Goal: Task Accomplishment & Management: Manage account settings

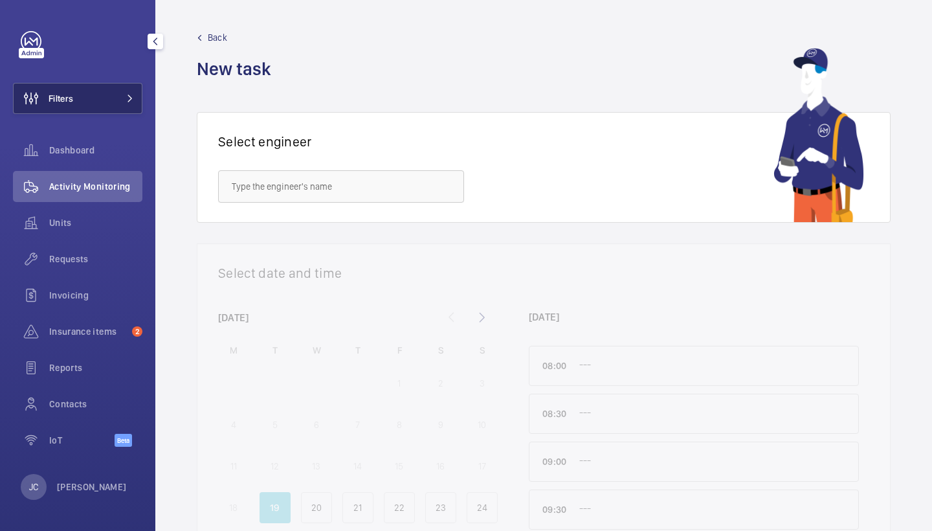
click at [108, 97] on button "Filters" at bounding box center [78, 98] width 130 height 31
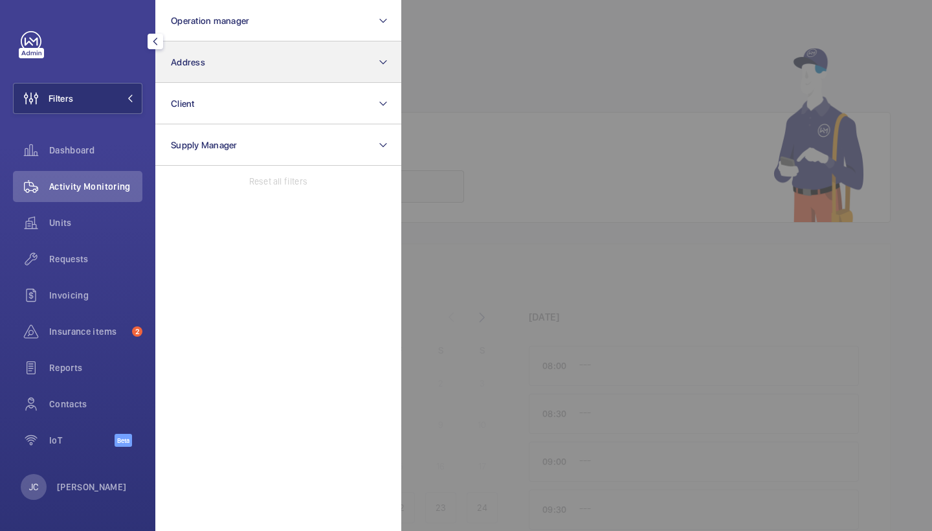
click at [185, 67] on span "Address" at bounding box center [188, 62] width 34 height 10
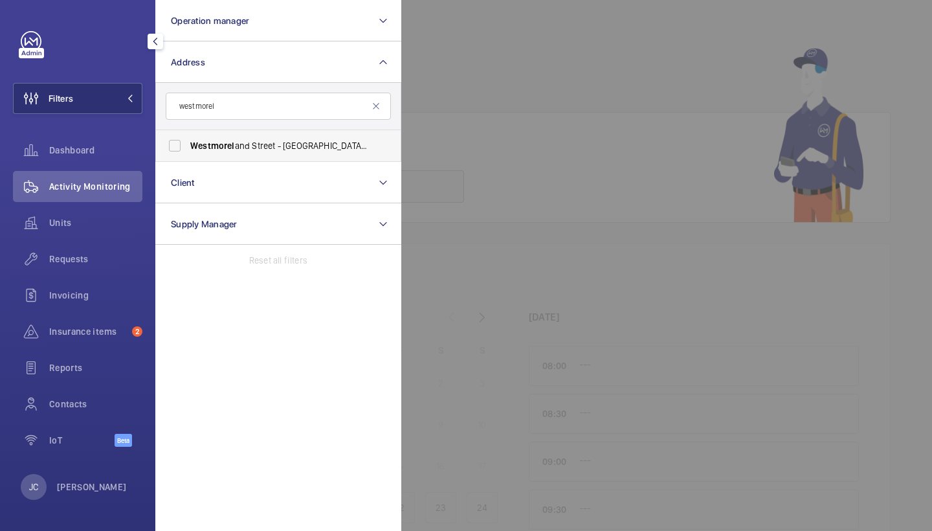
type input "westmorel"
click at [226, 157] on label "Westmorel and Street - UCLH, 16-18 Westmorel and Street,, LONDON W1G 8PH" at bounding box center [268, 145] width 225 height 31
click at [188, 157] on input "Westmorel and Street - UCLH, 16-18 Westmorel and Street,, LONDON W1G 8PH" at bounding box center [175, 146] width 26 height 26
checkbox input "true"
click at [95, 251] on div "Requests" at bounding box center [78, 258] width 130 height 31
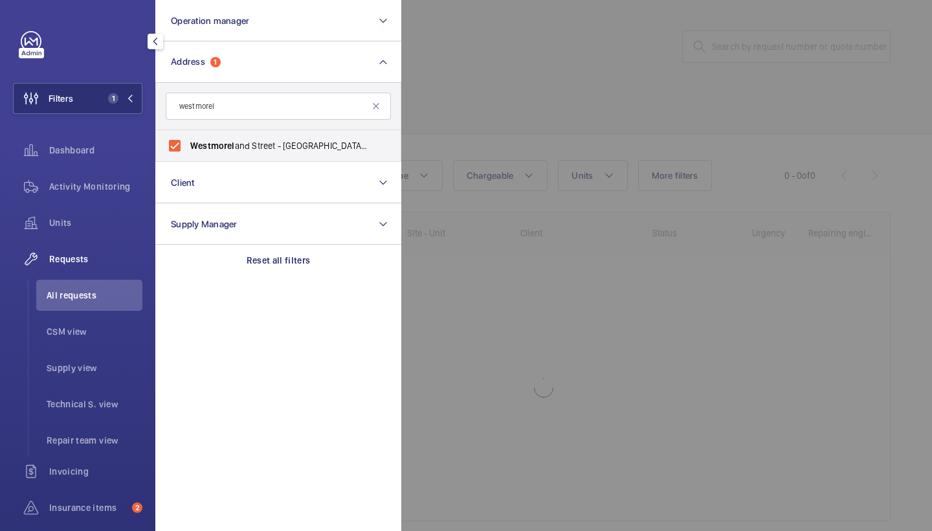
click at [626, 60] on div at bounding box center [867, 265] width 932 height 531
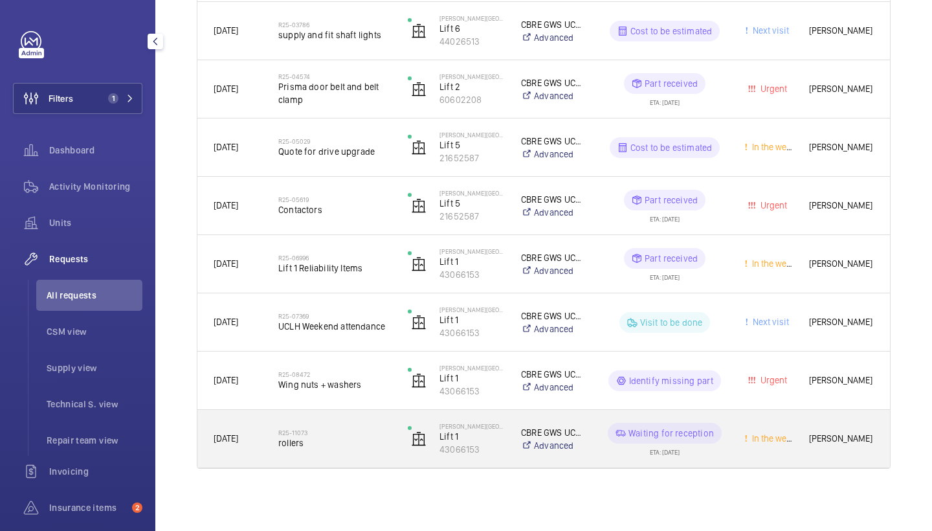
scroll to position [719, 0]
click at [347, 433] on h2 "R25-11073" at bounding box center [334, 433] width 113 height 8
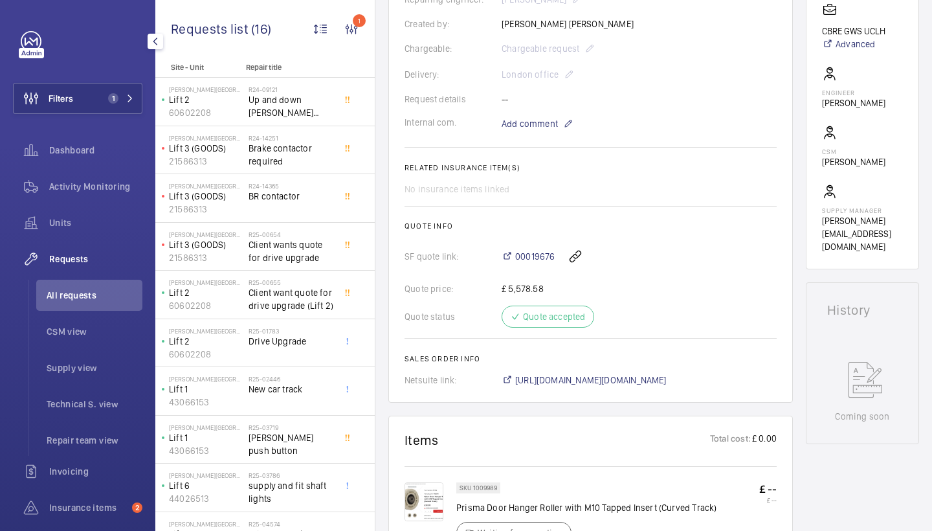
scroll to position [335, 0]
click at [626, 373] on span "https://6461500.app.netsuite.com/app/accounting/transactions/salesord.nl?id=291…" at bounding box center [591, 379] width 152 height 13
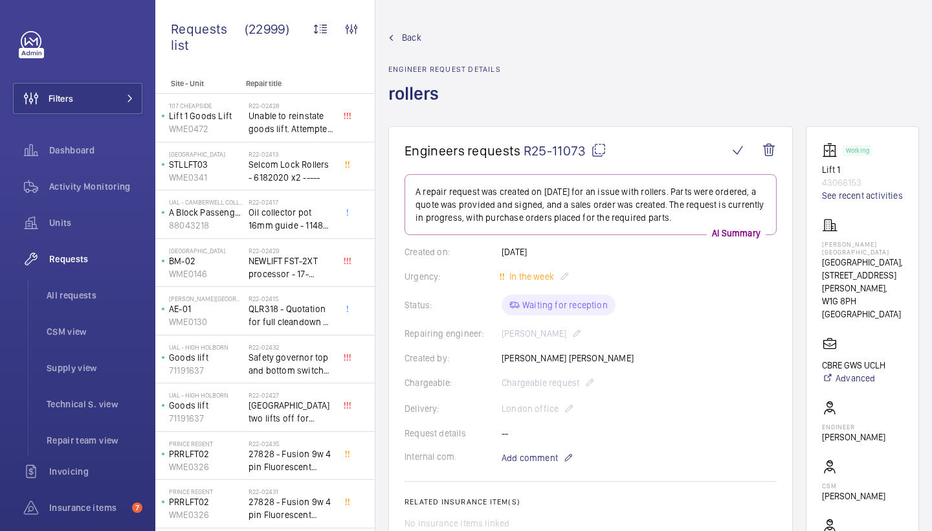
click at [403, 37] on span "Back" at bounding box center [411, 37] width 19 height 13
click at [406, 40] on span "Back" at bounding box center [411, 37] width 19 height 13
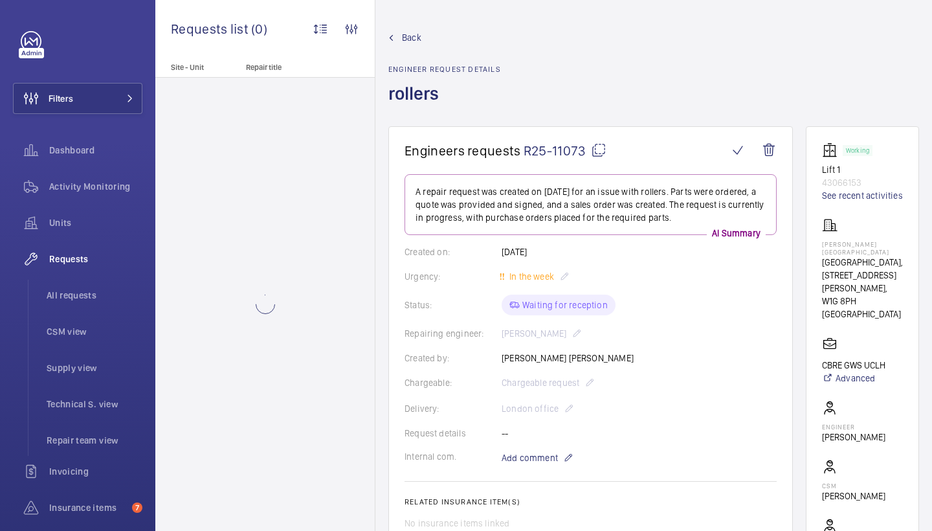
click at [401, 43] on link "Back" at bounding box center [445, 37] width 113 height 13
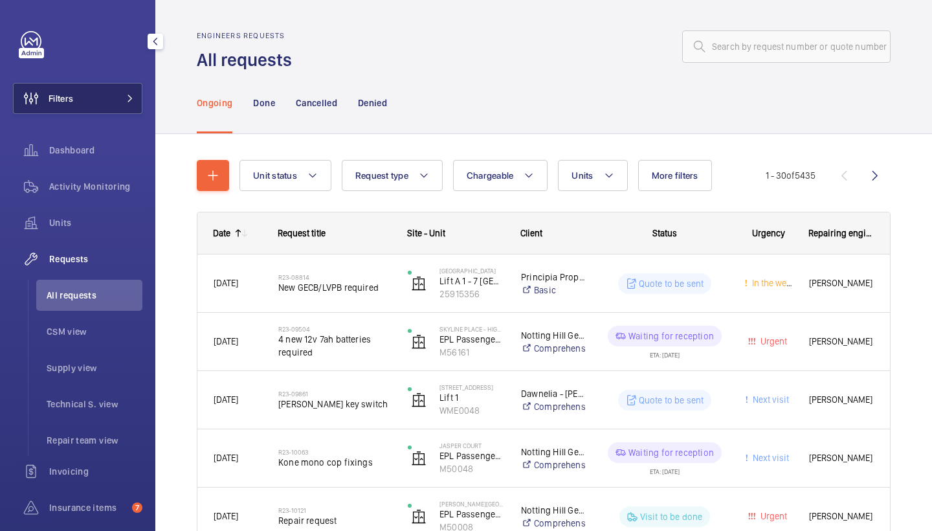
click at [98, 101] on button "Filters" at bounding box center [78, 98] width 130 height 31
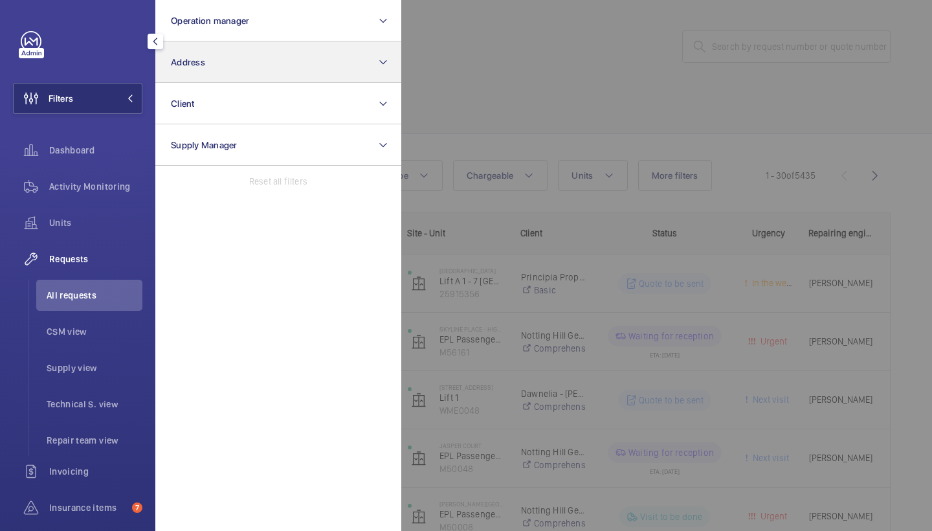
click at [195, 52] on button "Address" at bounding box center [278, 61] width 246 height 41
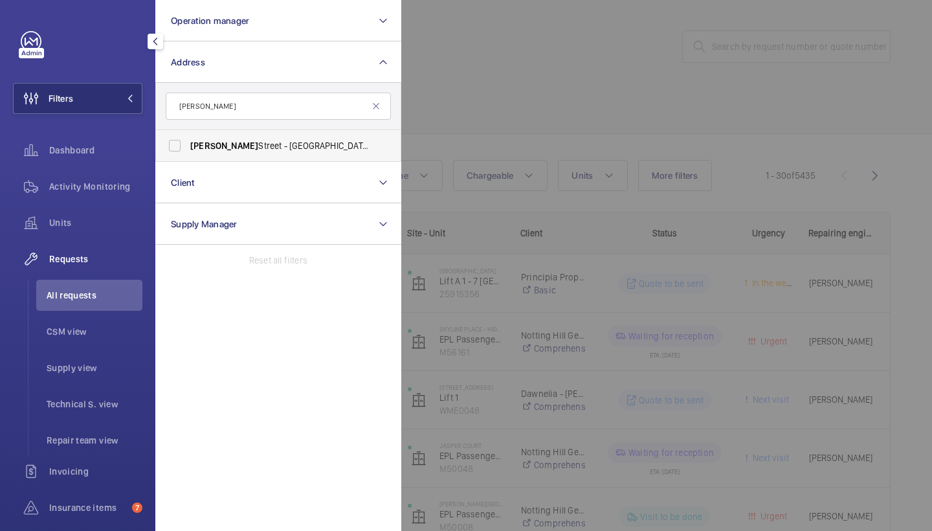
type input "westmoreland"
click at [229, 147] on span "Westmoreland" at bounding box center [224, 146] width 68 height 10
click at [188, 147] on input "Westmoreland Street - UCLH, 16-18 Westmoreland Street,, LONDON W1G 8PH" at bounding box center [175, 146] width 26 height 26
checkbox input "true"
click at [543, 110] on div at bounding box center [867, 265] width 932 height 531
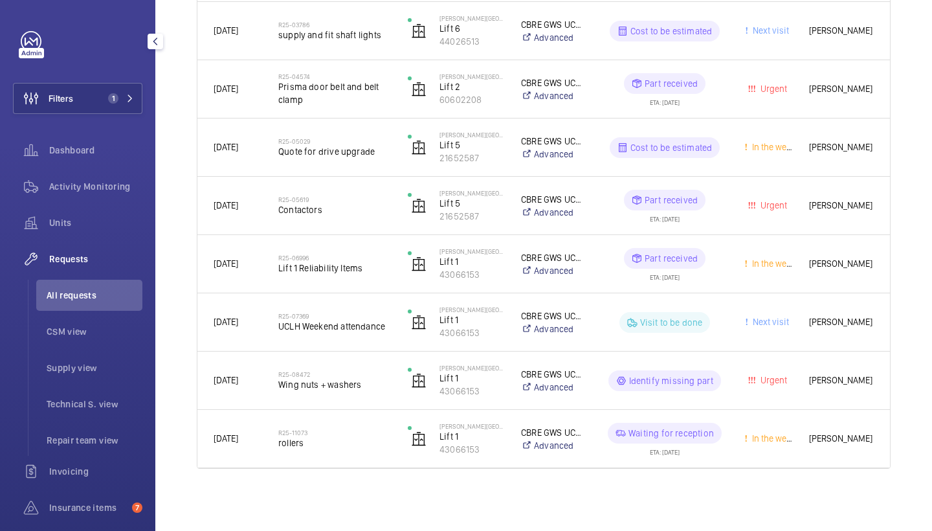
scroll to position [719, 0]
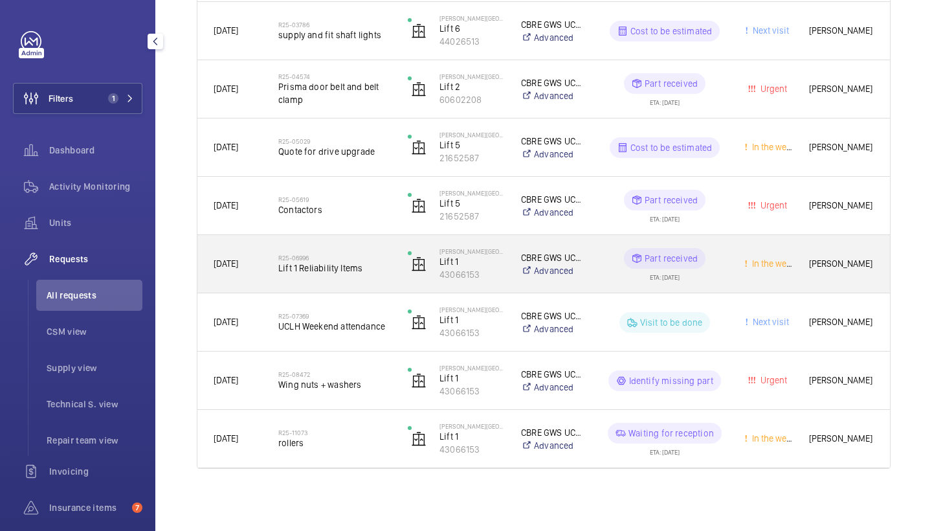
click at [336, 248] on div "R25-06996 Lift 1 Reliability Items" at bounding box center [334, 264] width 113 height 38
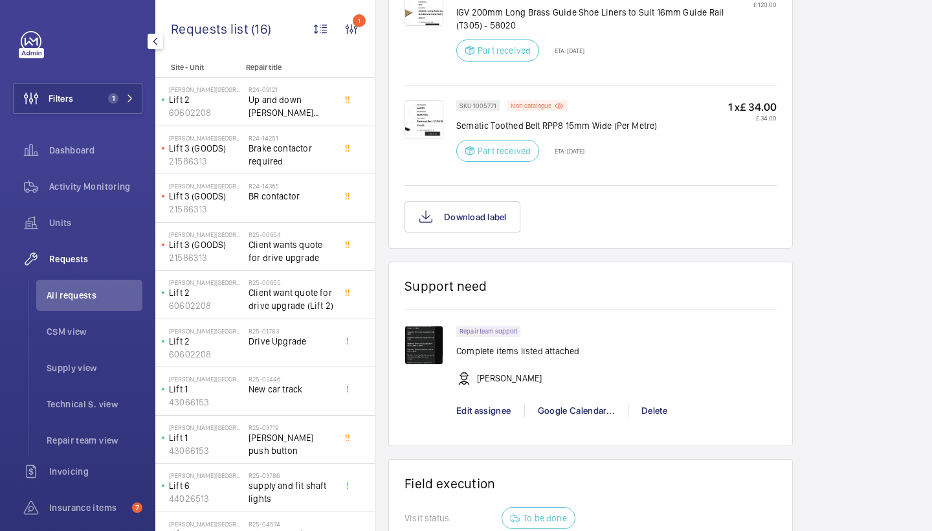
scroll to position [1530, 0]
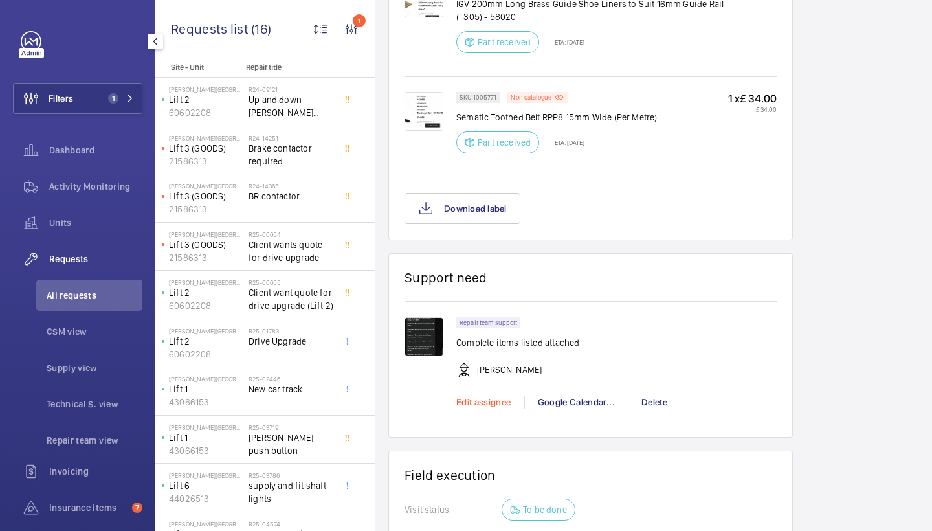
click at [488, 404] on span "Edit assignee" at bounding box center [484, 402] width 55 height 10
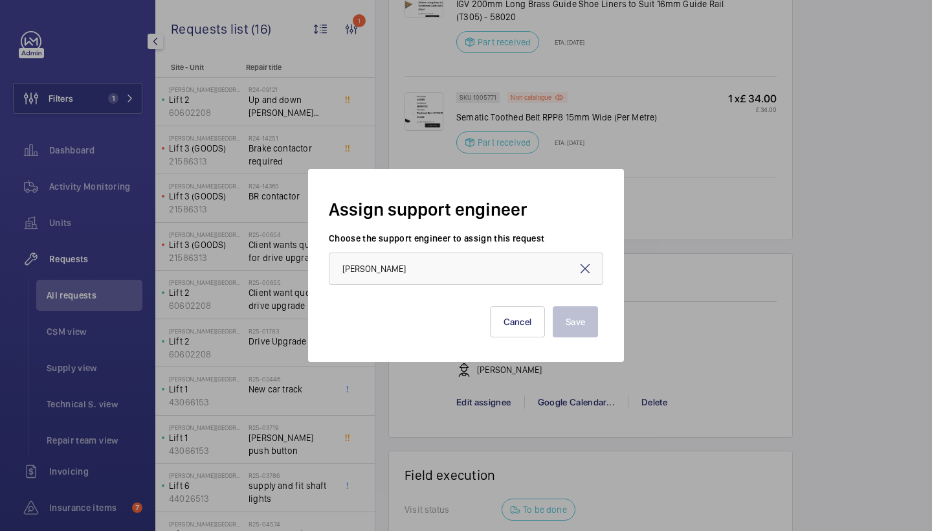
click at [585, 264] on mat-icon at bounding box center [586, 269] width 16 height 16
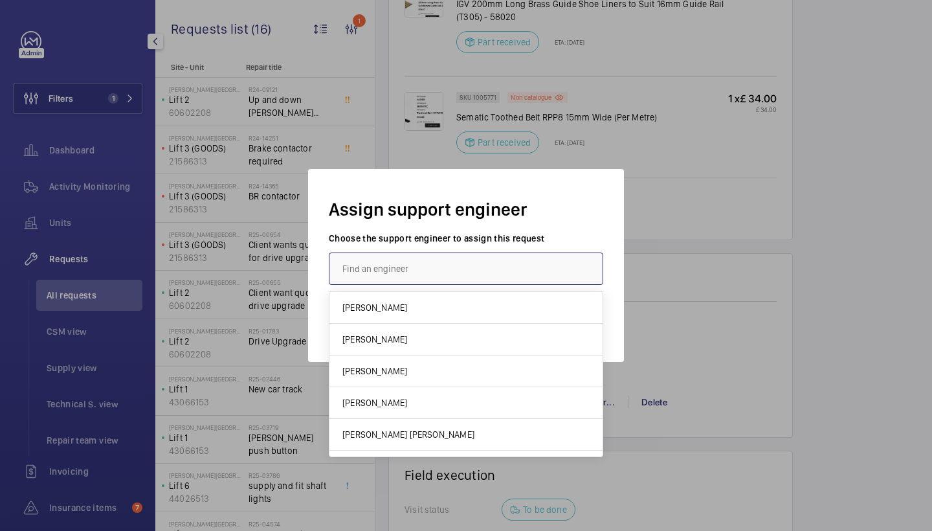
click at [528, 264] on input "text" at bounding box center [466, 269] width 275 height 32
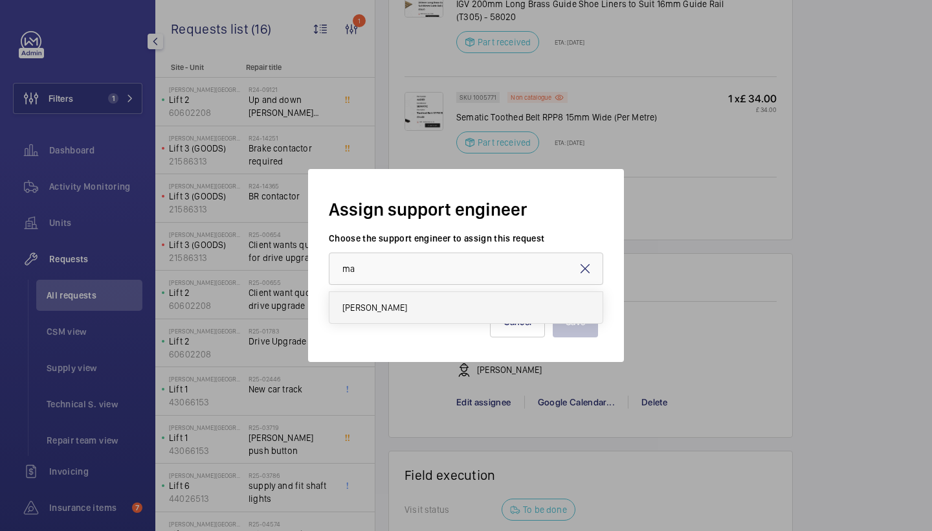
click at [423, 299] on mat-option "Maurice Shanley" at bounding box center [466, 307] width 273 height 31
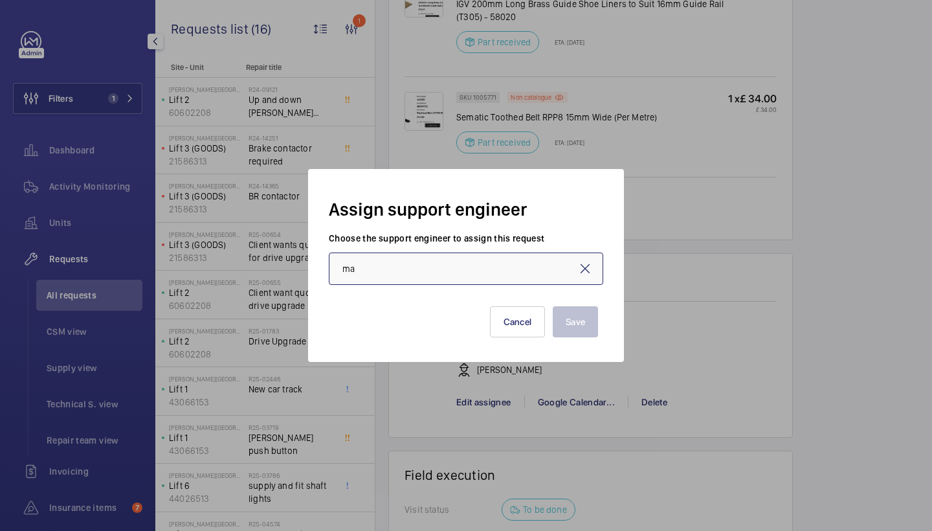
type input "Maurice Shanley"
click at [569, 311] on button "Save" at bounding box center [575, 321] width 45 height 31
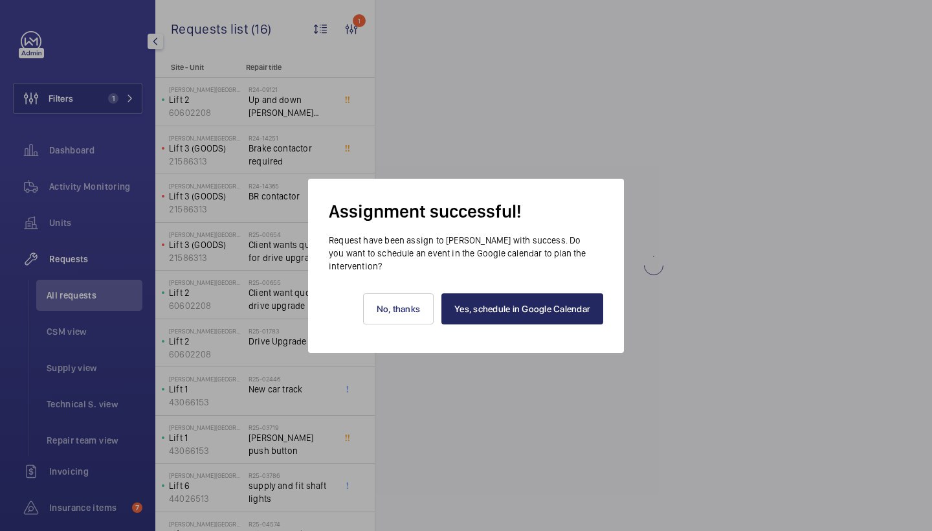
click at [519, 306] on link "Yes, schedule in Google Calendar" at bounding box center [523, 308] width 162 height 31
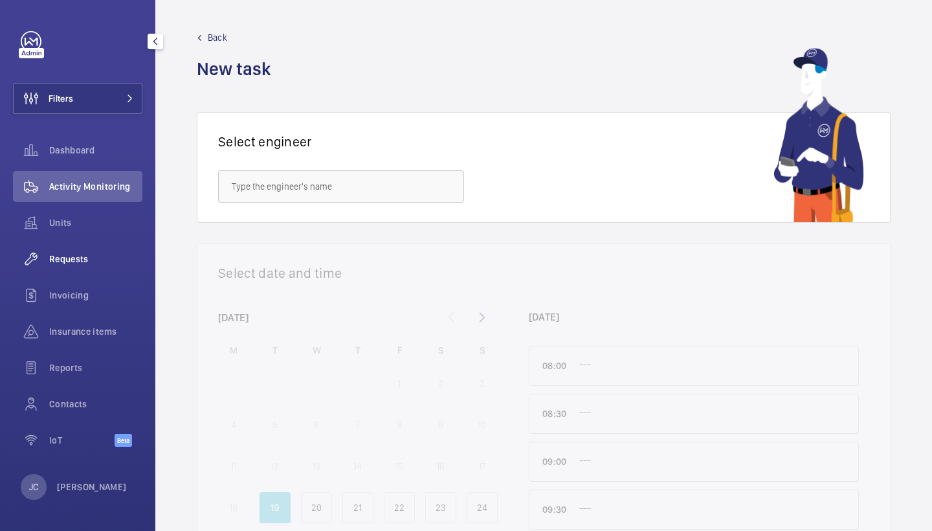
click at [81, 256] on span "Requests" at bounding box center [95, 259] width 93 height 13
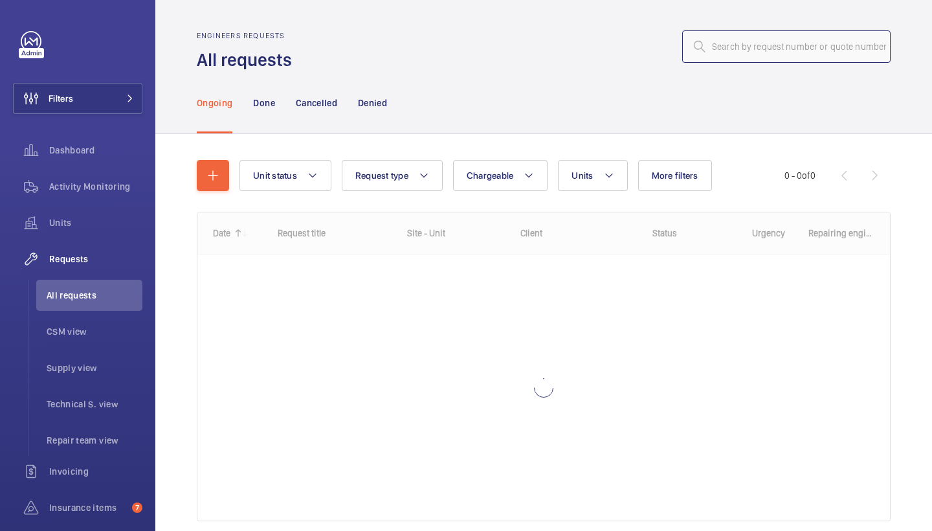
click at [783, 52] on input "text" at bounding box center [787, 46] width 209 height 32
paste input "R25-10744"
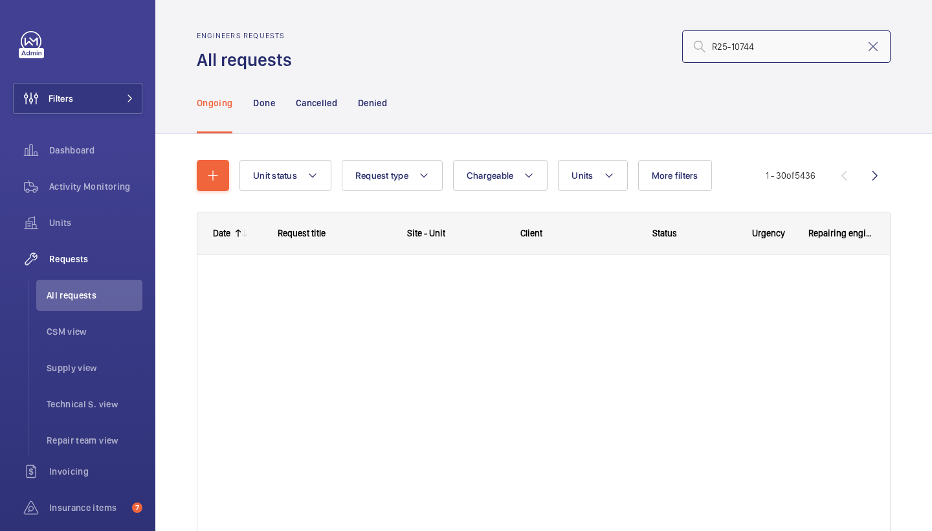
type input "R25-10744"
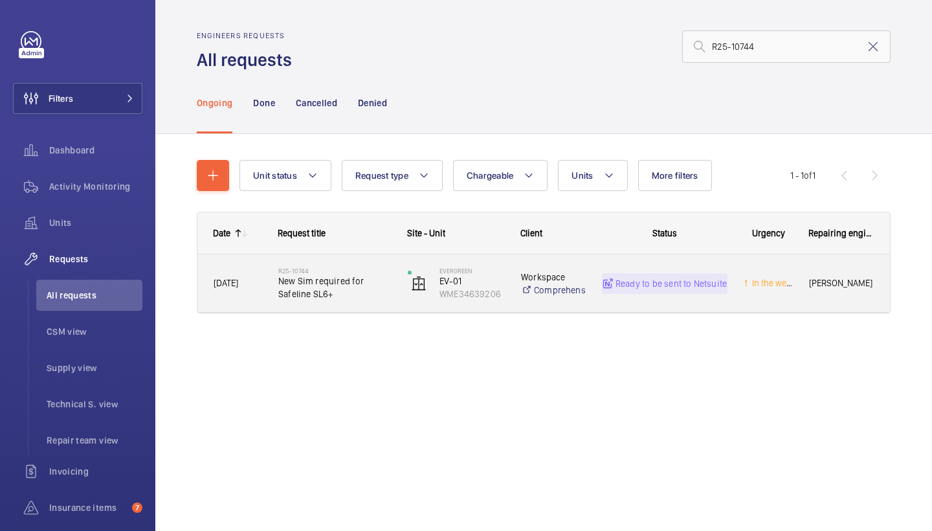
click at [371, 299] on span "New Sim required for Safeline SL6+" at bounding box center [334, 288] width 113 height 26
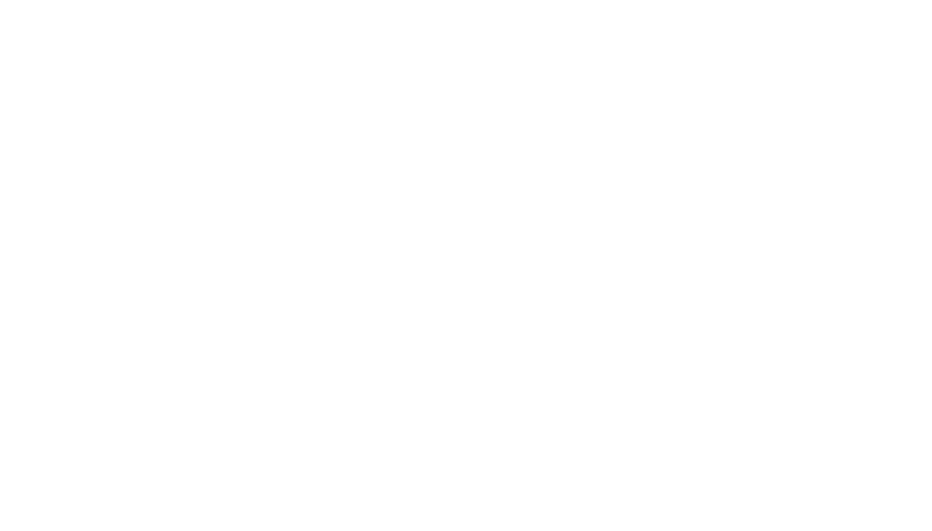
click at [602, 0] on html at bounding box center [466, 0] width 932 height 0
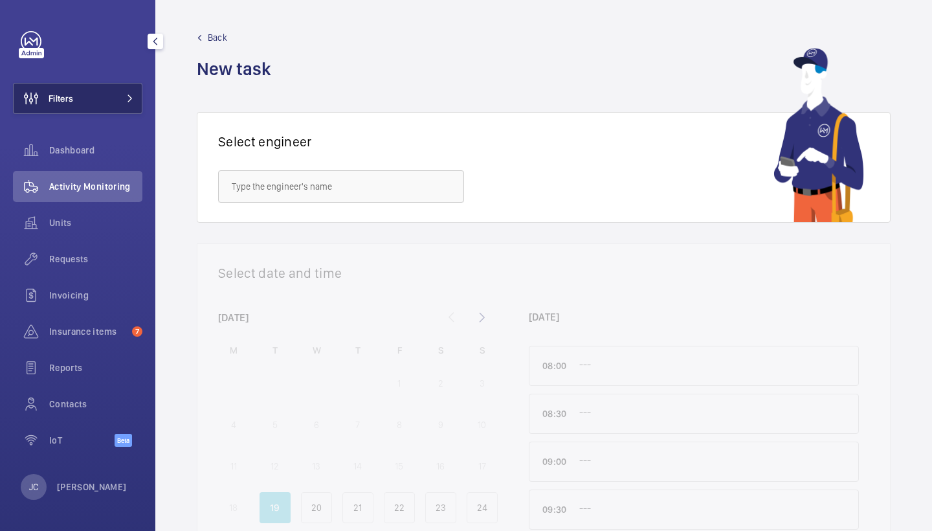
click at [132, 93] on button "Filters" at bounding box center [78, 98] width 130 height 31
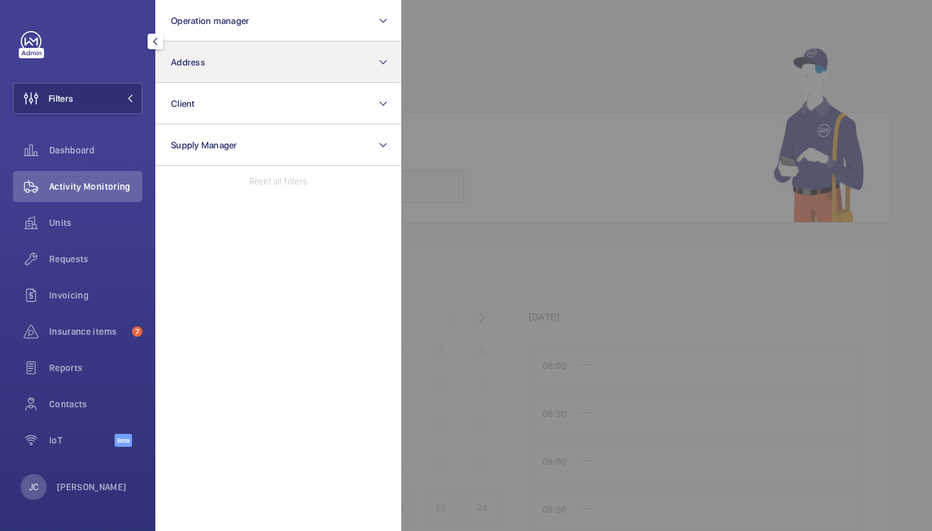
click at [207, 51] on button "Address" at bounding box center [278, 61] width 246 height 41
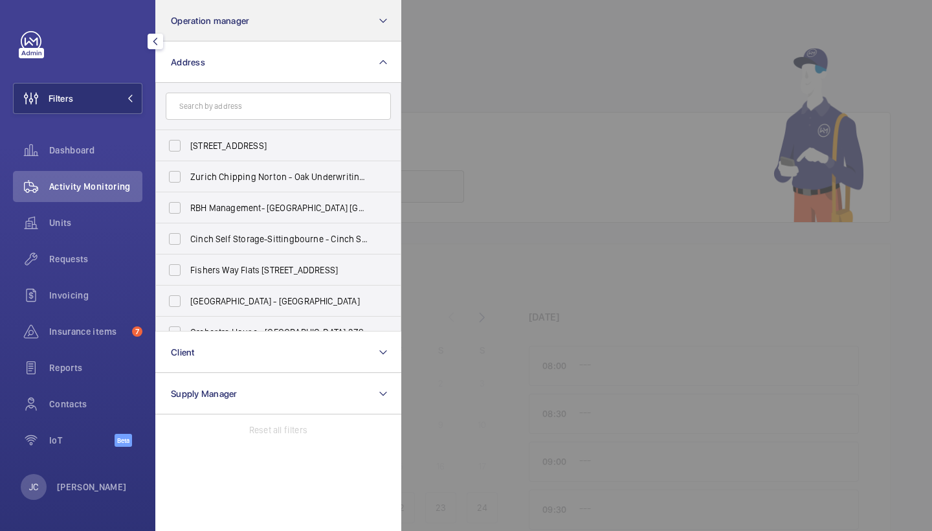
click at [225, 19] on span "Operation manager" at bounding box center [210, 21] width 78 height 10
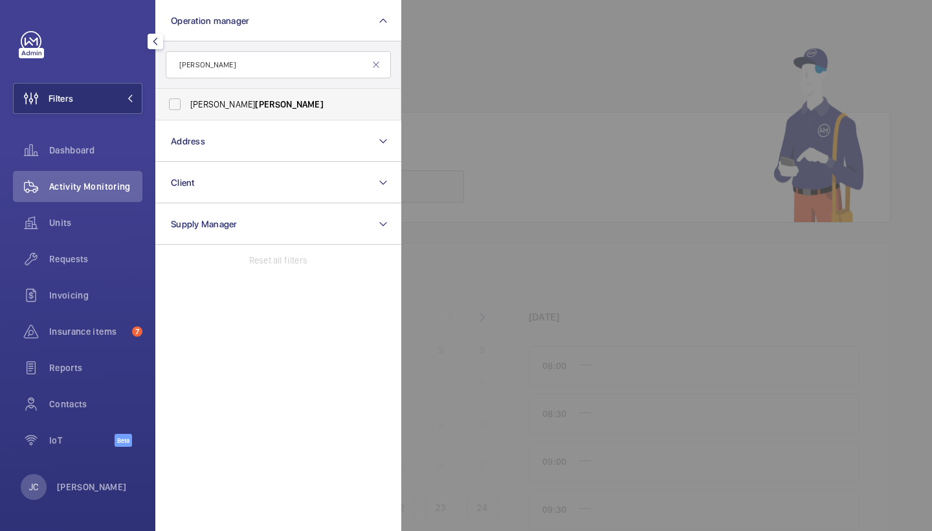
type input "[PERSON_NAME]"
click at [219, 96] on label "[PERSON_NAME]" at bounding box center [268, 104] width 225 height 31
click at [188, 96] on input "Alex Waterman" at bounding box center [175, 104] width 26 height 26
checkbox input "true"
click at [75, 267] on div "Requests" at bounding box center [78, 258] width 130 height 31
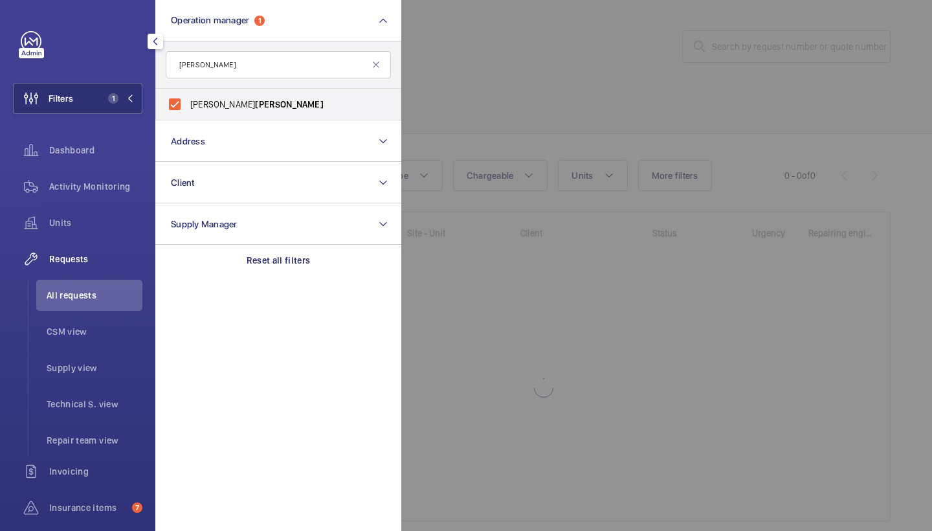
click at [520, 107] on div at bounding box center [867, 265] width 932 height 531
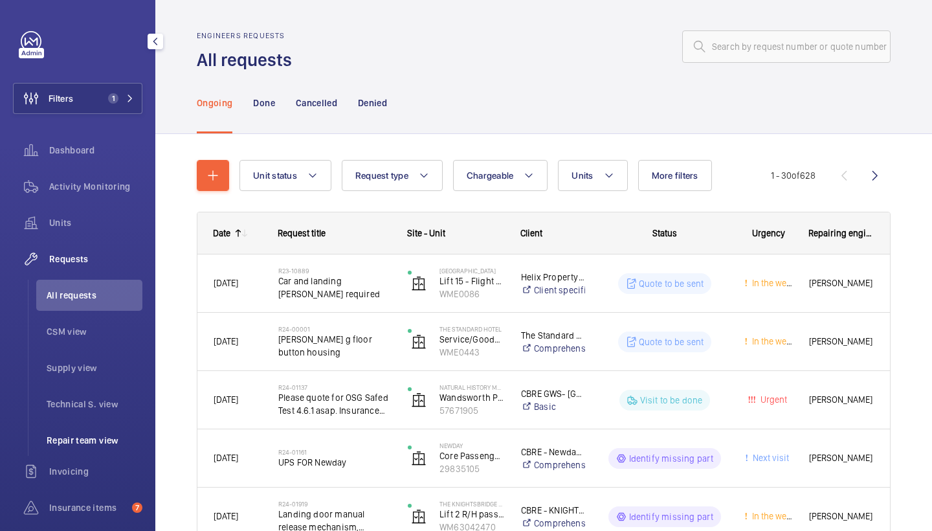
click at [79, 440] on span "Repair team view" at bounding box center [95, 440] width 96 height 13
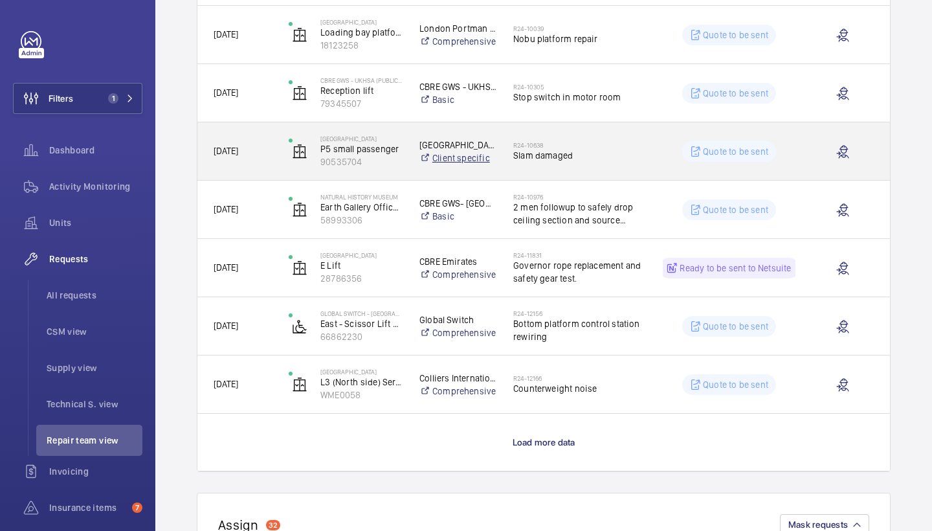
scroll to position [1006, 0]
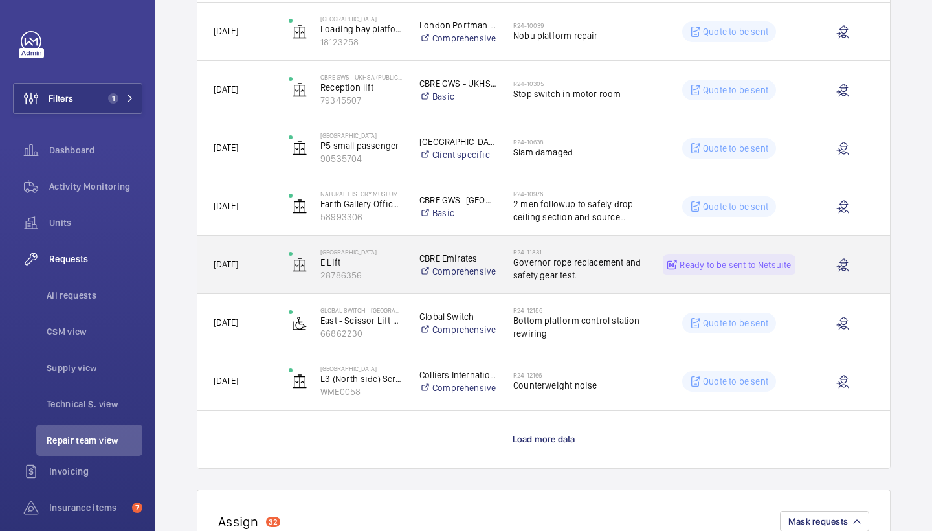
click at [604, 280] on span "Governor rope replacement and safety gear test." at bounding box center [580, 269] width 133 height 26
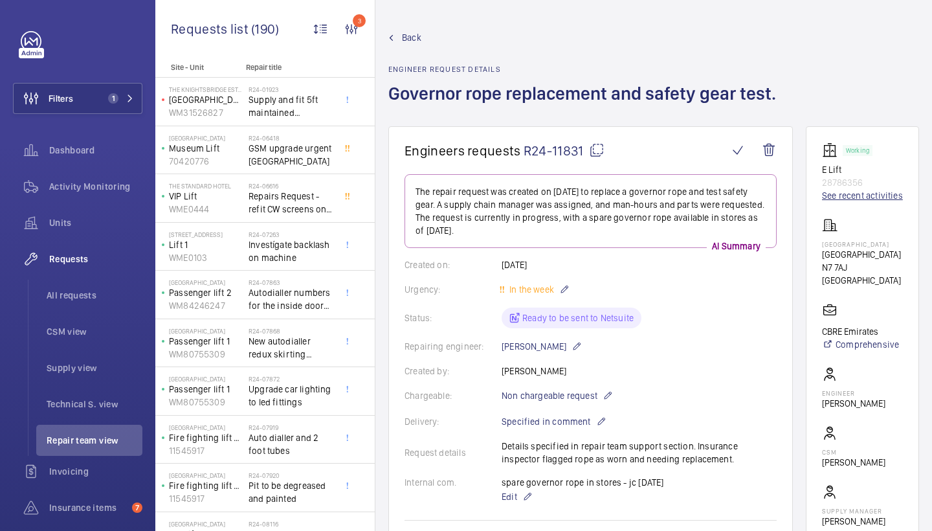
click at [834, 193] on link "See recent activities" at bounding box center [862, 195] width 81 height 13
click at [594, 156] on mat-icon at bounding box center [597, 150] width 16 height 16
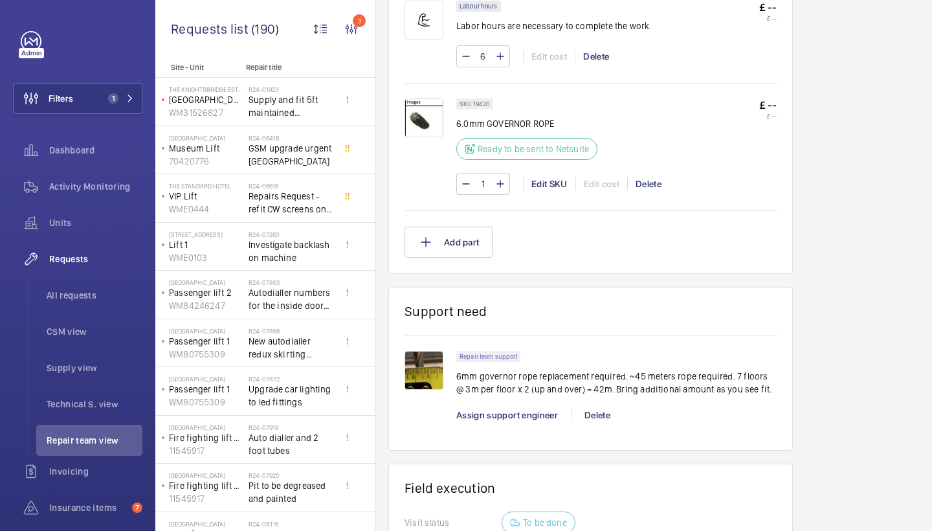
scroll to position [828, 0]
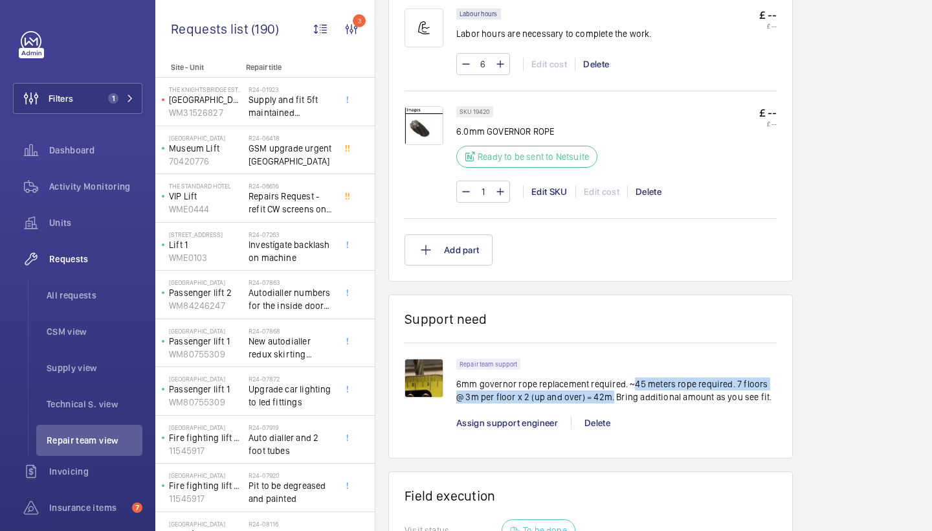
drag, startPoint x: 633, startPoint y: 385, endPoint x: 600, endPoint y: 395, distance: 34.0
click at [600, 395] on p "6mm governor rope replacement required. ~45 meters rope required. 7 floors @ 3m…" at bounding box center [617, 391] width 321 height 26
copy p "45 meters rope required. 7 floors @ 3m per floor x 2 (up and over) = 42m."
click at [612, 321] on wm-front-card-header "Support need" at bounding box center [591, 327] width 372 height 32
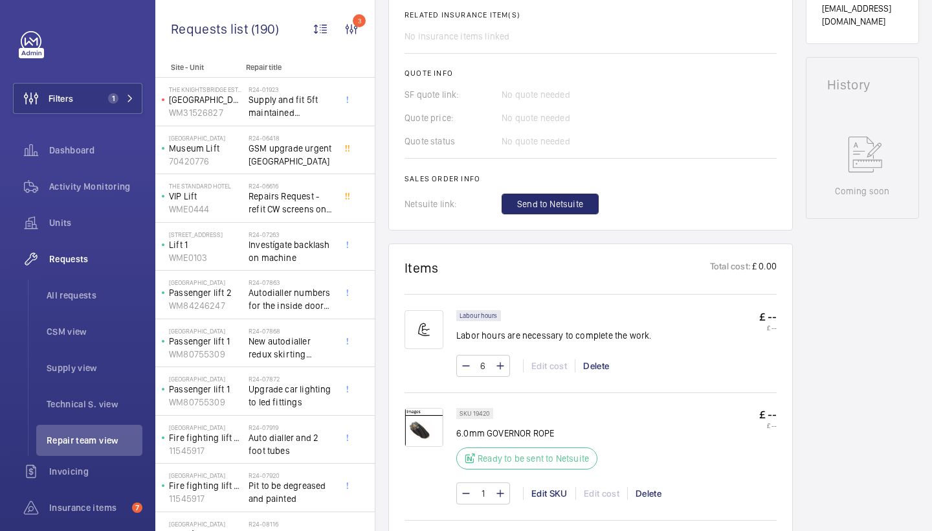
scroll to position [311, 0]
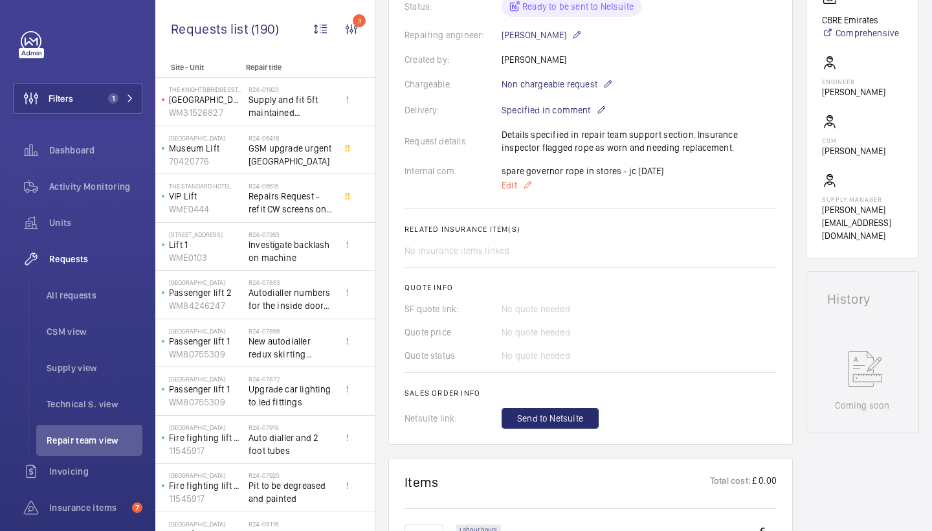
click at [525, 185] on mat-icon at bounding box center [528, 185] width 10 height 16
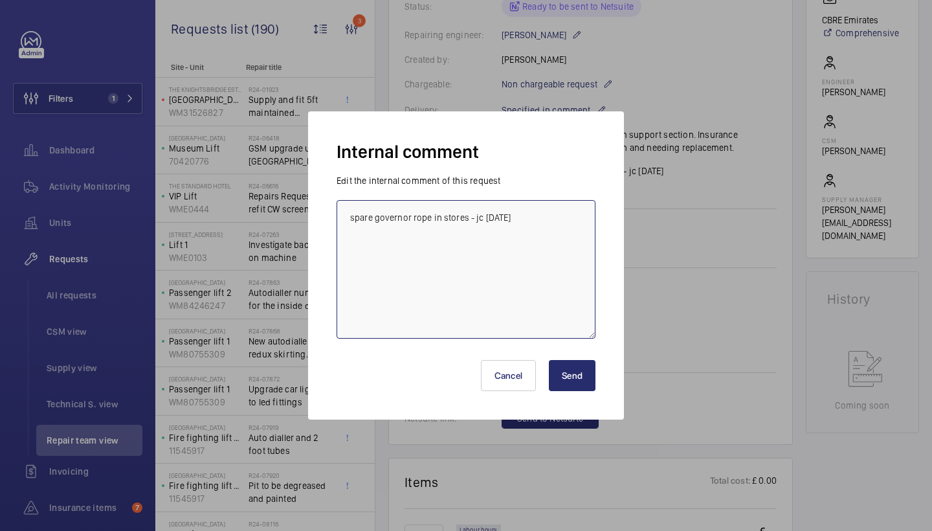
click at [526, 214] on textarea "spare governor rope in stores - jc 25/6/25" at bounding box center [466, 269] width 259 height 139
type textarea "spare governor rope in stores - jc 25/6/25 requested price from re-ropes - jc 1…"
click at [585, 365] on button "Send" at bounding box center [572, 375] width 47 height 31
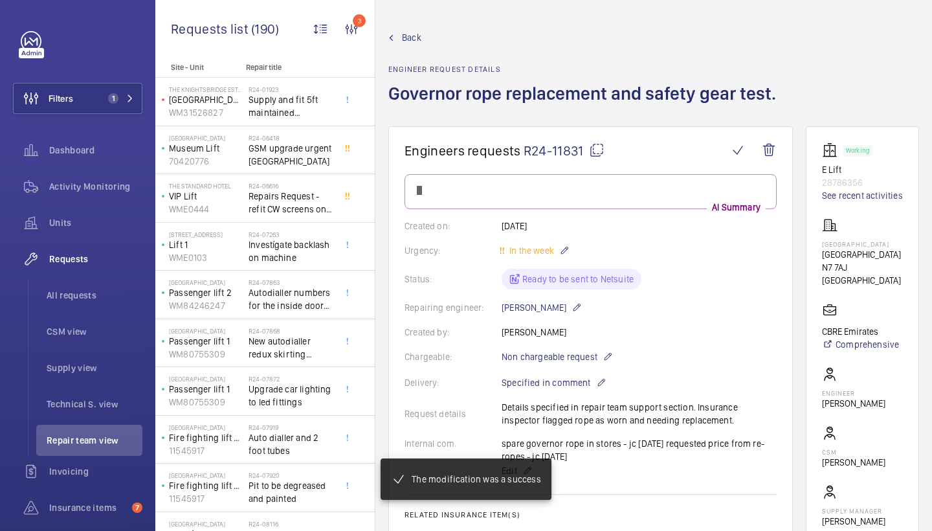
scroll to position [0, 0]
click at [402, 32] on span "Back" at bounding box center [411, 37] width 19 height 13
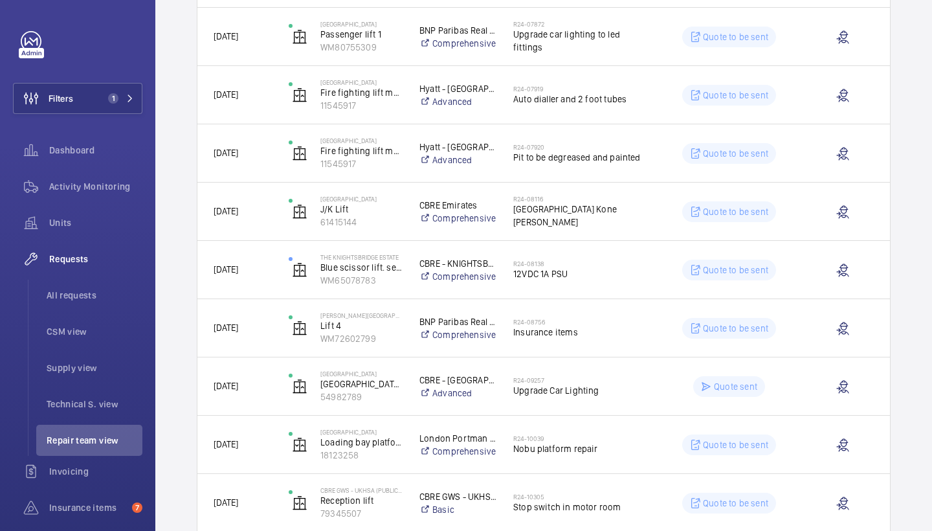
scroll to position [584, 0]
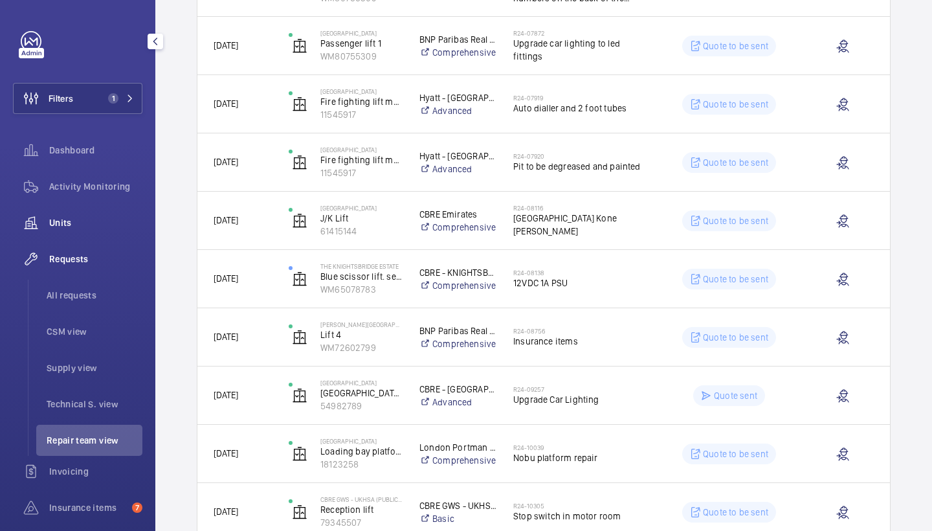
click at [113, 221] on span "Units" at bounding box center [95, 222] width 93 height 13
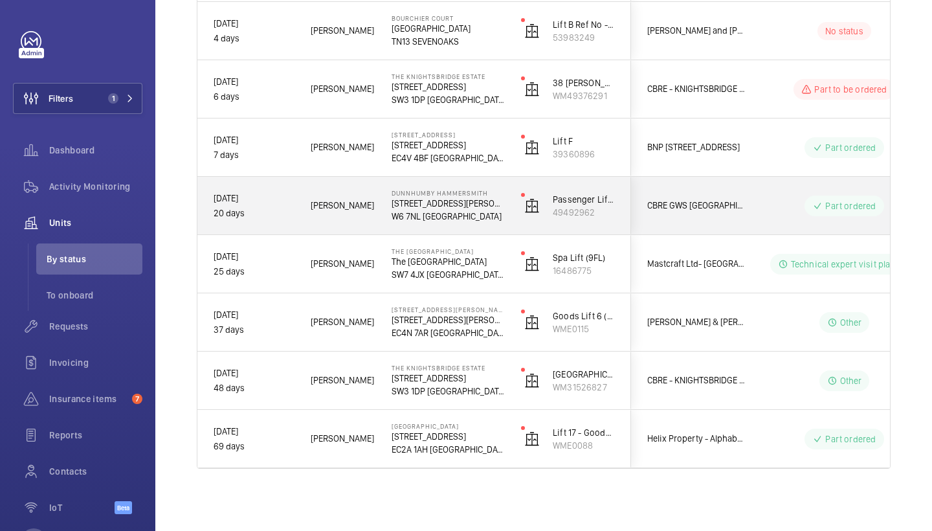
scroll to position [469, 0]
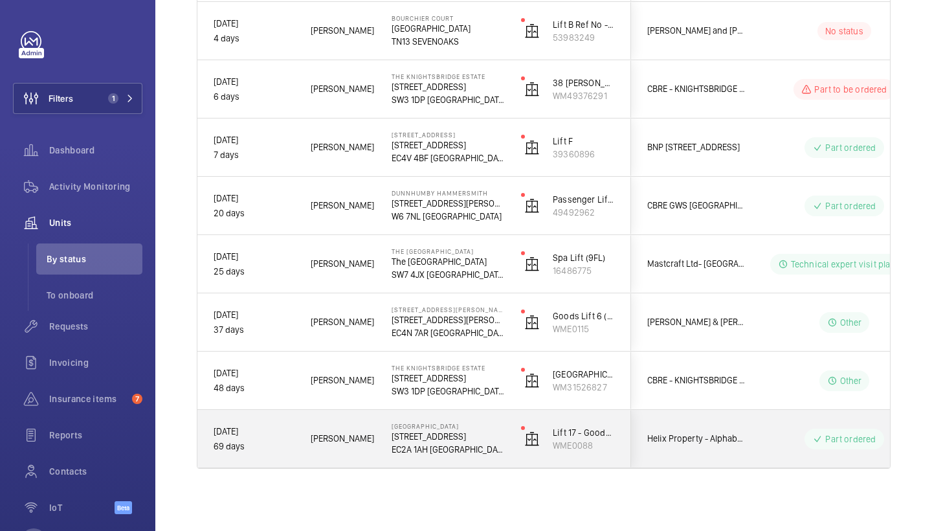
click at [424, 431] on p "14 - 18 Finsbury Square" at bounding box center [448, 436] width 113 height 13
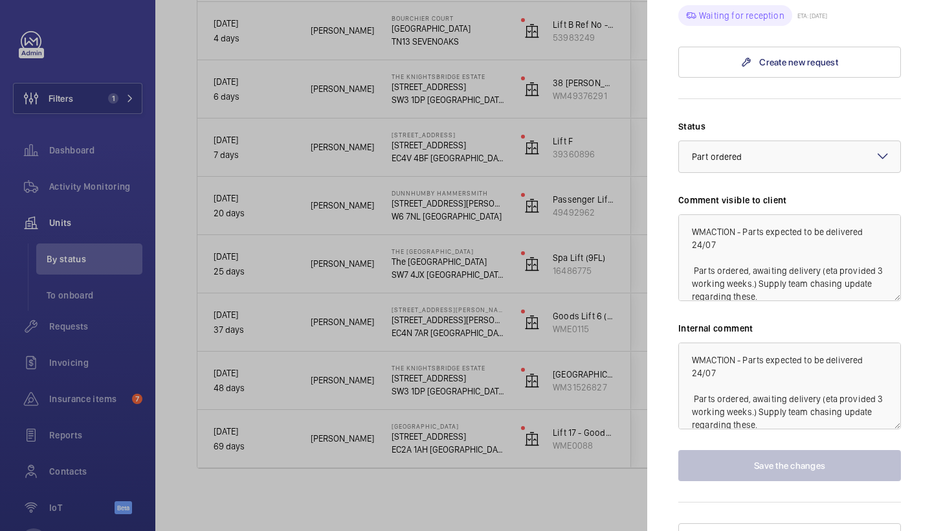
scroll to position [790, 0]
click at [556, 241] on div at bounding box center [466, 265] width 932 height 531
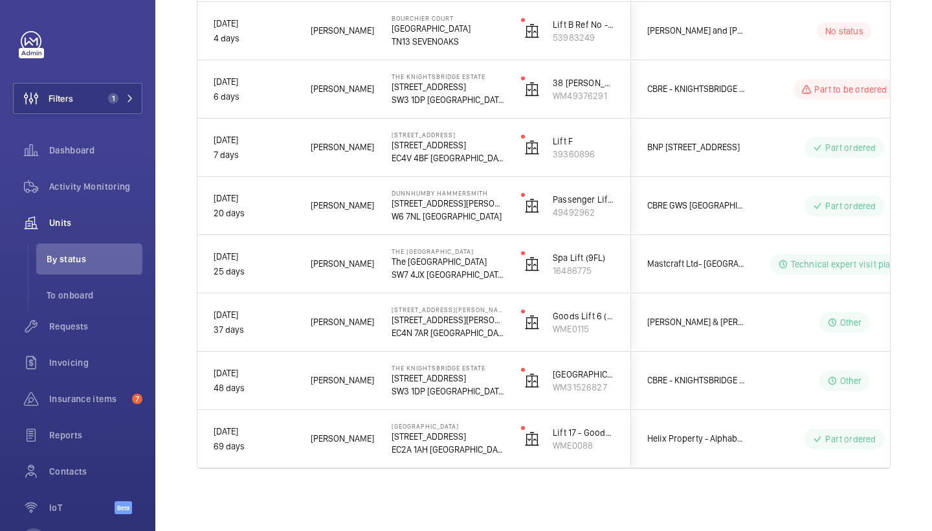
scroll to position [0, 0]
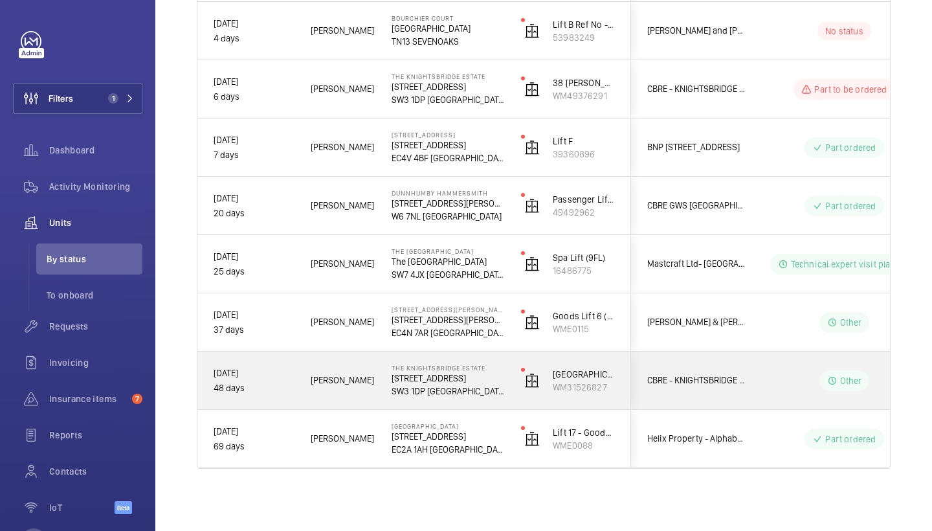
click at [367, 355] on div "Gianluca S." at bounding box center [335, 381] width 81 height 58
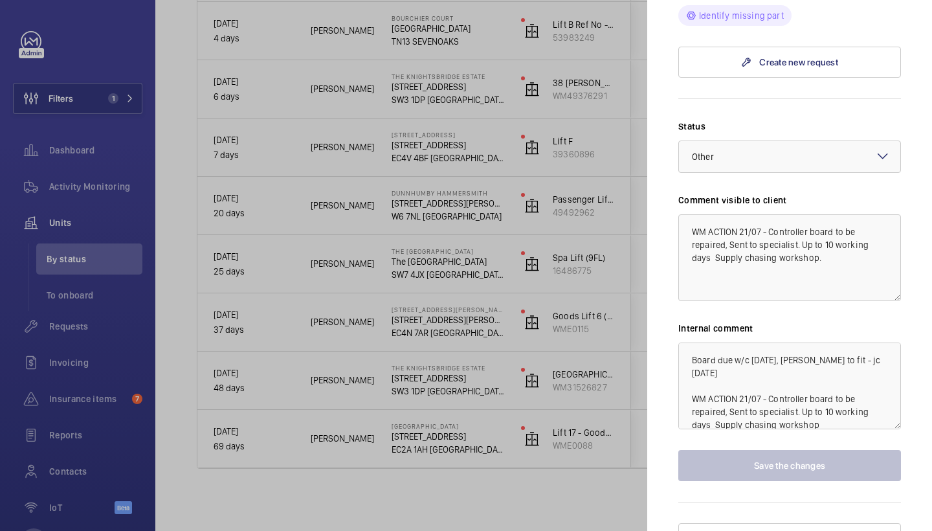
scroll to position [554, 0]
click at [500, 220] on div at bounding box center [466, 265] width 932 height 531
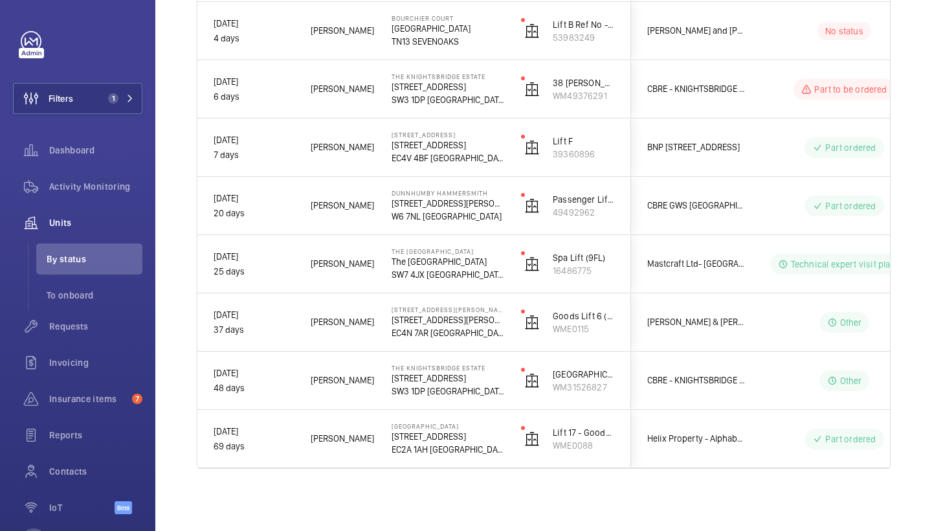
scroll to position [0, 0]
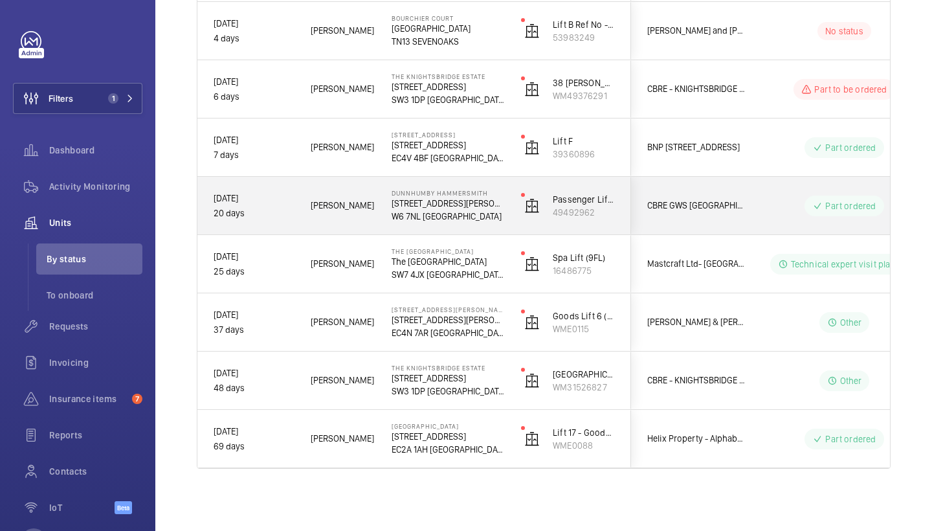
click at [441, 190] on p "Dunnhumby Hammersmith" at bounding box center [448, 193] width 113 height 8
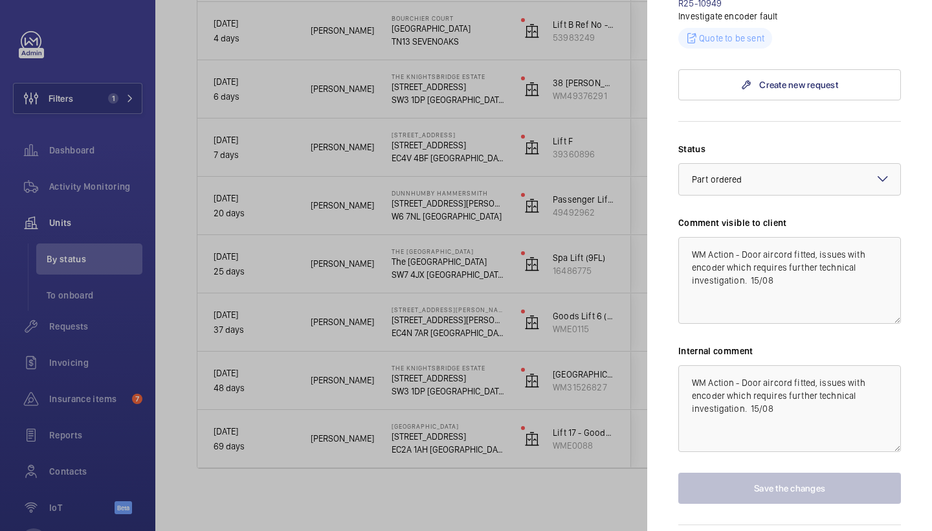
scroll to position [541, 0]
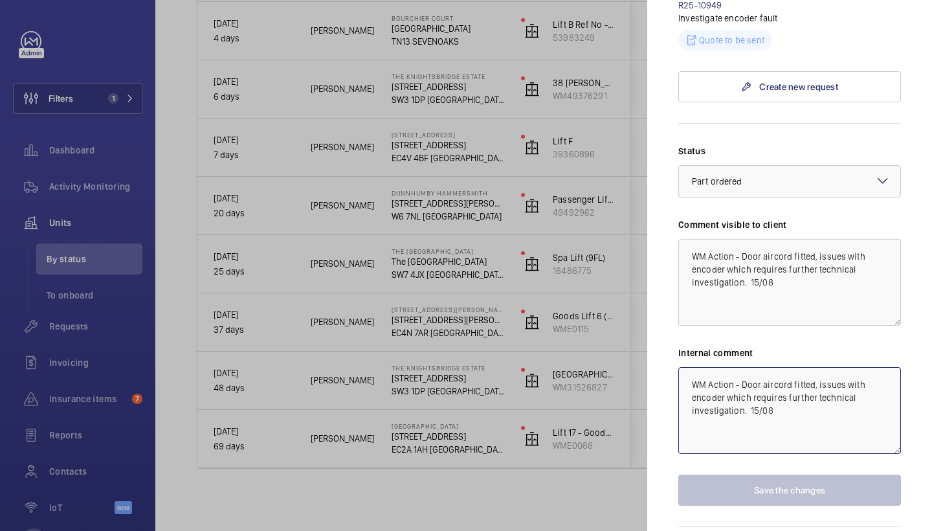
click at [820, 367] on textarea "WM Action - Door aircord fitted, issues with encoder which requires further tec…" at bounding box center [790, 410] width 223 height 87
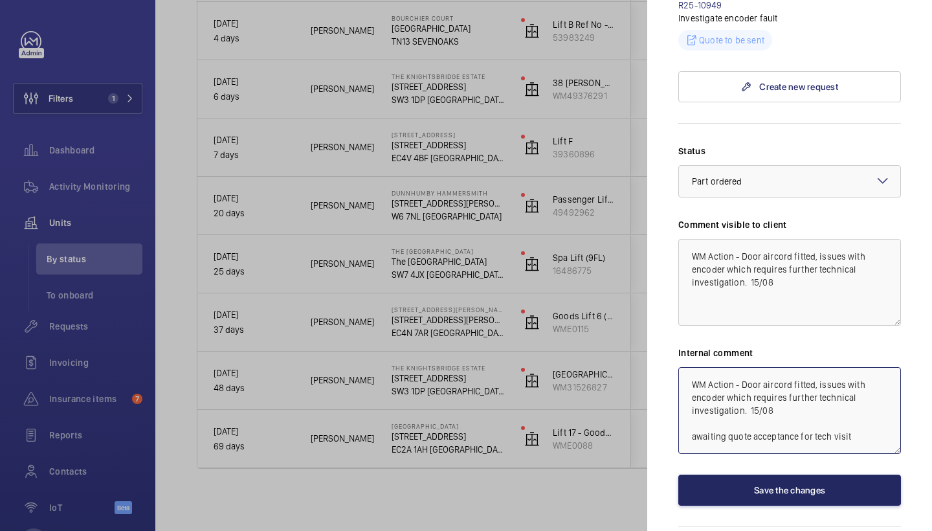
type textarea "WM Action - Door aircord fitted, issues with encoder which requires further tec…"
click at [817, 475] on button "Save the changes" at bounding box center [790, 490] width 223 height 31
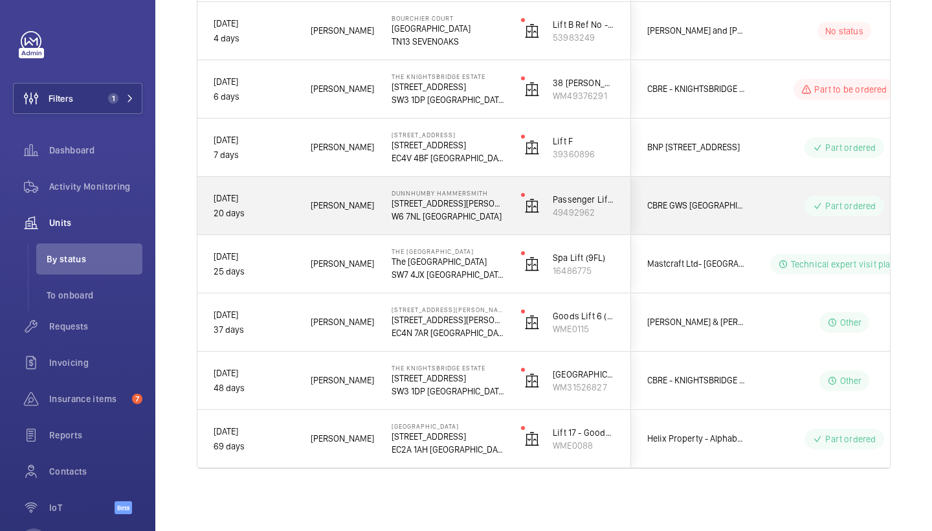
click at [863, 210] on p "Part ordered" at bounding box center [851, 205] width 51 height 13
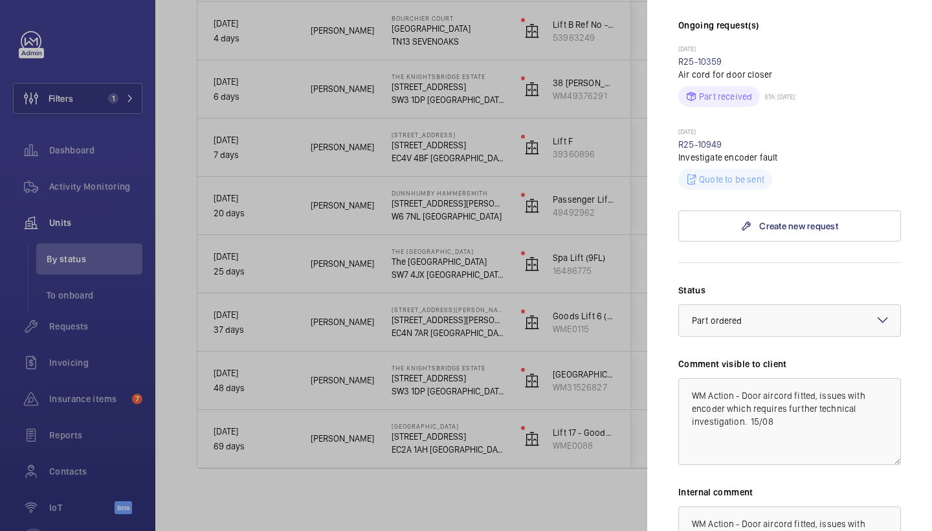
scroll to position [401, 0]
click at [793, 306] on div at bounding box center [789, 321] width 221 height 31
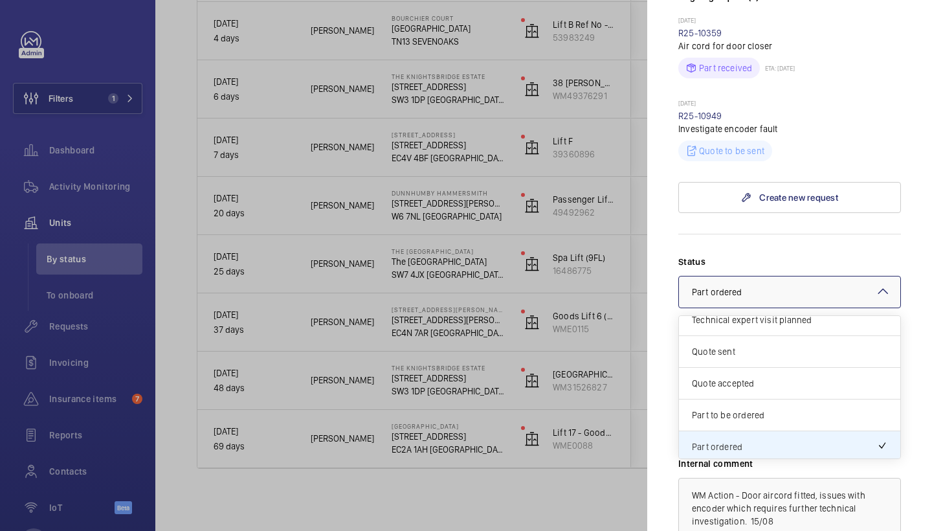
scroll to position [0, 0]
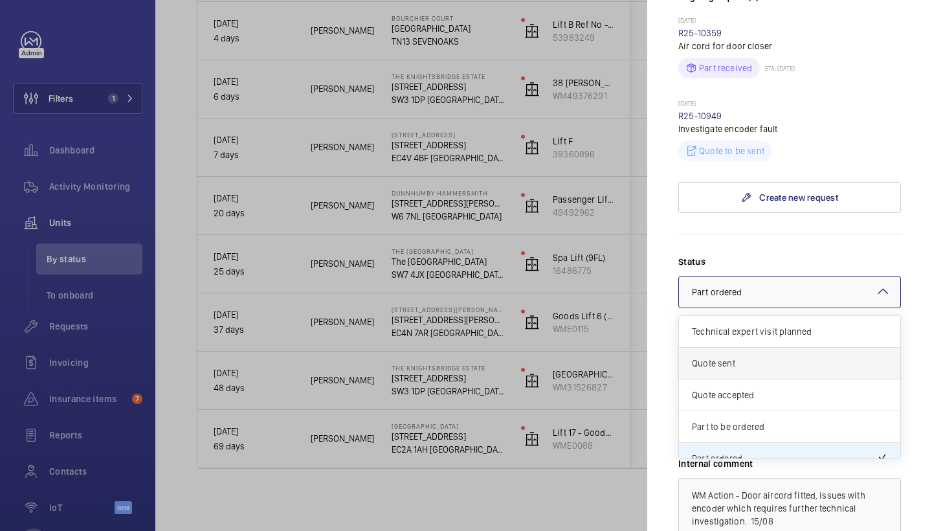
click at [759, 357] on span "Quote sent" at bounding box center [790, 363] width 196 height 13
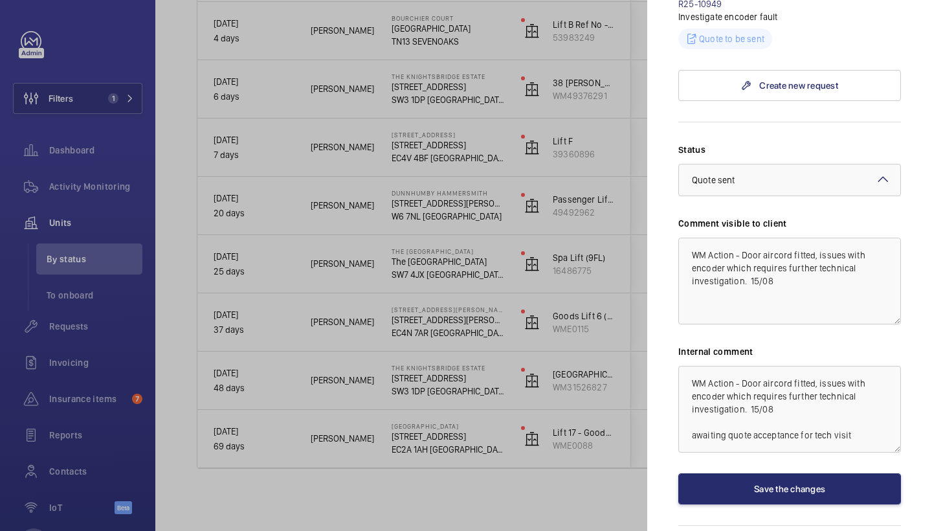
scroll to position [541, 0]
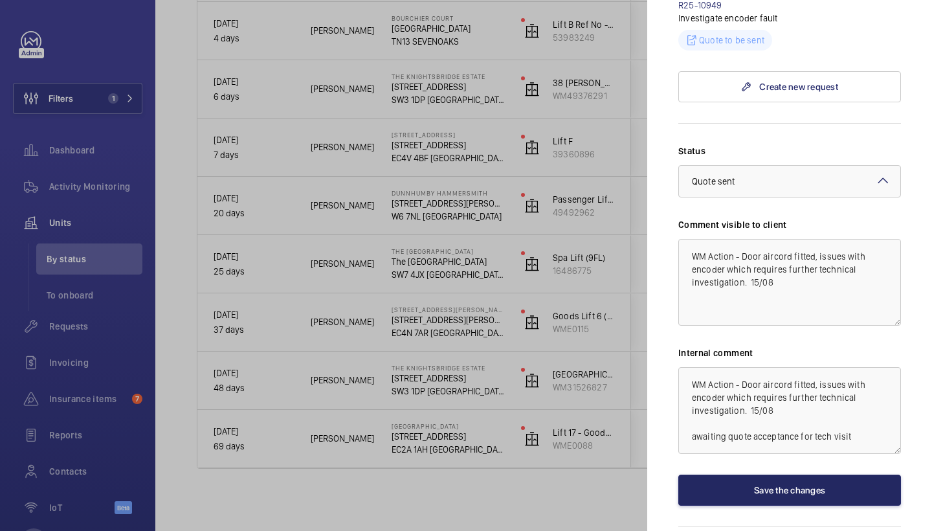
click at [796, 475] on button "Save the changes" at bounding box center [790, 490] width 223 height 31
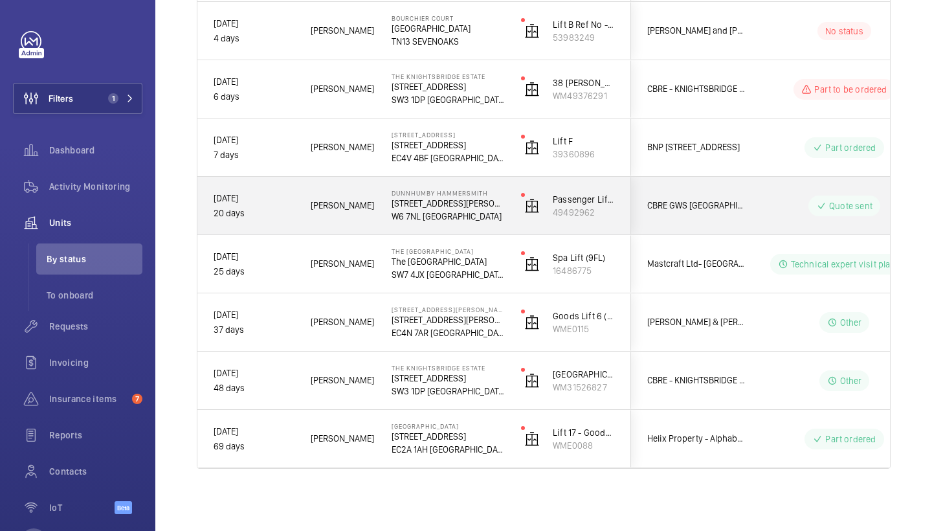
click at [438, 214] on p "W6 7NL LONDON" at bounding box center [448, 216] width 113 height 13
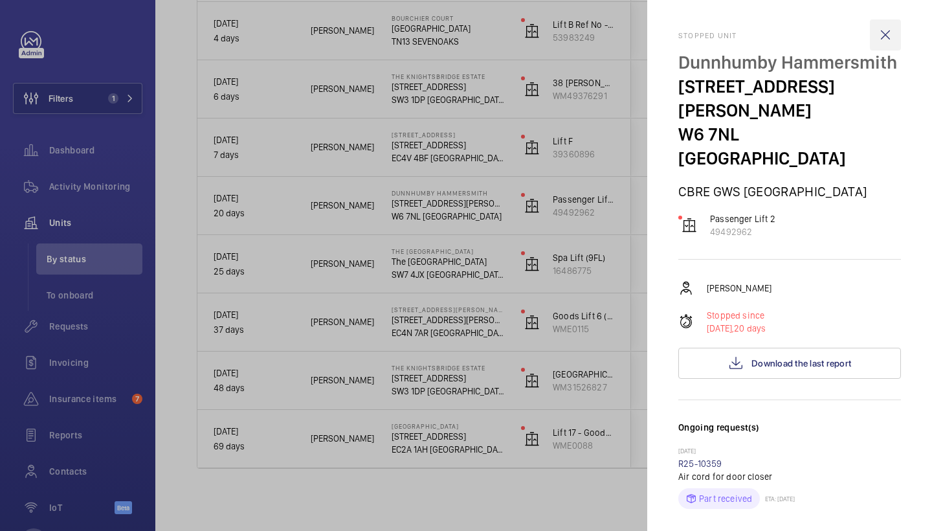
click at [879, 44] on wm-front-icon-button at bounding box center [885, 34] width 31 height 31
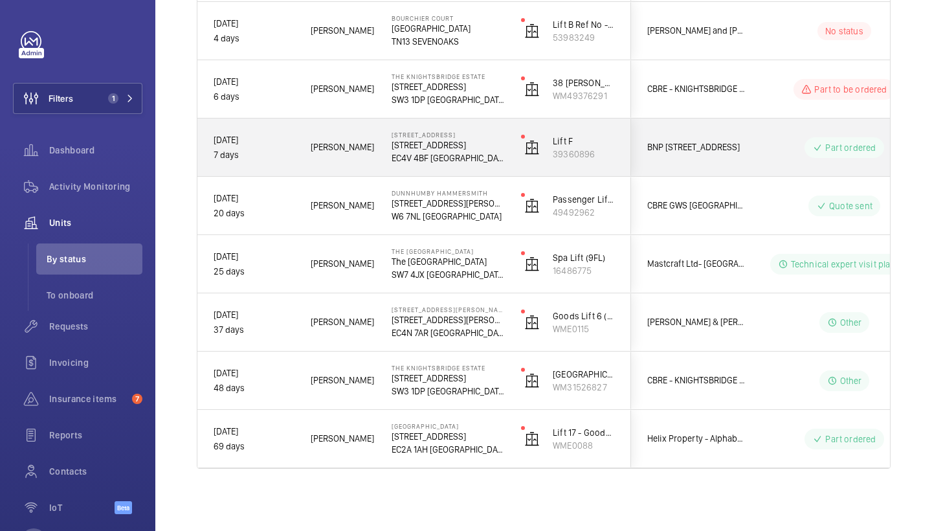
click at [381, 148] on div "160 Queen Victoria Street 160 Queen Victoria Street EC4V 4BF LONDON" at bounding box center [440, 148] width 128 height 58
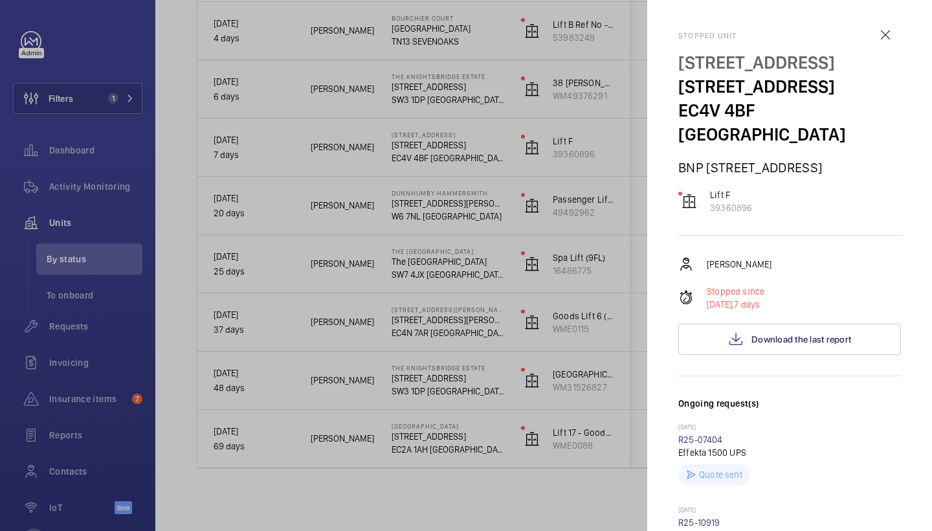
click at [528, 263] on div at bounding box center [466, 265] width 932 height 531
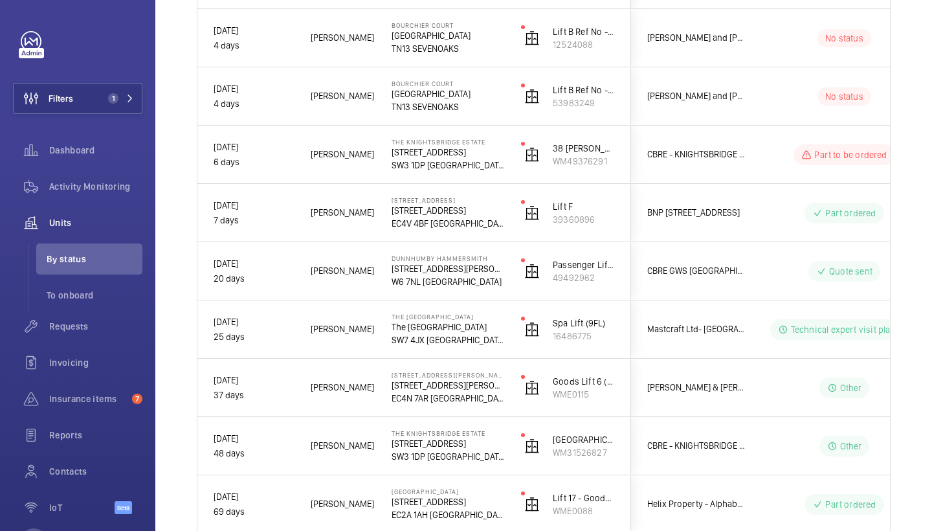
scroll to position [398, 0]
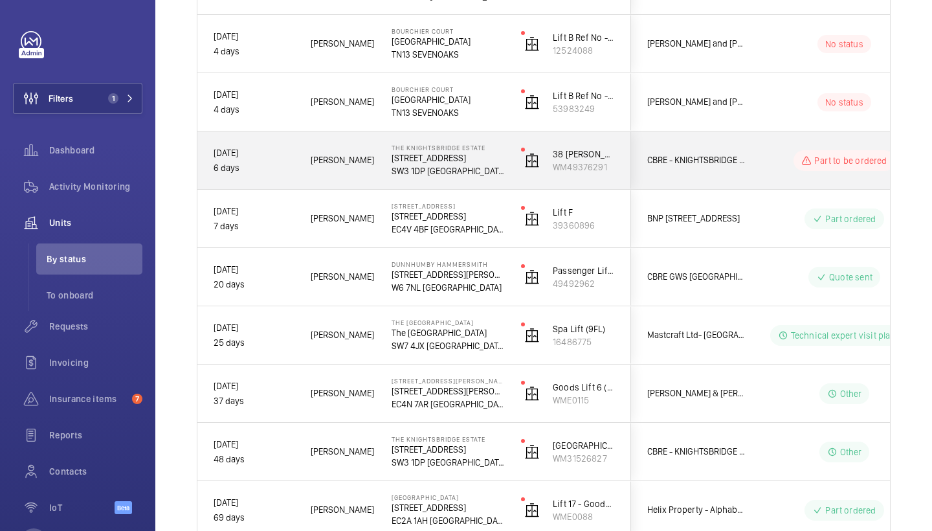
click at [446, 170] on p "SW3 1DP LONDON" at bounding box center [448, 170] width 113 height 13
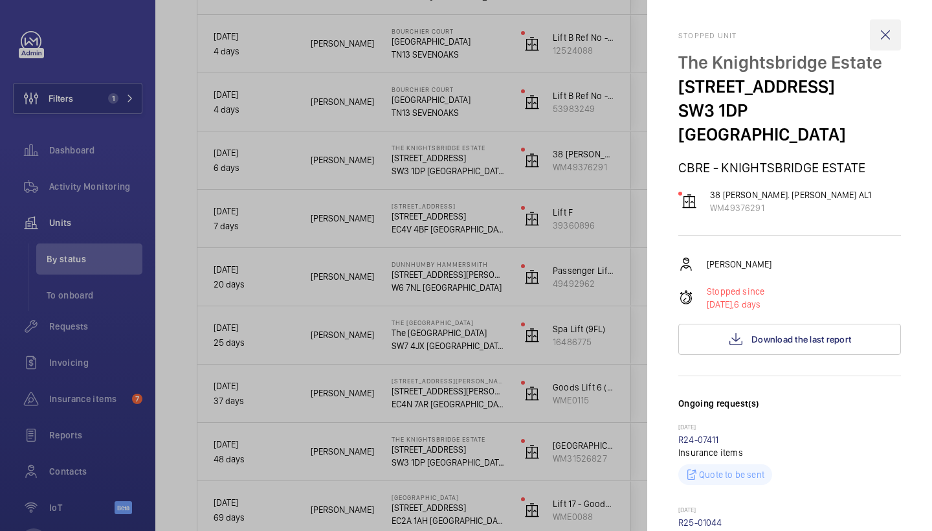
scroll to position [0, 0]
click at [890, 29] on wm-front-icon-button at bounding box center [885, 34] width 31 height 31
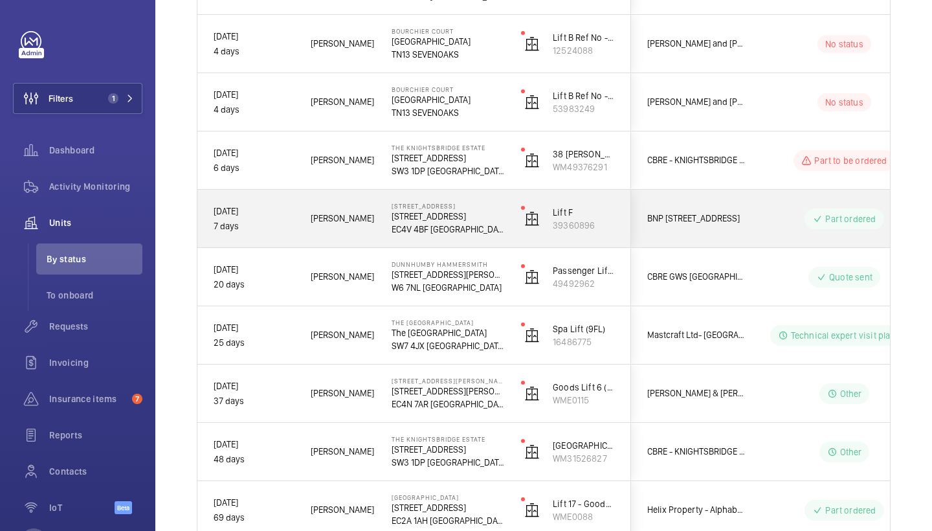
scroll to position [382, 0]
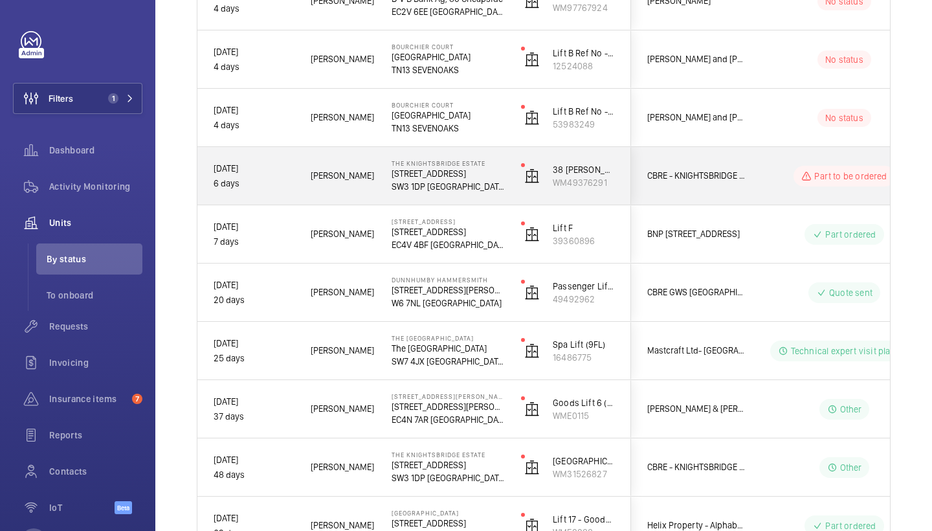
click at [385, 177] on div "The Knightsbridge Estate 55-57 Brompton Road SW3 1DP LONDON" at bounding box center [440, 176] width 128 height 58
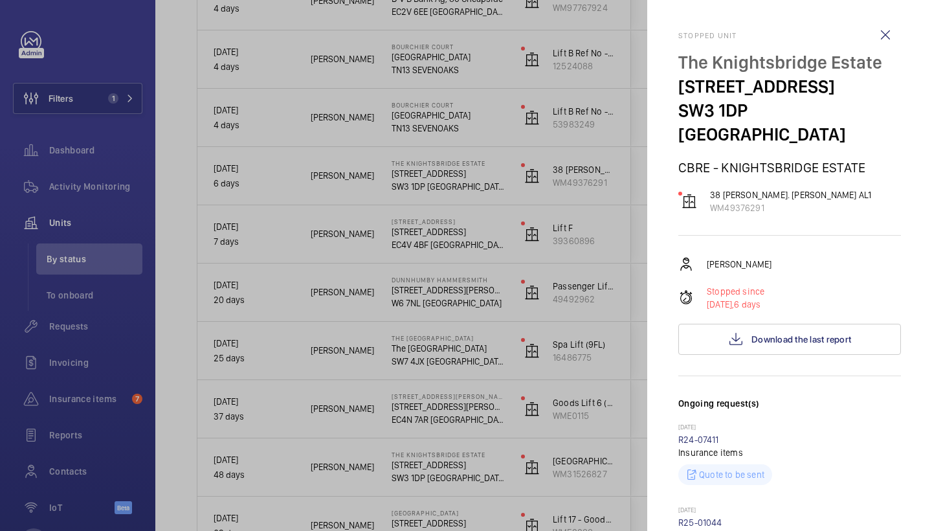
scroll to position [0, 0]
click at [886, 34] on wm-front-icon-button at bounding box center [885, 34] width 31 height 31
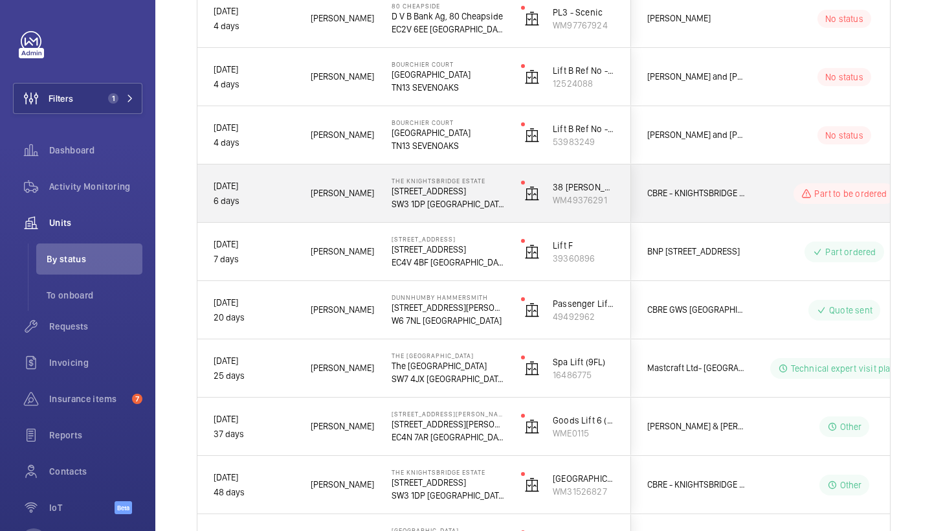
scroll to position [357, 0]
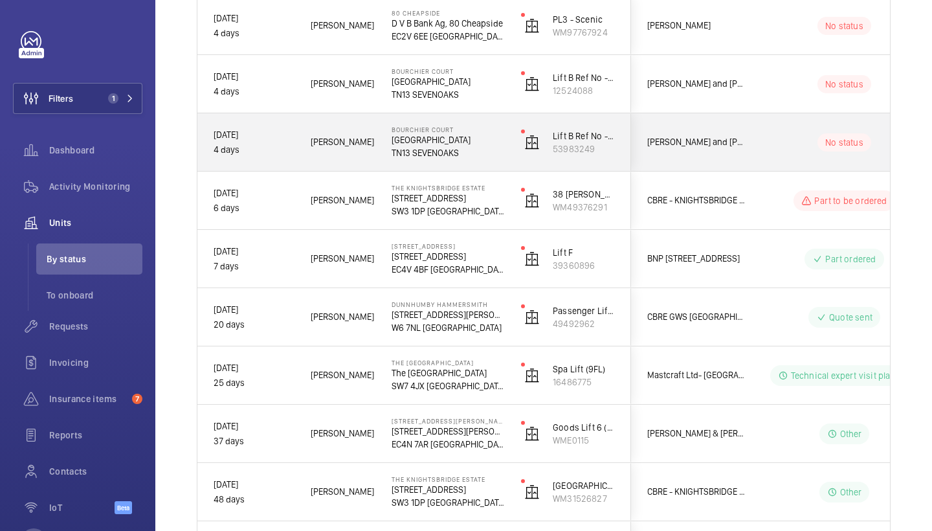
click at [379, 164] on div "Bourchier Court London Road TN13 SEVENOAKS" at bounding box center [440, 142] width 128 height 58
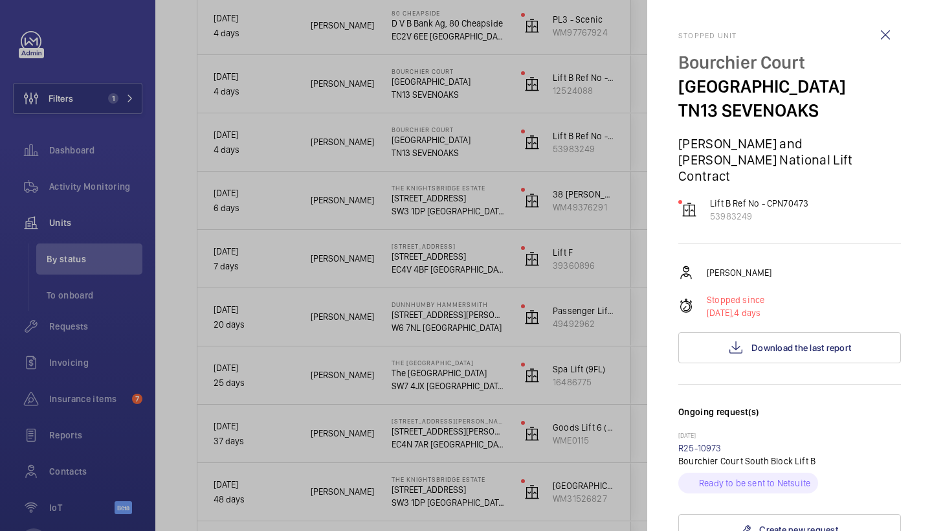
scroll to position [0, 0]
click at [883, 29] on wm-front-icon-button at bounding box center [885, 34] width 31 height 31
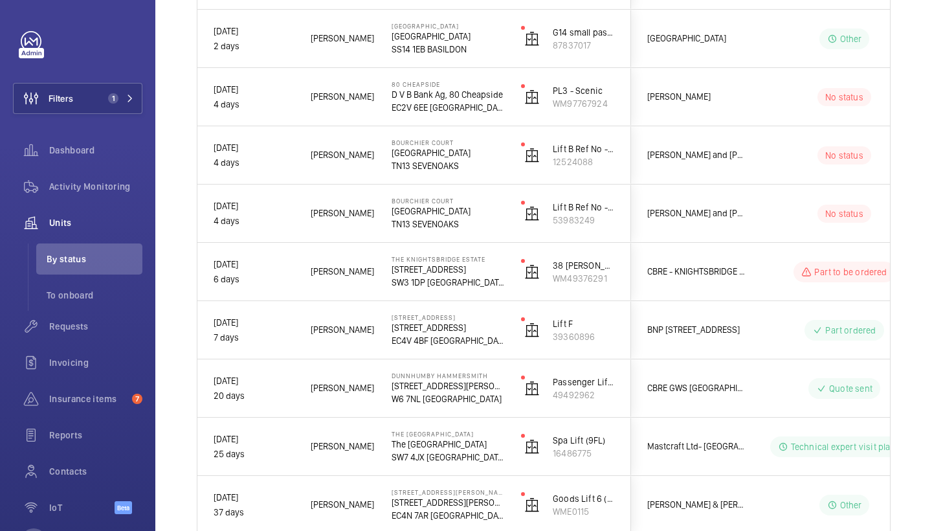
scroll to position [283, 0]
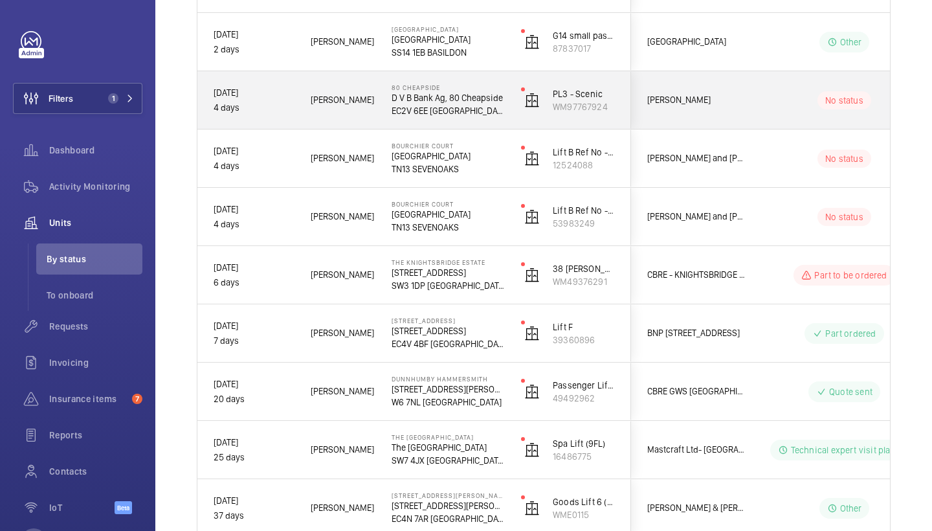
click at [383, 113] on div "80 Cheapside D V B Bank Ag, 80 Cheapside EC2V 6EE LONDON" at bounding box center [440, 100] width 128 height 58
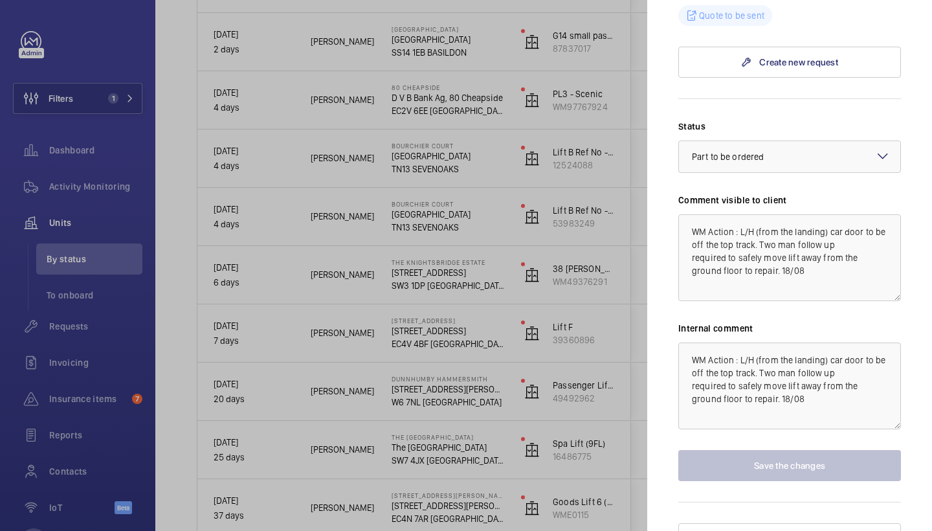
scroll to position [565, 0]
click at [561, 136] on div at bounding box center [466, 265] width 932 height 531
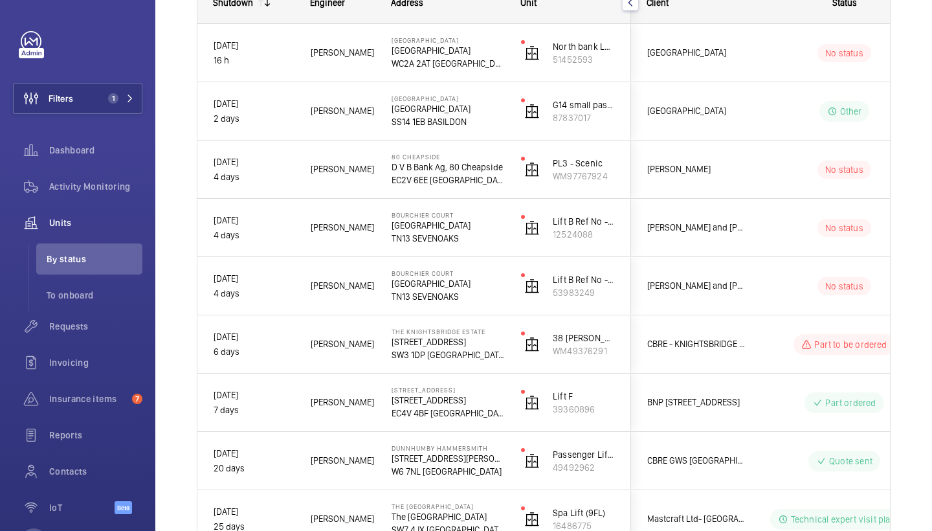
scroll to position [191, 0]
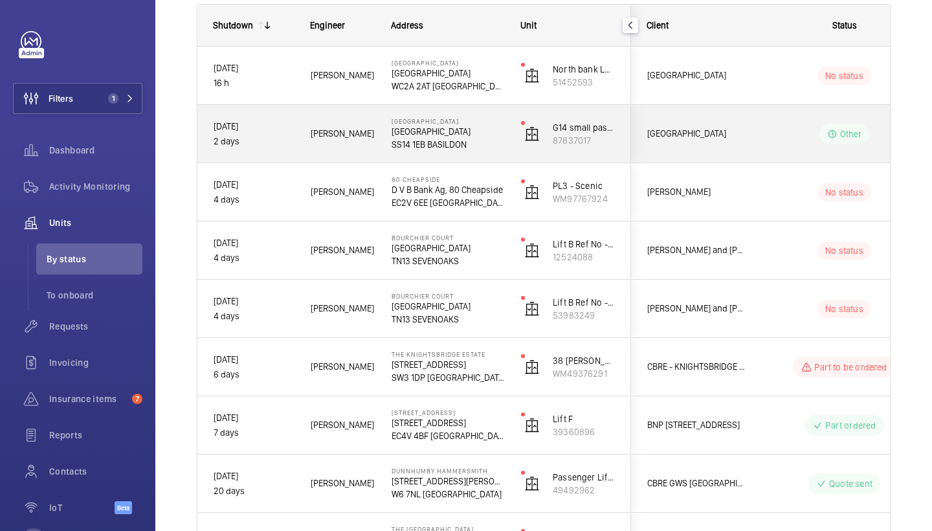
click at [487, 120] on p "EASTGATE SHOPPING CENTRE" at bounding box center [448, 121] width 113 height 8
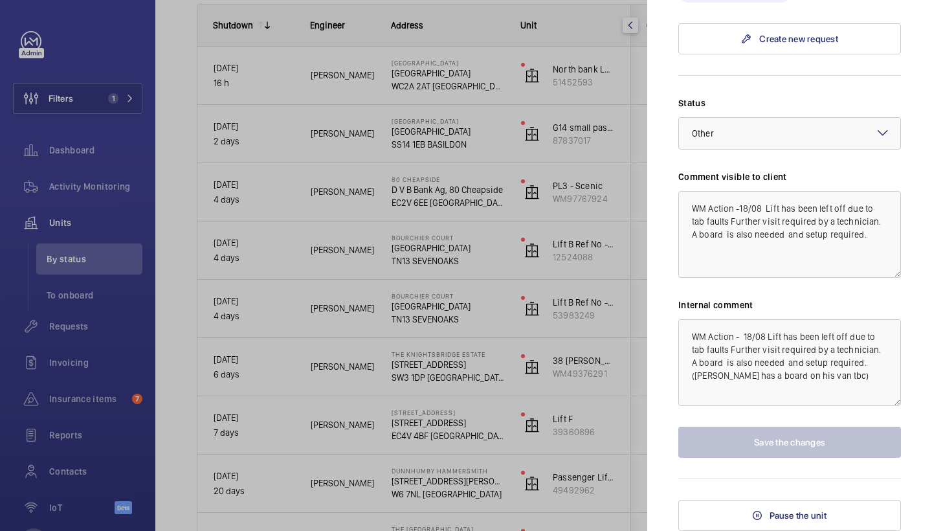
scroll to position [565, 0]
click at [412, 188] on div at bounding box center [466, 265] width 932 height 531
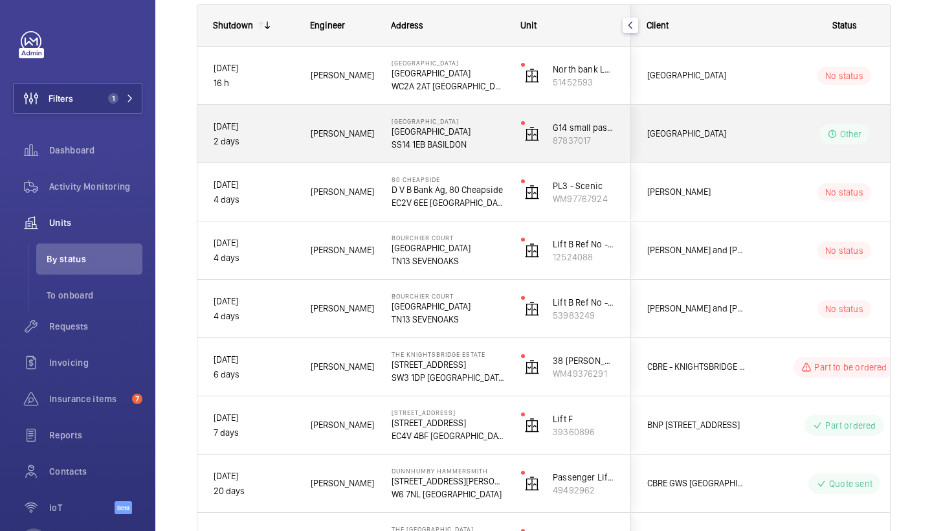
click at [385, 147] on div "EASTGATE SHOPPING CENTRE Eastgate Shopping Centre SS14 1EB BASILDON" at bounding box center [440, 134] width 128 height 58
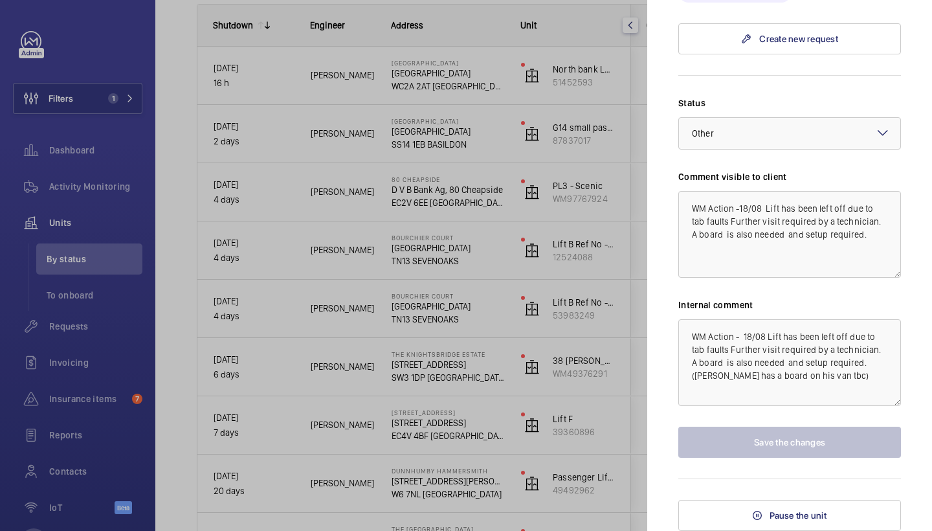
scroll to position [565, 0]
click at [409, 136] on div at bounding box center [466, 265] width 932 height 531
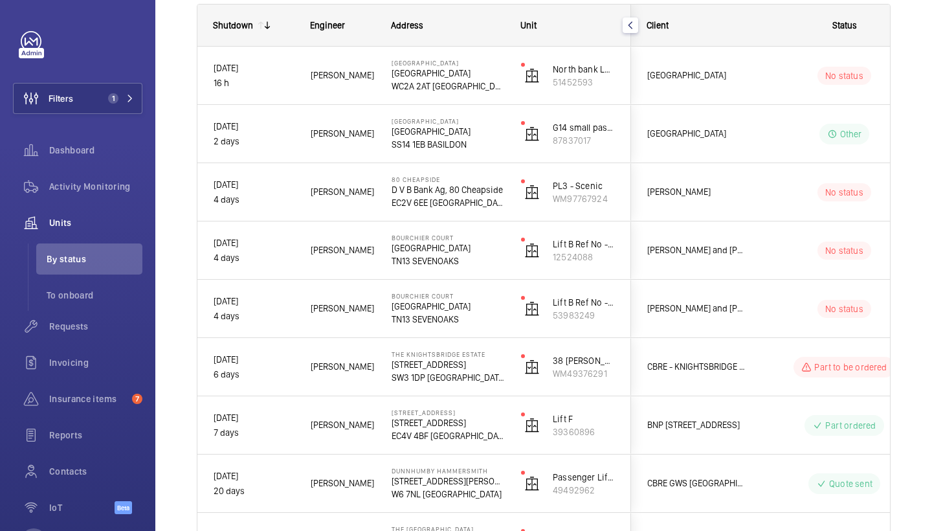
scroll to position [0, 0]
click at [408, 93] on mat-sidenav-container "Filters 1 Dashboard Activity Monitoring Units By status To onboard Requests Inv…" at bounding box center [466, 265] width 932 height 531
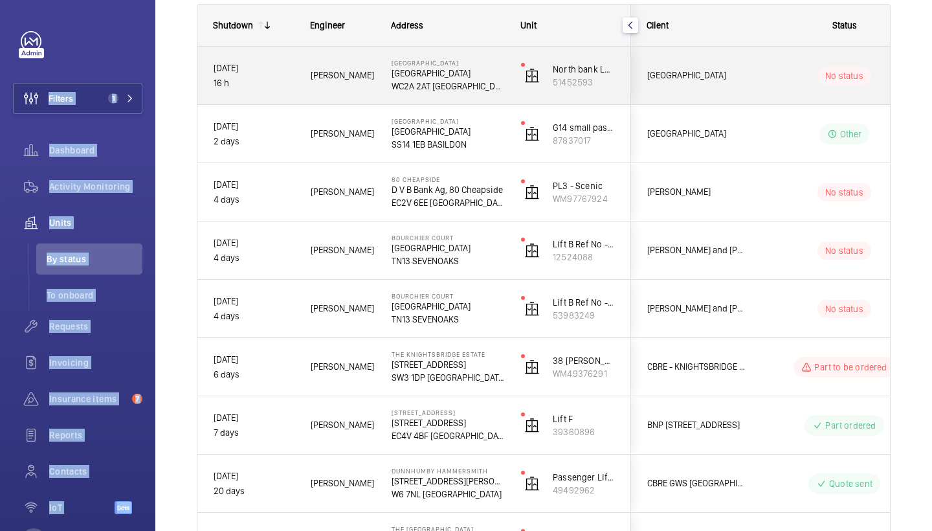
click at [414, 81] on p "WC2A 2AT LONDON" at bounding box center [448, 86] width 113 height 13
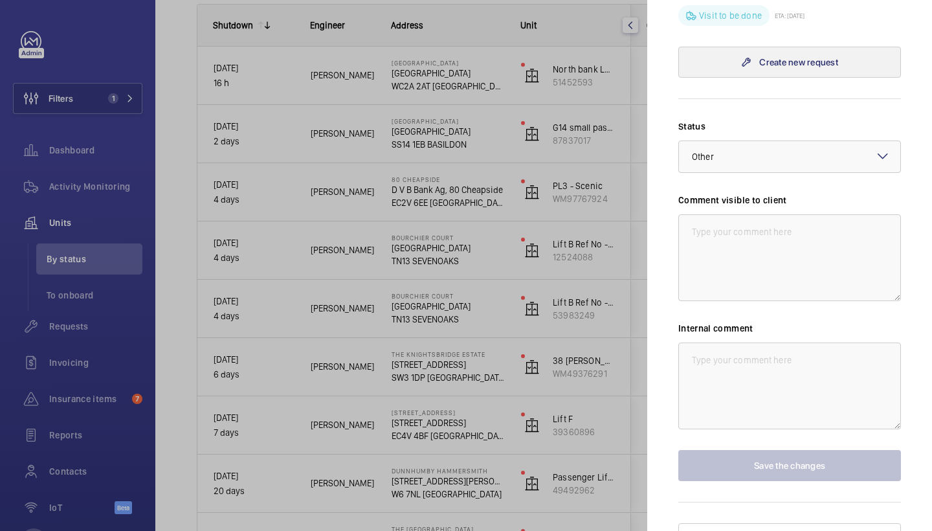
scroll to position [458, 0]
click at [500, 175] on div at bounding box center [466, 265] width 932 height 531
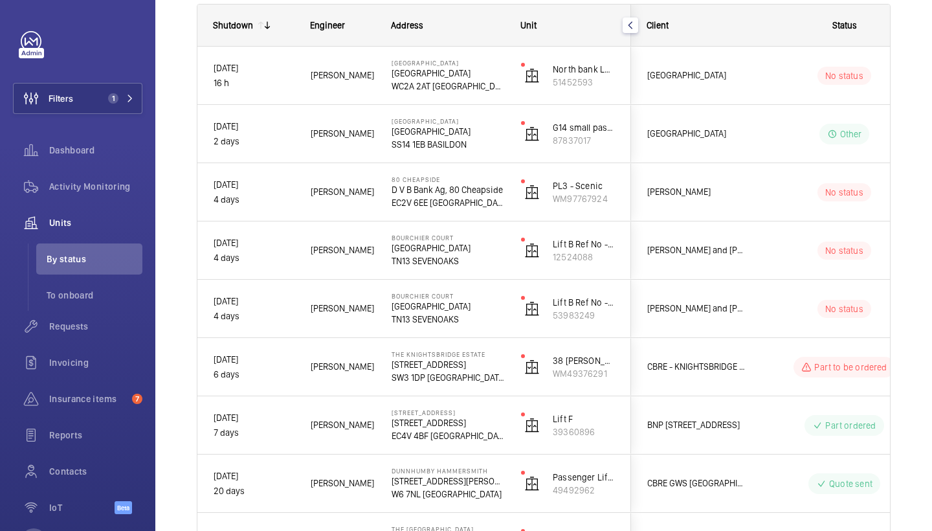
scroll to position [0, 0]
click at [85, 325] on span "Requests" at bounding box center [95, 326] width 93 height 13
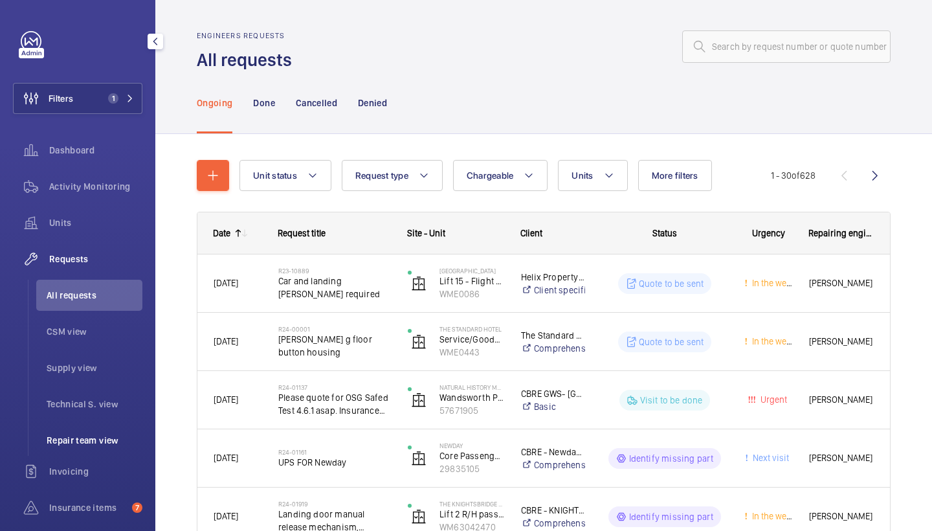
click at [98, 435] on span "Repair team view" at bounding box center [95, 440] width 96 height 13
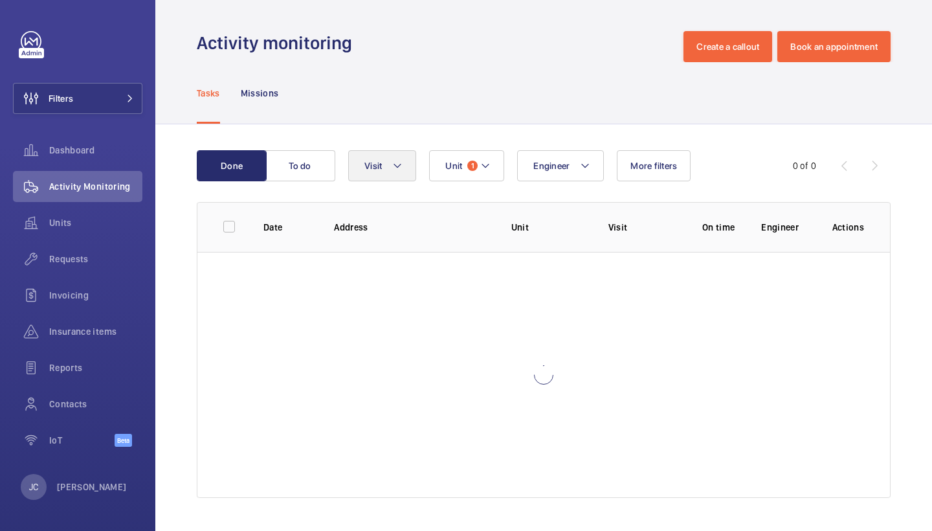
click at [398, 174] on button "Visit" at bounding box center [382, 165] width 68 height 31
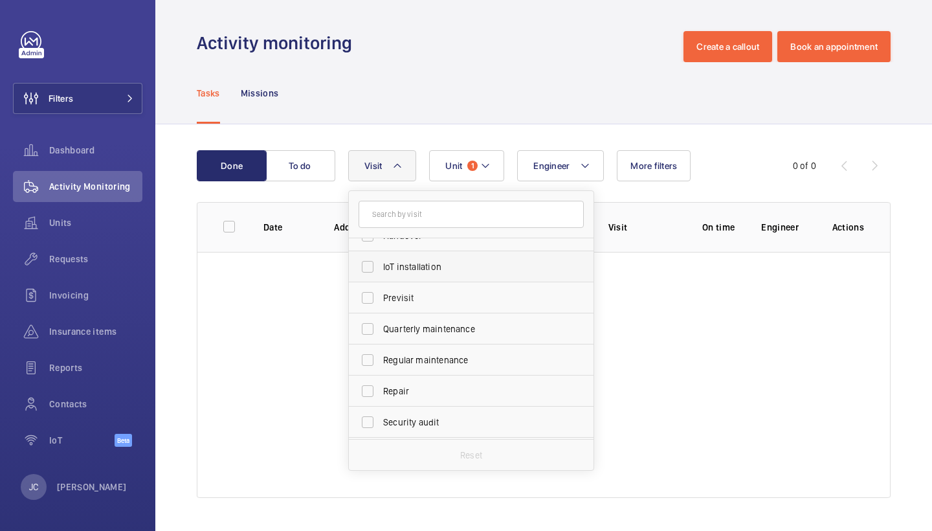
scroll to position [146, 0]
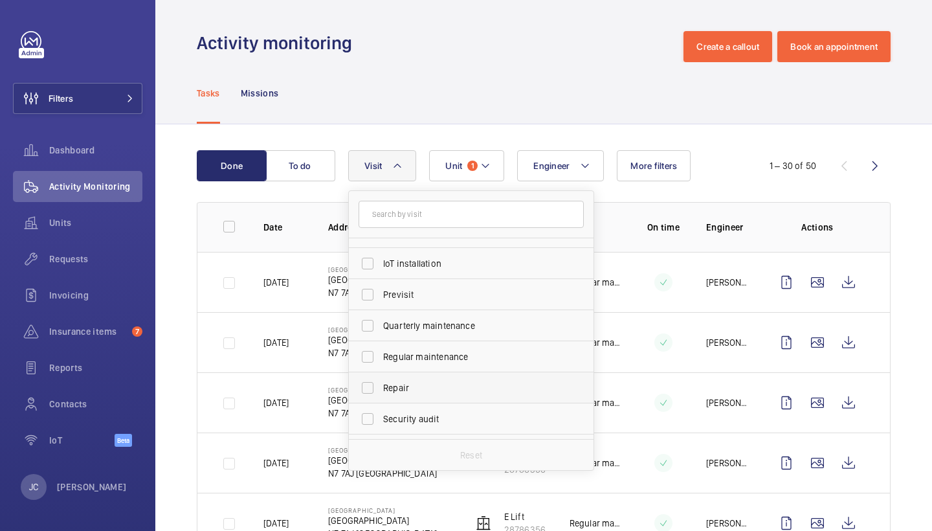
click at [407, 381] on span "Repair" at bounding box center [472, 387] width 178 height 13
click at [381, 381] on input "Repair" at bounding box center [368, 388] width 26 height 26
checkbox input "true"
click at [468, 28] on wm-front-admin-header "Activity monitoring Create a callout Book an appointment" at bounding box center [543, 31] width 777 height 62
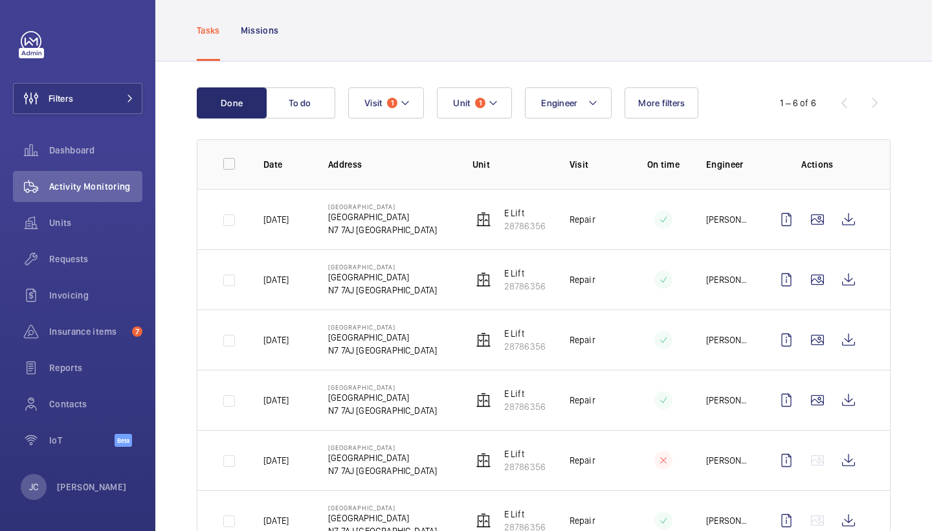
scroll to position [64, 0]
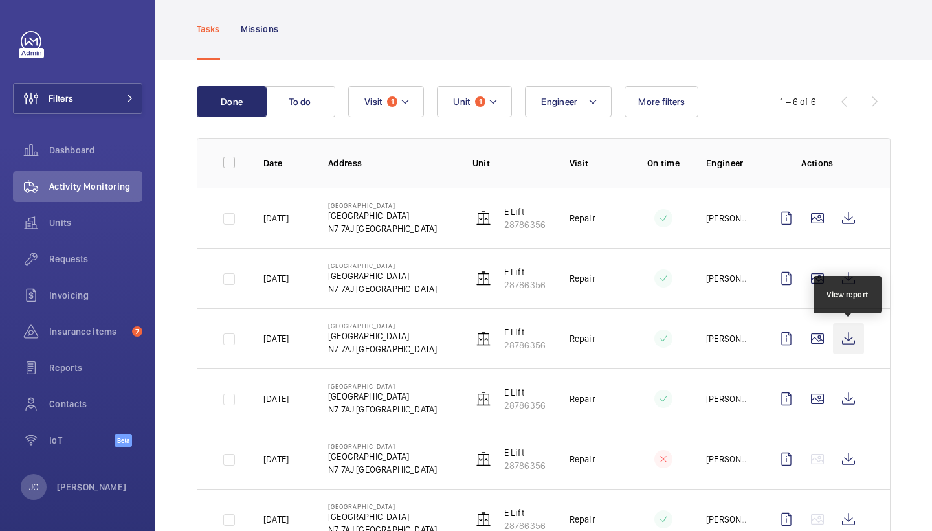
click at [842, 339] on wm-front-icon-button at bounding box center [848, 338] width 31 height 31
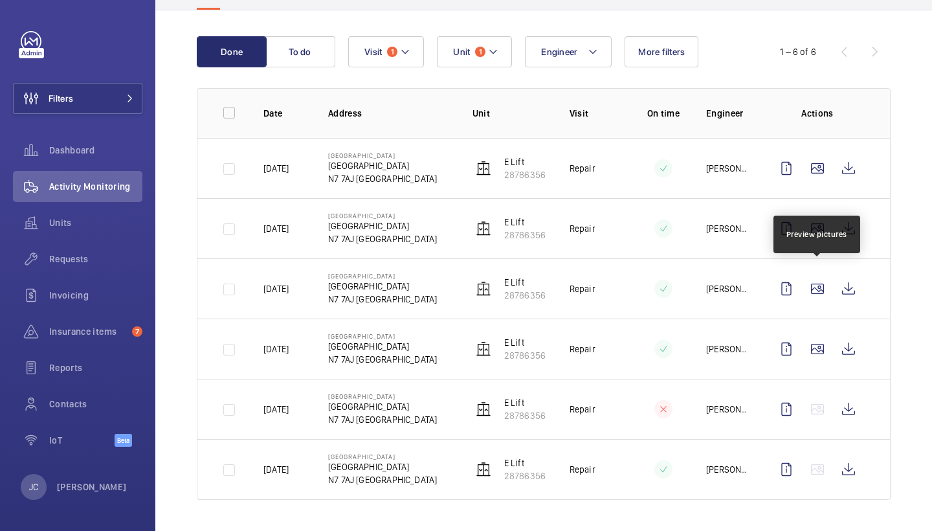
scroll to position [114, 0]
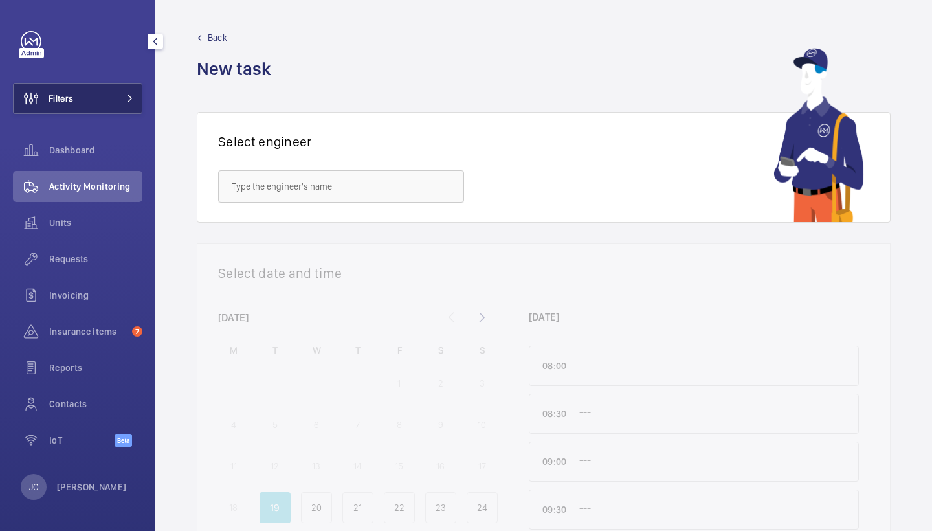
click at [100, 108] on button "Filters" at bounding box center [78, 98] width 130 height 31
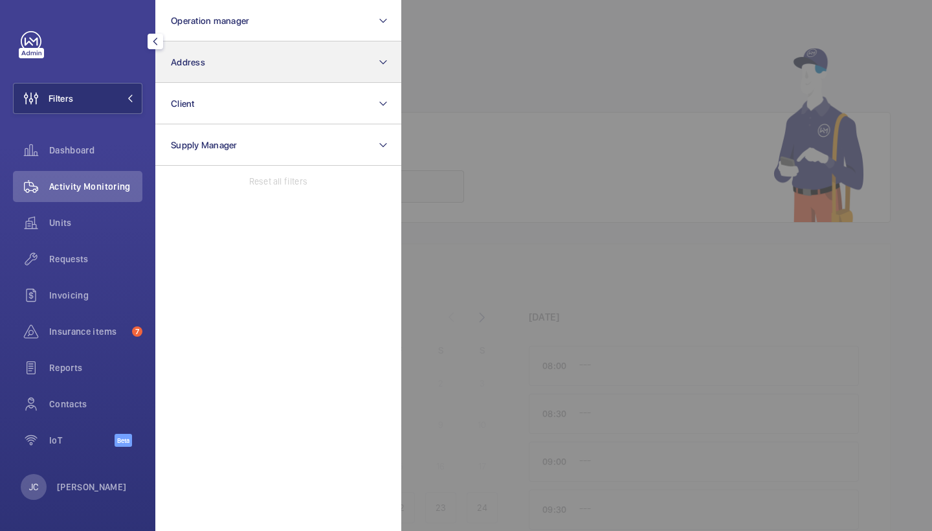
click at [195, 73] on button "Address" at bounding box center [278, 61] width 246 height 41
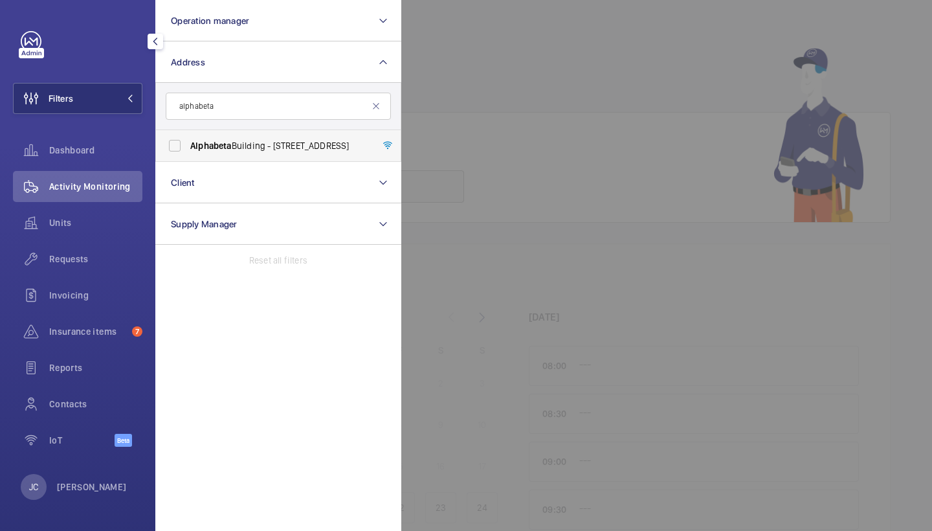
type input "alphabeta"
click at [280, 151] on span "[GEOGRAPHIC_DATA] - [STREET_ADDRESS]" at bounding box center [279, 145] width 178 height 13
click at [188, 151] on input "[GEOGRAPHIC_DATA] - [STREET_ADDRESS]" at bounding box center [175, 146] width 26 height 26
checkbox input "true"
click at [88, 262] on span "Requests" at bounding box center [95, 259] width 93 height 13
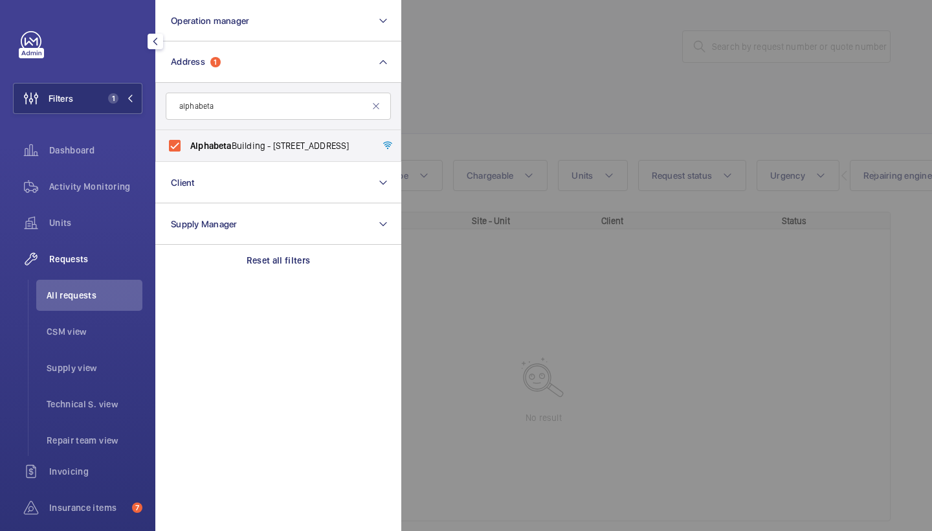
click at [592, 130] on div at bounding box center [867, 265] width 932 height 531
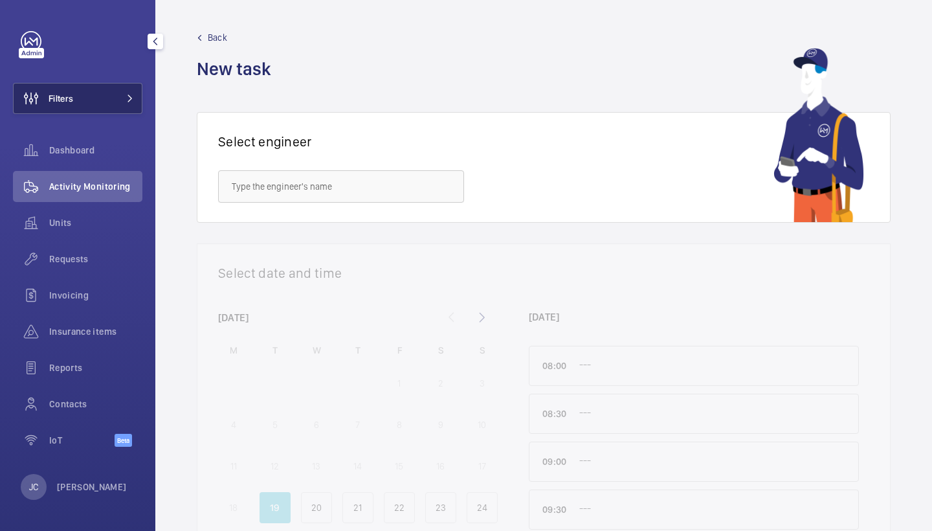
click at [93, 107] on button "Filters" at bounding box center [78, 98] width 130 height 31
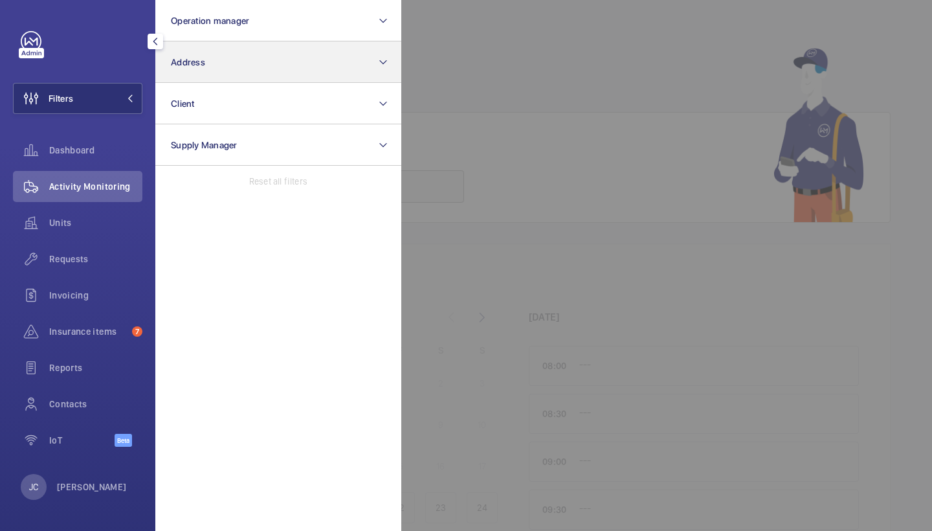
click at [198, 43] on button "Address" at bounding box center [278, 61] width 246 height 41
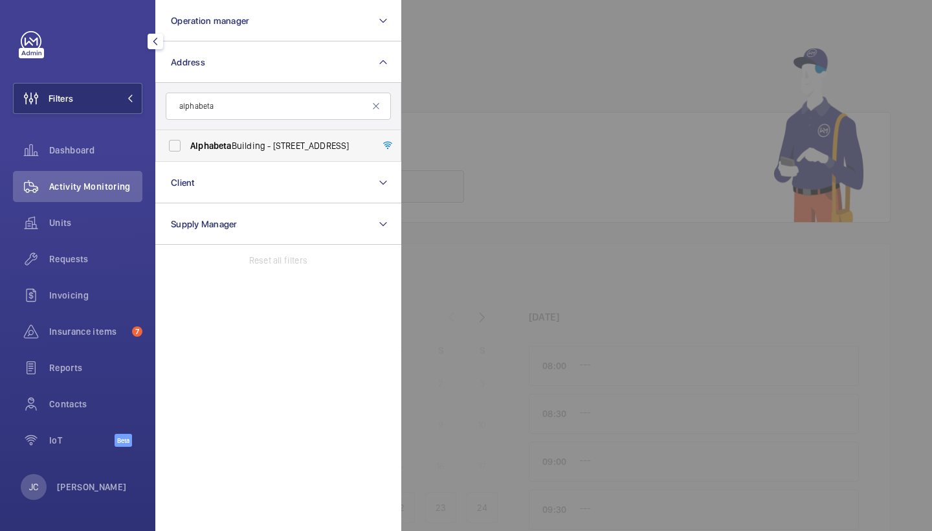
type input "alphabeta"
click at [271, 153] on label "Alphabeta Building - 14 - 18 Finsbury Square, LONDON EC2A 1AH" at bounding box center [268, 145] width 225 height 31
click at [188, 153] on input "Alphabeta Building - 14 - 18 Finsbury Square, LONDON EC2A 1AH" at bounding box center [175, 146] width 26 height 26
checkbox input "true"
click at [476, 110] on div at bounding box center [867, 265] width 932 height 531
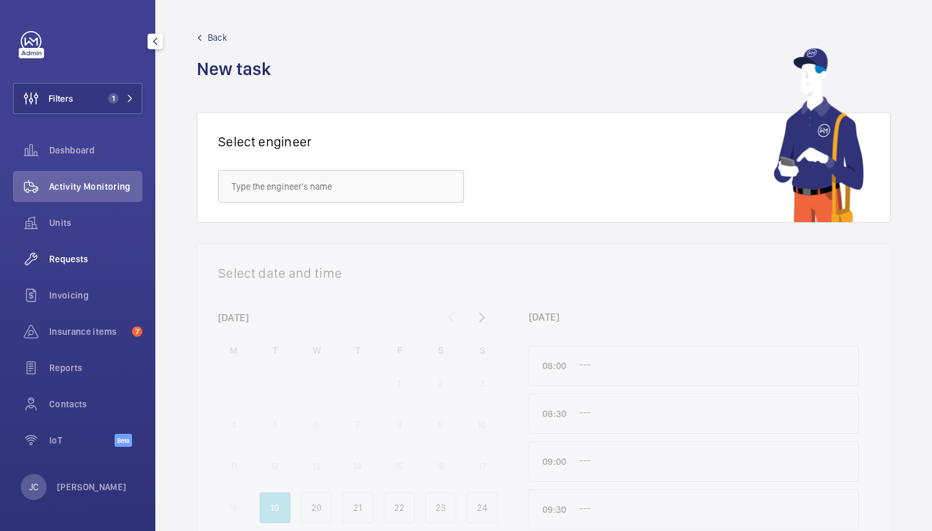
click at [80, 260] on span "Requests" at bounding box center [95, 259] width 93 height 13
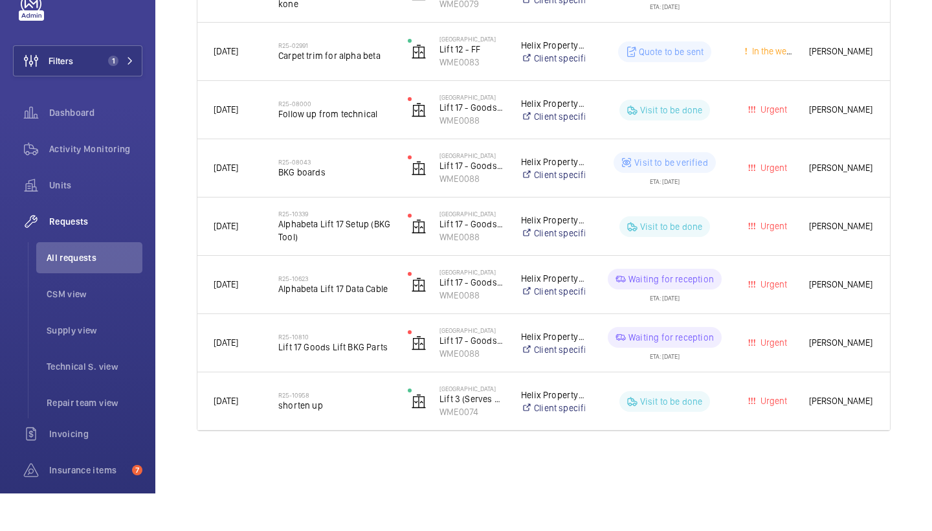
scroll to position [602, 0]
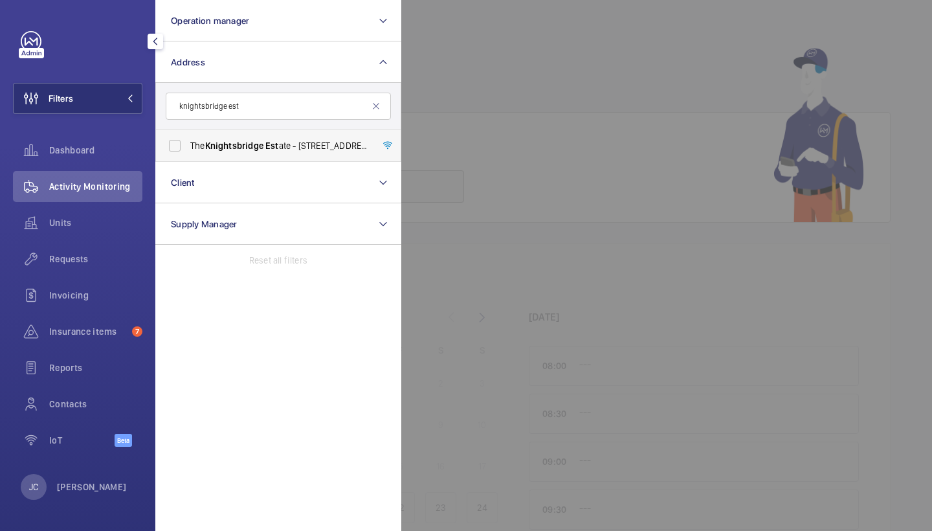
type input "knightsbridge est"
click at [308, 142] on span "The Knightsbridge Est ate - 55-57 Brompton Road, LONDON SW3 1DP" at bounding box center [279, 145] width 178 height 13
click at [188, 142] on input "The Knightsbridge Est ate - 55-57 Brompton Road, LONDON SW3 1DP" at bounding box center [175, 146] width 26 height 26
checkbox input "true"
click at [99, 249] on div "Requests" at bounding box center [78, 258] width 130 height 31
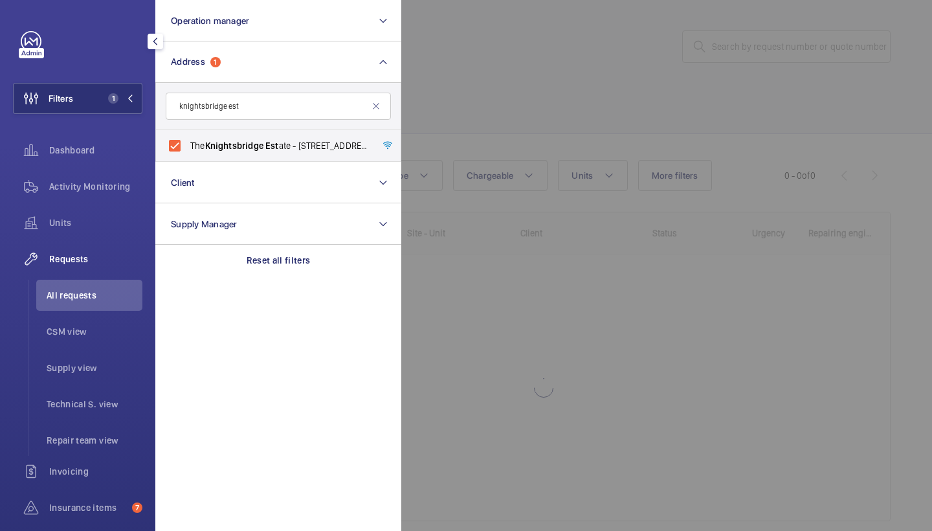
click at [611, 39] on div at bounding box center [867, 265] width 932 height 531
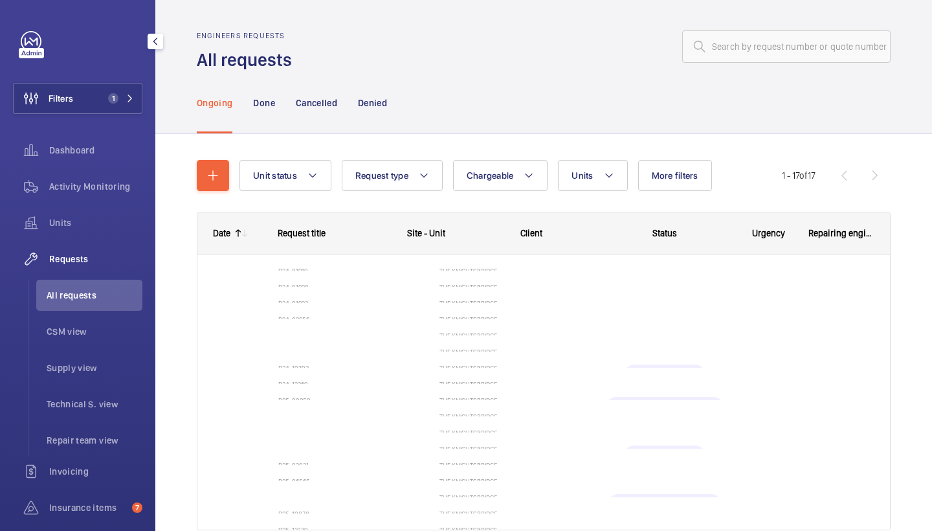
click at [593, 192] on wm-front-shared-table-view-engine "Unit status Request type Chargeable Units More filters Request status Urgency R…" at bounding box center [544, 360] width 694 height 401
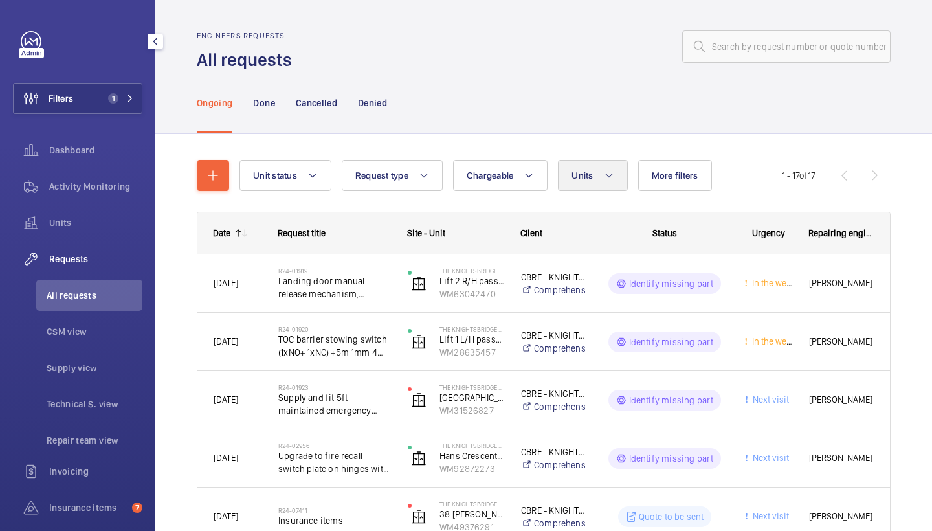
click at [607, 166] on button "Units" at bounding box center [592, 175] width 69 height 31
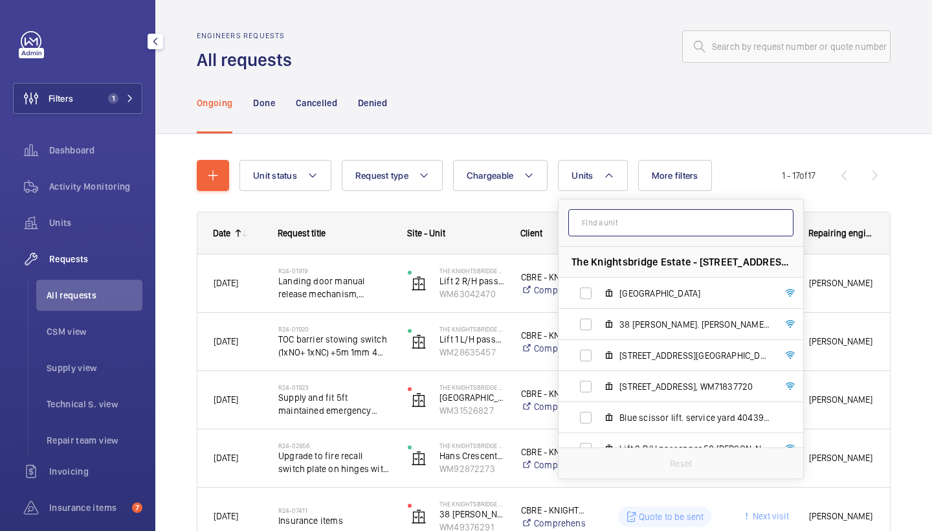
click at [642, 232] on input "text" at bounding box center [681, 222] width 225 height 27
type input "38"
click at [664, 333] on label "38 Hans Cresent. Lester AL1, WM49376291" at bounding box center [671, 324] width 224 height 31
click at [599, 333] on input "38 Hans Cresent. Lester AL1, WM49376291" at bounding box center [586, 324] width 26 height 26
checkbox input "true"
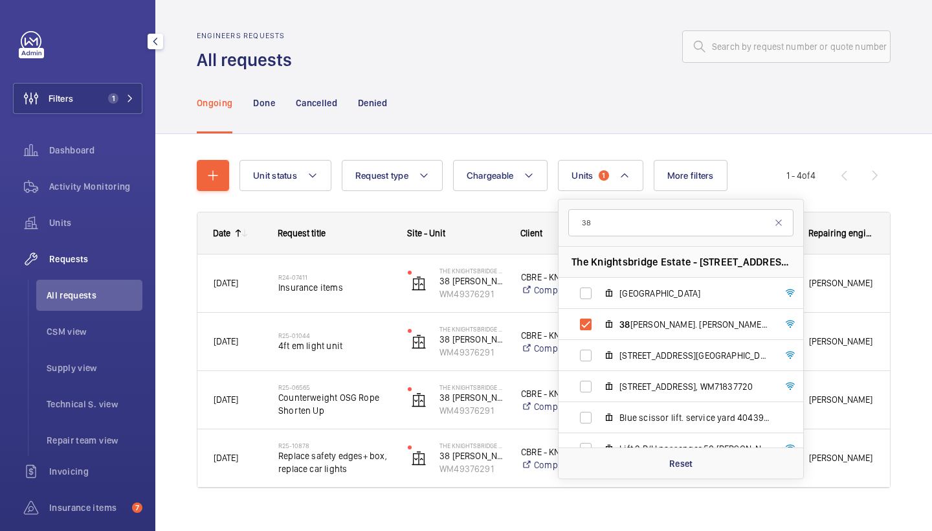
click at [635, 107] on div "Ongoing Done Cancelled Denied" at bounding box center [544, 103] width 694 height 62
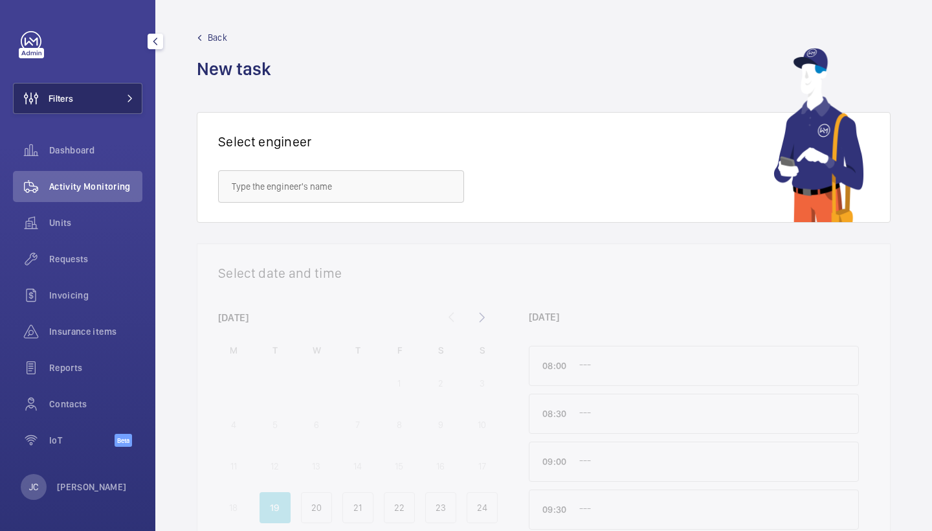
click at [113, 95] on button "Filters" at bounding box center [78, 98] width 130 height 31
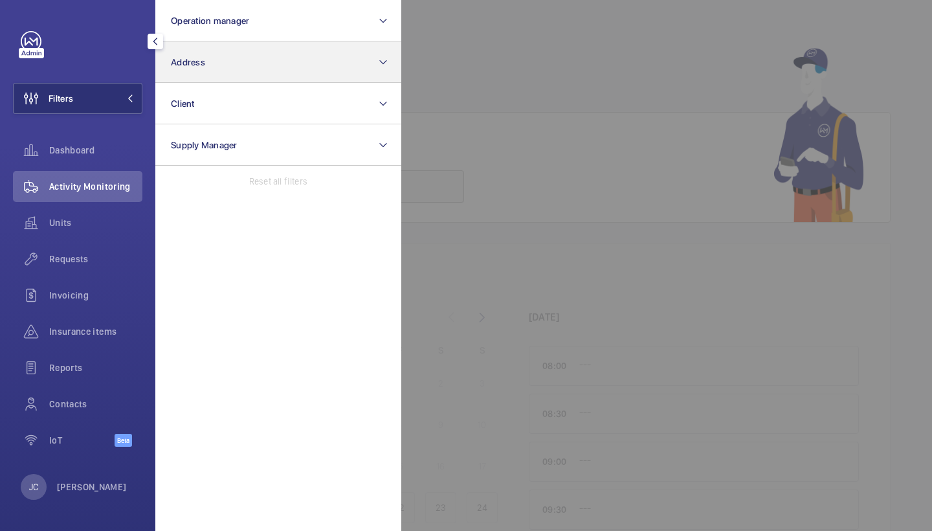
click at [269, 69] on button "Address" at bounding box center [278, 61] width 246 height 41
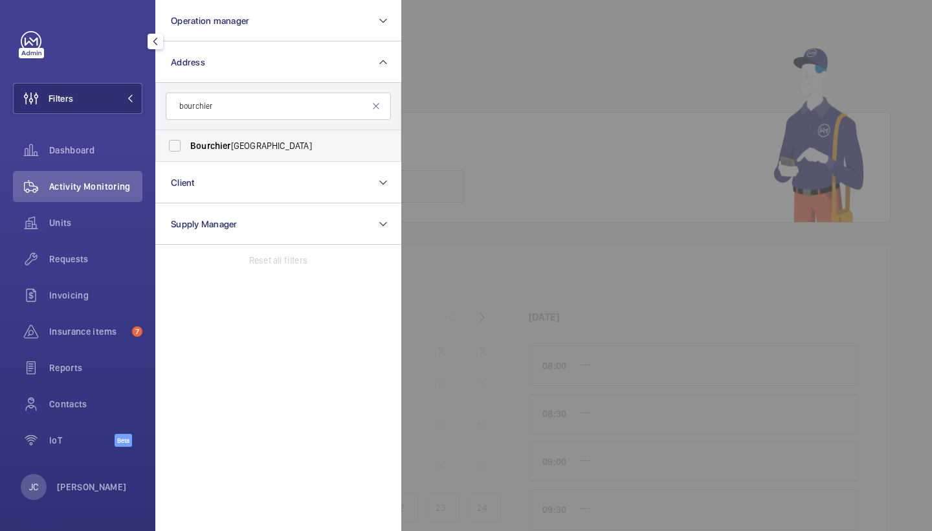
type input "bourchier"
click at [275, 156] on label "Bourchier Court - [GEOGRAPHIC_DATA]" at bounding box center [268, 145] width 225 height 31
click at [188, 156] on input "Bourchier Court - [GEOGRAPHIC_DATA]" at bounding box center [175, 146] width 26 height 26
checkbox input "true"
click at [71, 258] on span "Requests" at bounding box center [95, 259] width 93 height 13
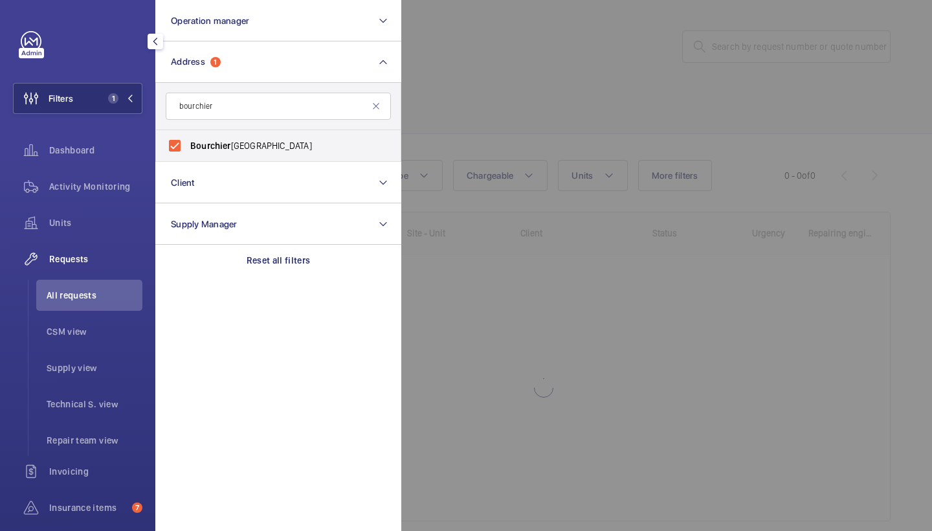
click at [552, 159] on div at bounding box center [867, 265] width 932 height 531
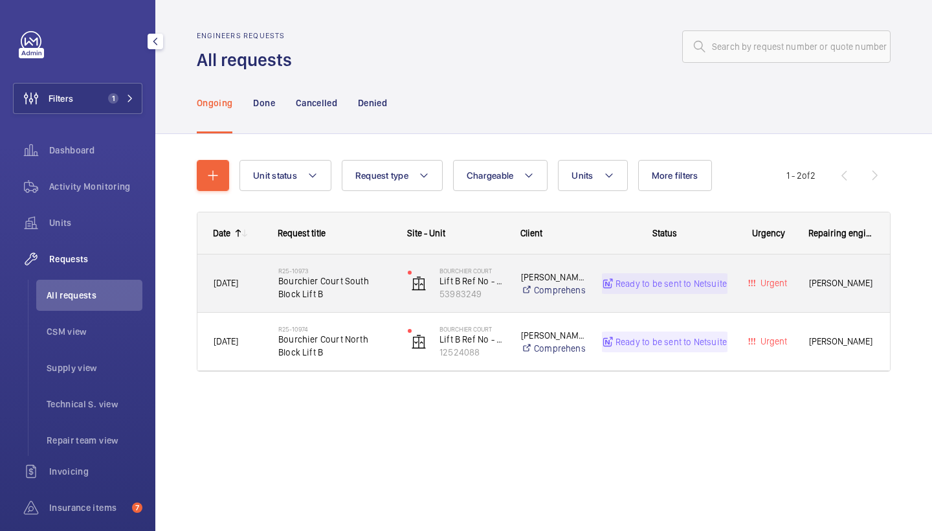
click at [347, 297] on span "Bourchier Court South Block Lift B" at bounding box center [334, 288] width 113 height 26
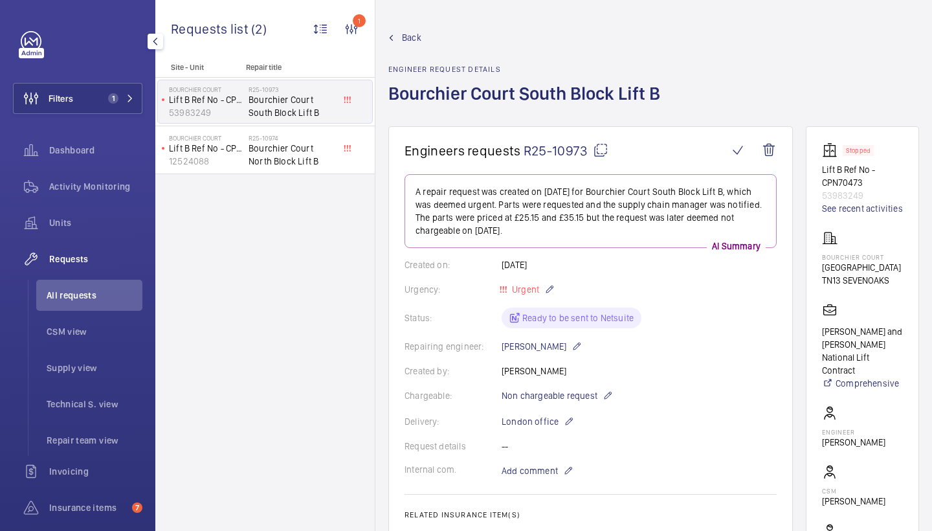
click at [407, 36] on span "Back" at bounding box center [411, 37] width 19 height 13
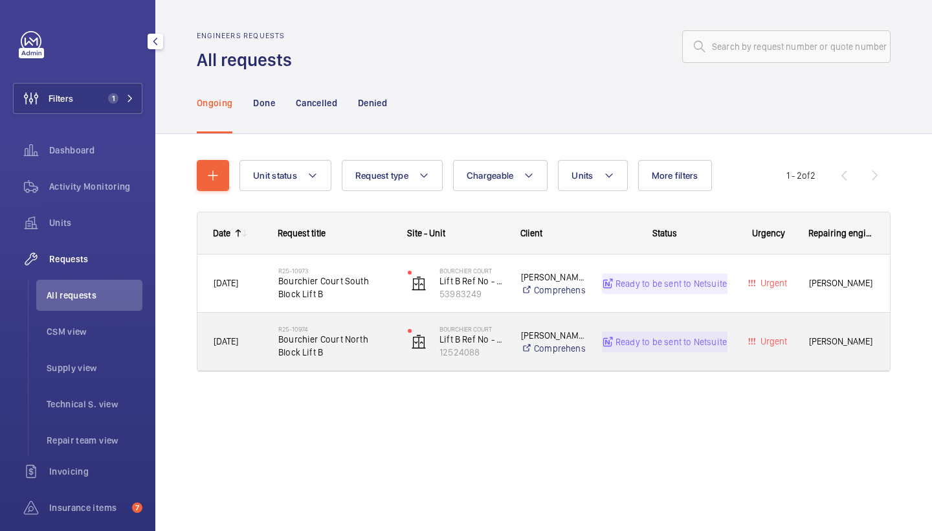
click at [336, 343] on span "Bourchier Court North Block Lift B" at bounding box center [334, 346] width 113 height 26
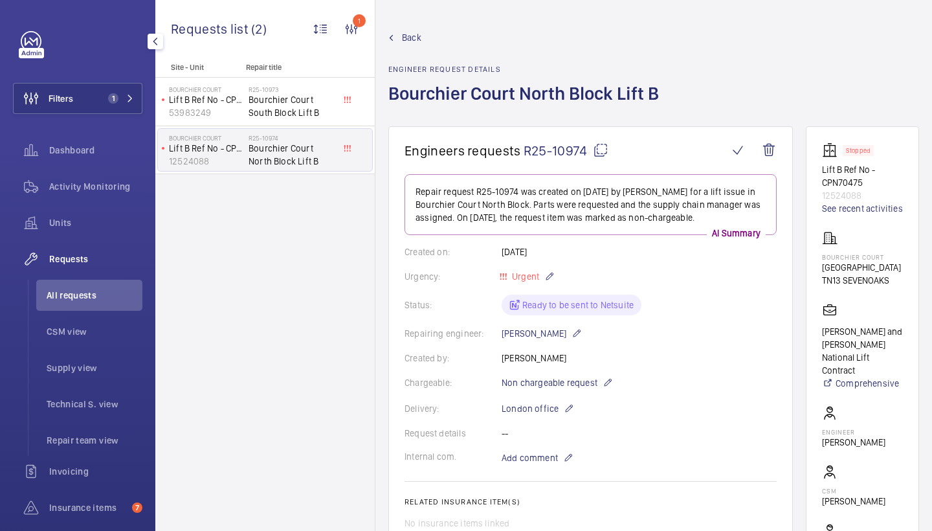
click at [416, 33] on span "Back" at bounding box center [411, 37] width 19 height 13
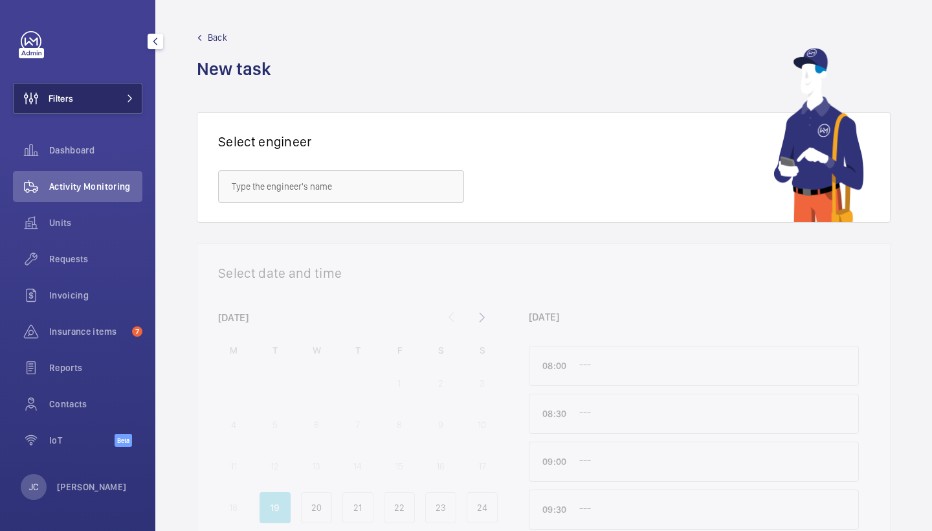
click at [104, 102] on button "Filters" at bounding box center [78, 98] width 130 height 31
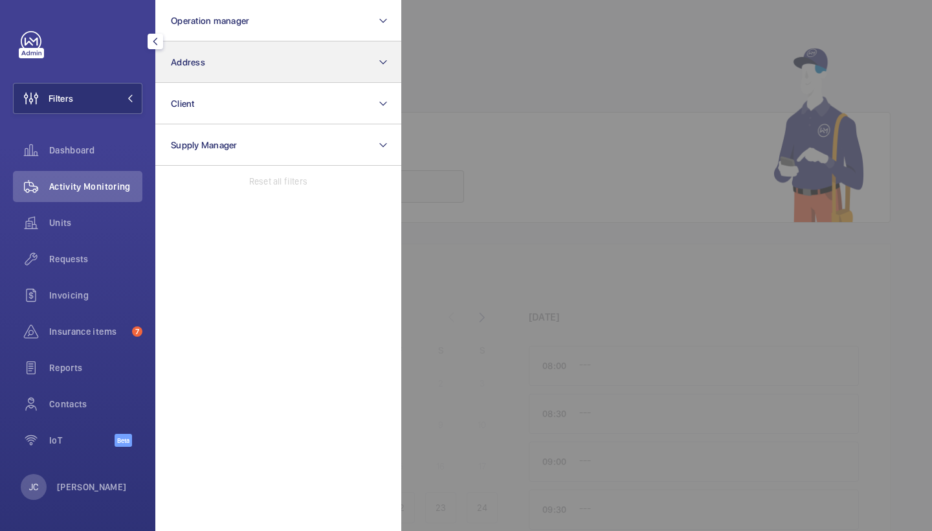
click at [185, 73] on button "Address" at bounding box center [278, 61] width 246 height 41
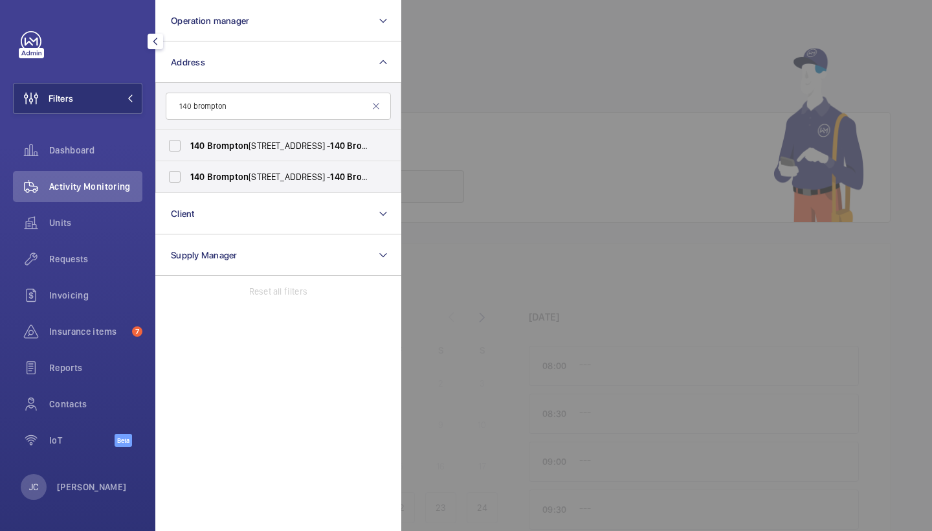
type input "140 Brompton"
drag, startPoint x: 177, startPoint y: 84, endPoint x: 253, endPoint y: 161, distance: 108.1
click at [253, 139] on span "[STREET_ADDRESS]" at bounding box center [279, 145] width 178 height 13
click at [188, 139] on input "[STREET_ADDRESS]" at bounding box center [175, 146] width 26 height 26
checkbox input "true"
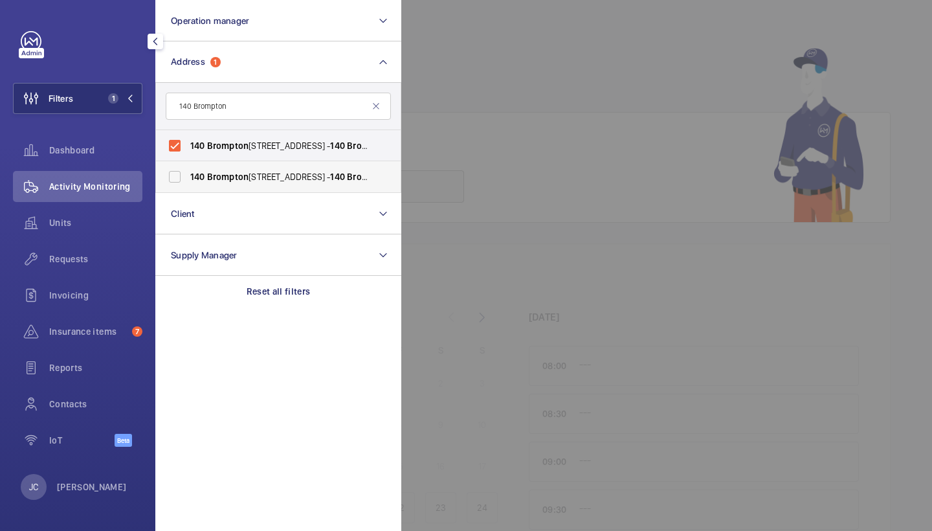
click at [200, 179] on span "140" at bounding box center [197, 177] width 15 height 10
click at [188, 179] on input "[STREET_ADDRESS]" at bounding box center [175, 177] width 26 height 26
checkbox input "true"
click at [93, 248] on div "Requests" at bounding box center [78, 258] width 130 height 31
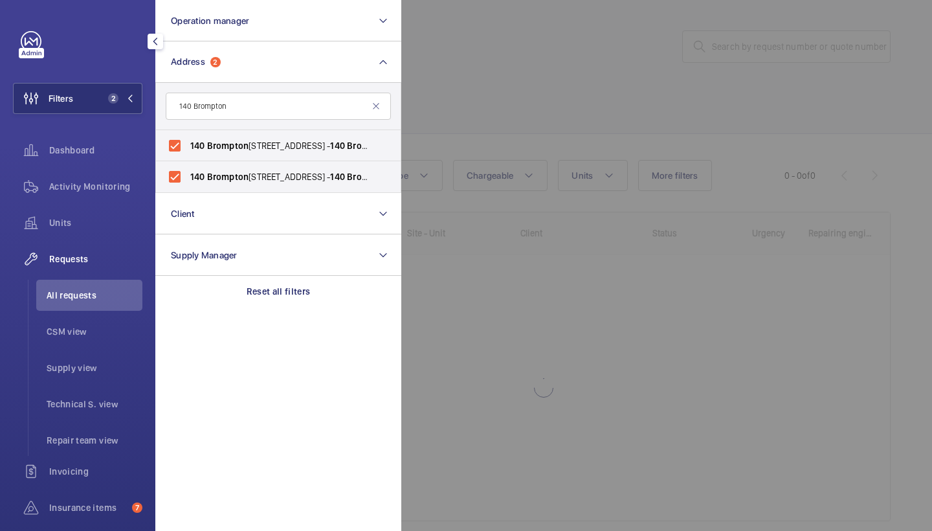
click at [550, 101] on div at bounding box center [867, 265] width 932 height 531
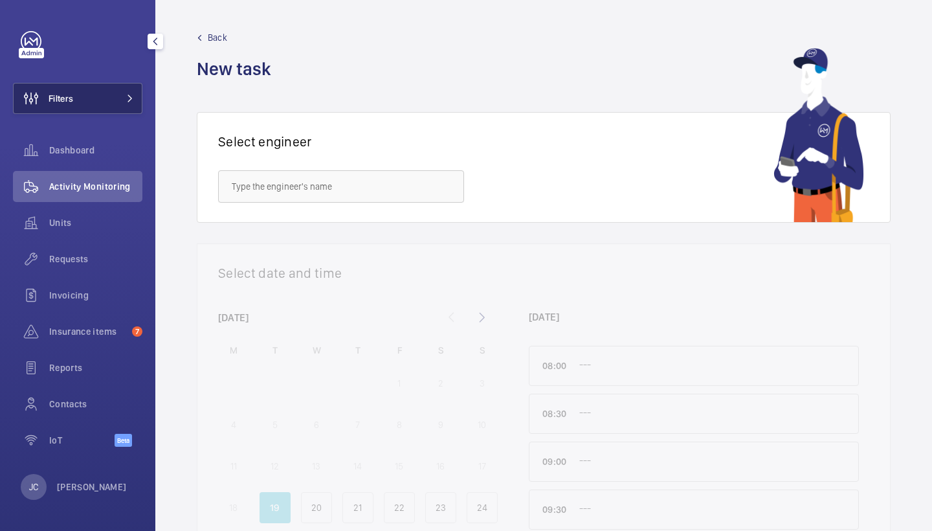
click at [121, 89] on button "Filters" at bounding box center [78, 98] width 130 height 31
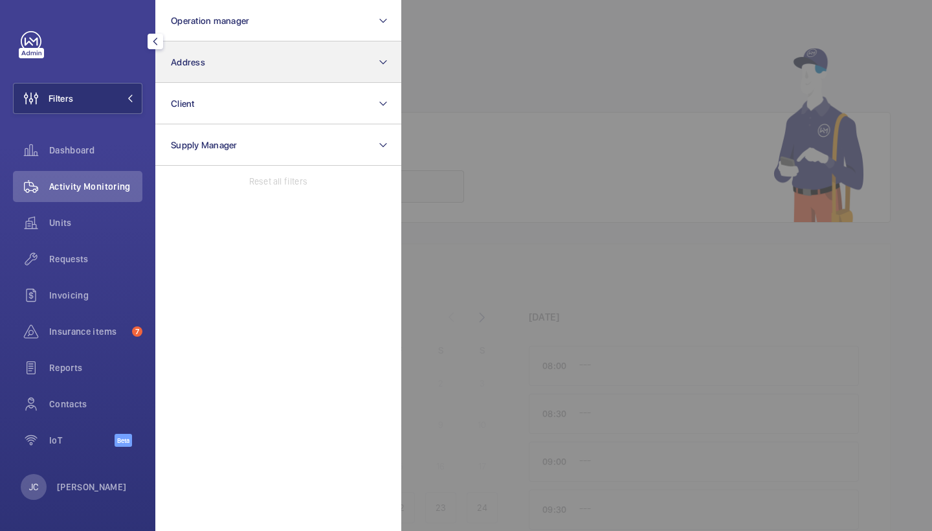
click at [254, 57] on button "Address" at bounding box center [278, 61] width 246 height 41
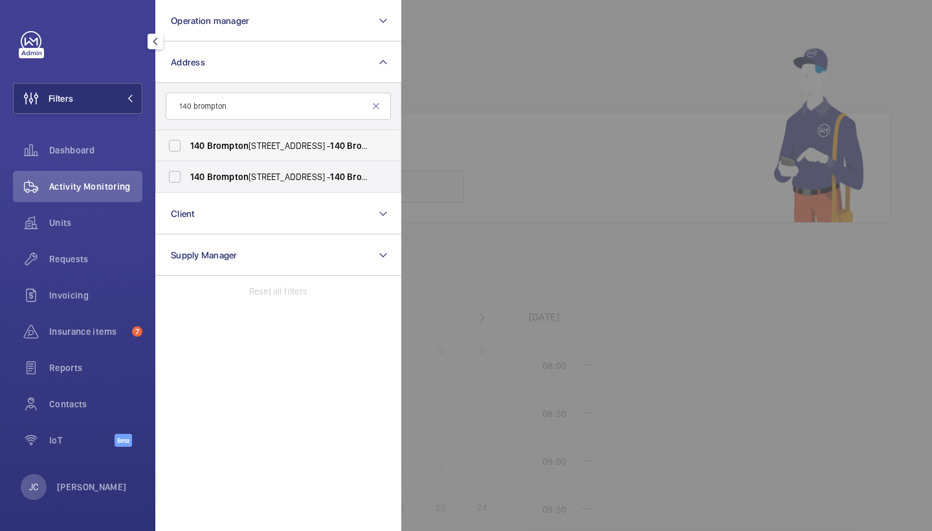
type input "140 brompton"
click at [240, 155] on label "[STREET_ADDRESS]" at bounding box center [268, 145] width 225 height 31
click at [188, 155] on input "[STREET_ADDRESS]" at bounding box center [175, 146] width 26 height 26
checkbox input "true"
click at [245, 176] on span "Brompton" at bounding box center [227, 177] width 41 height 10
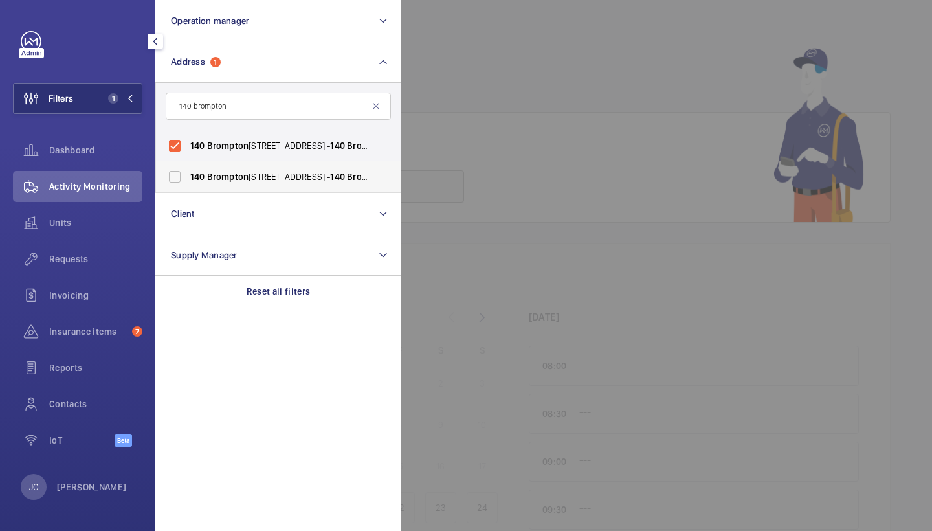
click at [188, 176] on input "[STREET_ADDRESS]" at bounding box center [175, 177] width 26 height 26
checkbox input "true"
click at [96, 278] on div "Requests" at bounding box center [78, 261] width 130 height 36
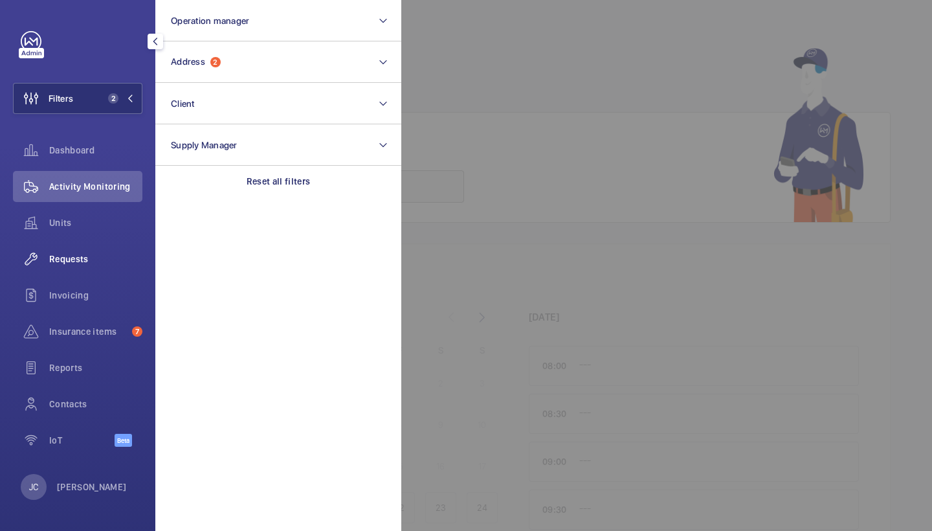
click at [96, 258] on span "Requests" at bounding box center [95, 259] width 93 height 13
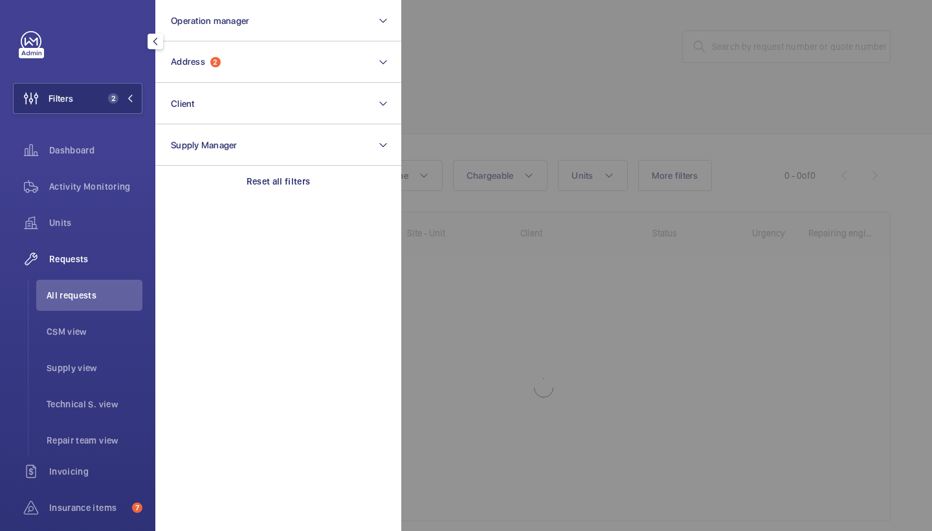
click at [581, 97] on div at bounding box center [867, 265] width 932 height 531
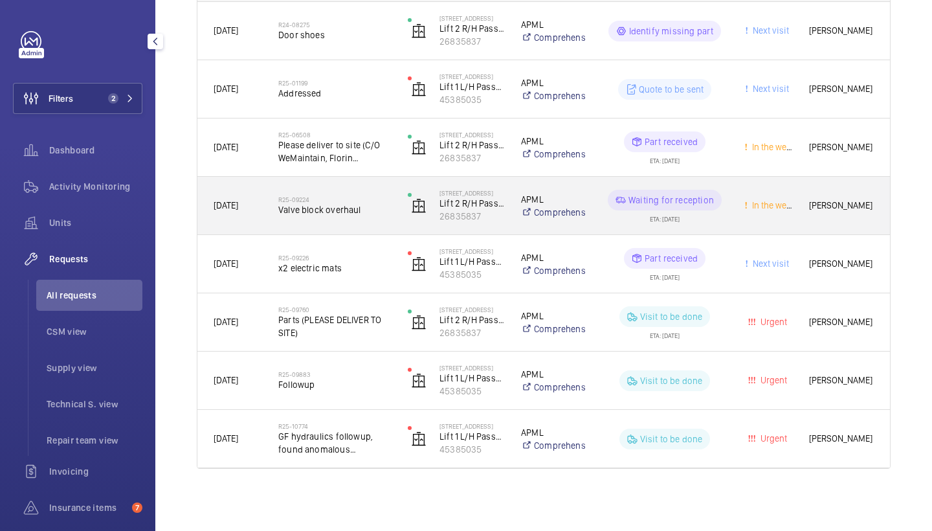
scroll to position [253, 0]
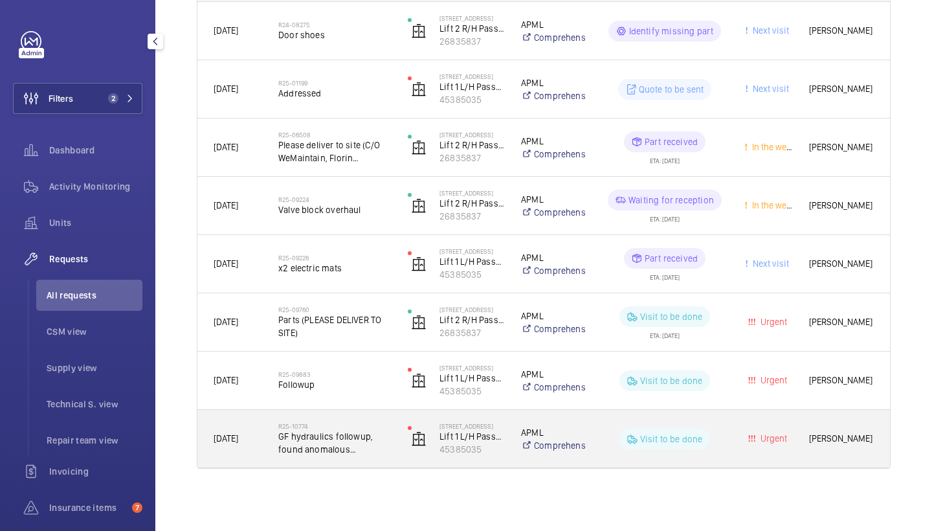
click at [332, 433] on span "GF hydraulics followup, found anomalous quantities of dirt in filters causing o…" at bounding box center [334, 443] width 113 height 26
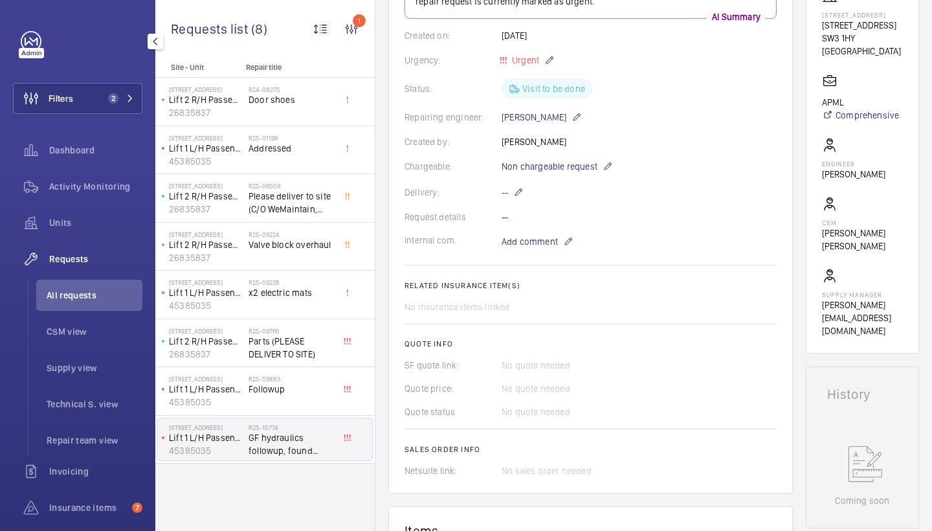
scroll to position [781, 0]
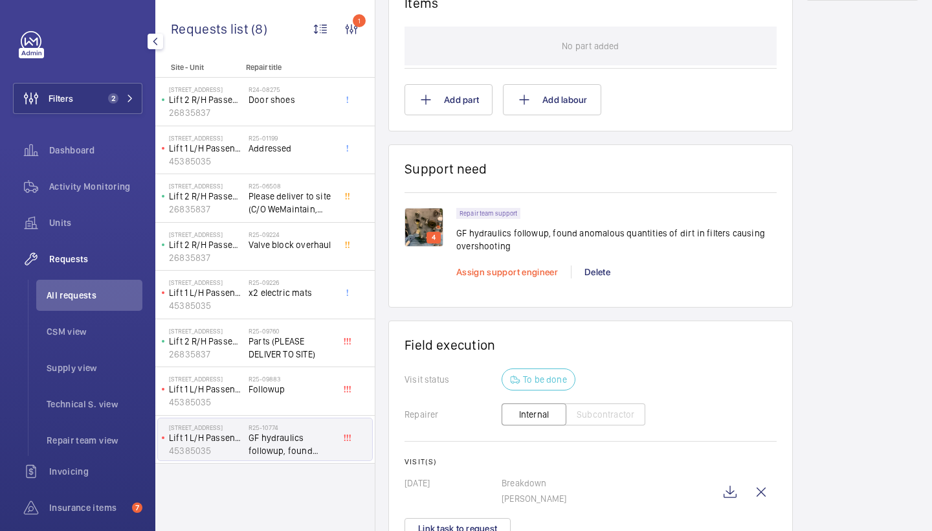
click at [468, 277] on span "Assign support engineer" at bounding box center [508, 272] width 102 height 10
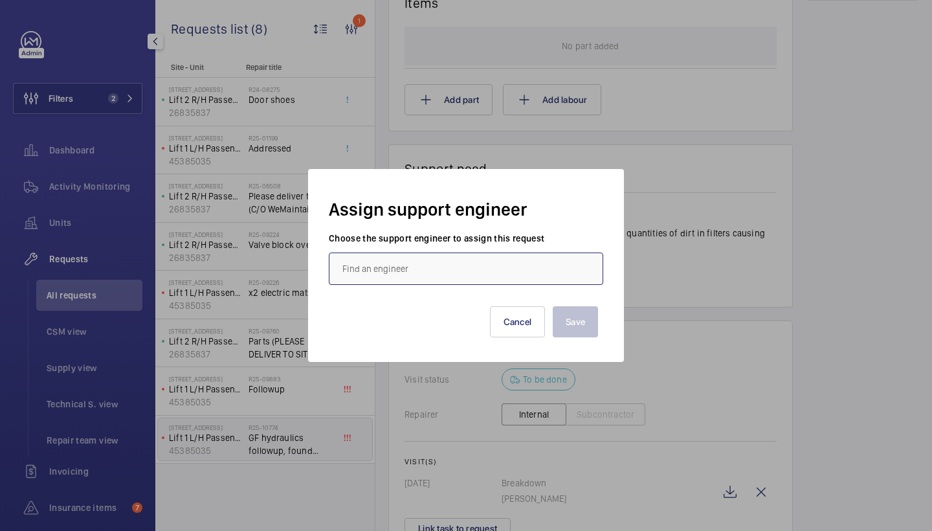
click at [436, 266] on input "text" at bounding box center [466, 269] width 275 height 32
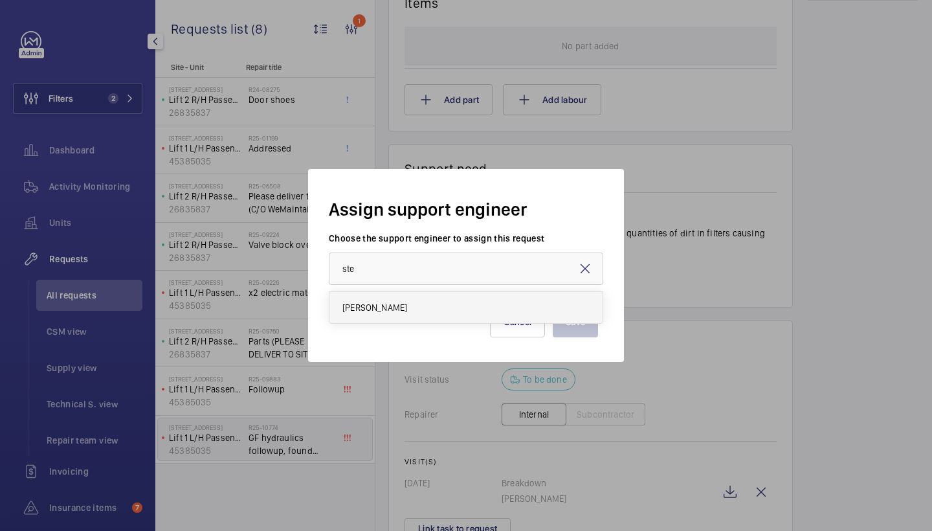
click at [423, 302] on mat-option "[PERSON_NAME]" at bounding box center [466, 307] width 273 height 31
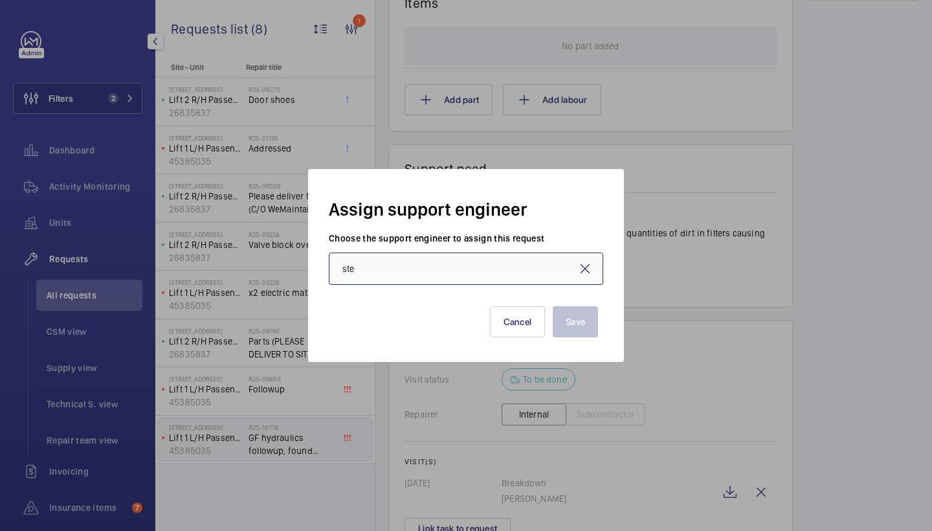
type input "[PERSON_NAME]"
click at [559, 310] on button "Save" at bounding box center [575, 321] width 45 height 31
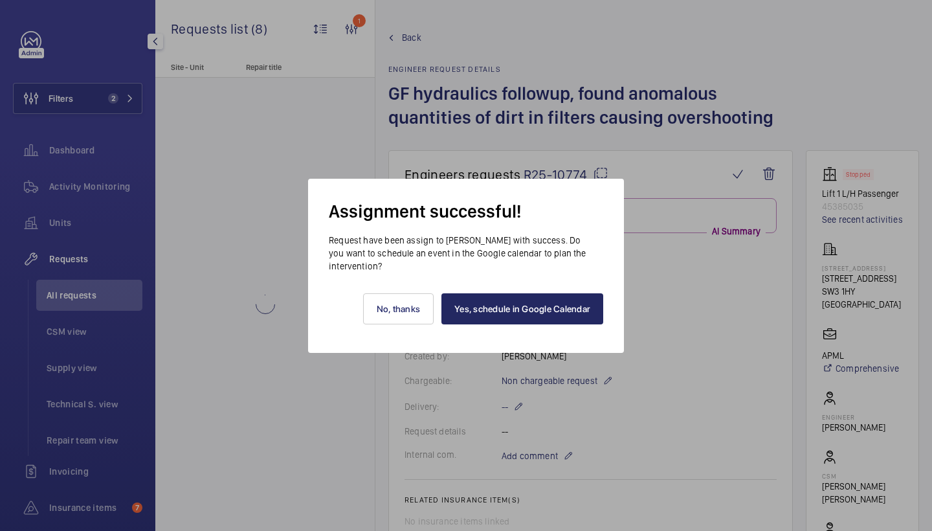
click at [532, 317] on link "Yes, schedule in Google Calendar" at bounding box center [523, 308] width 162 height 31
